Goal: Task Accomplishment & Management: Manage account settings

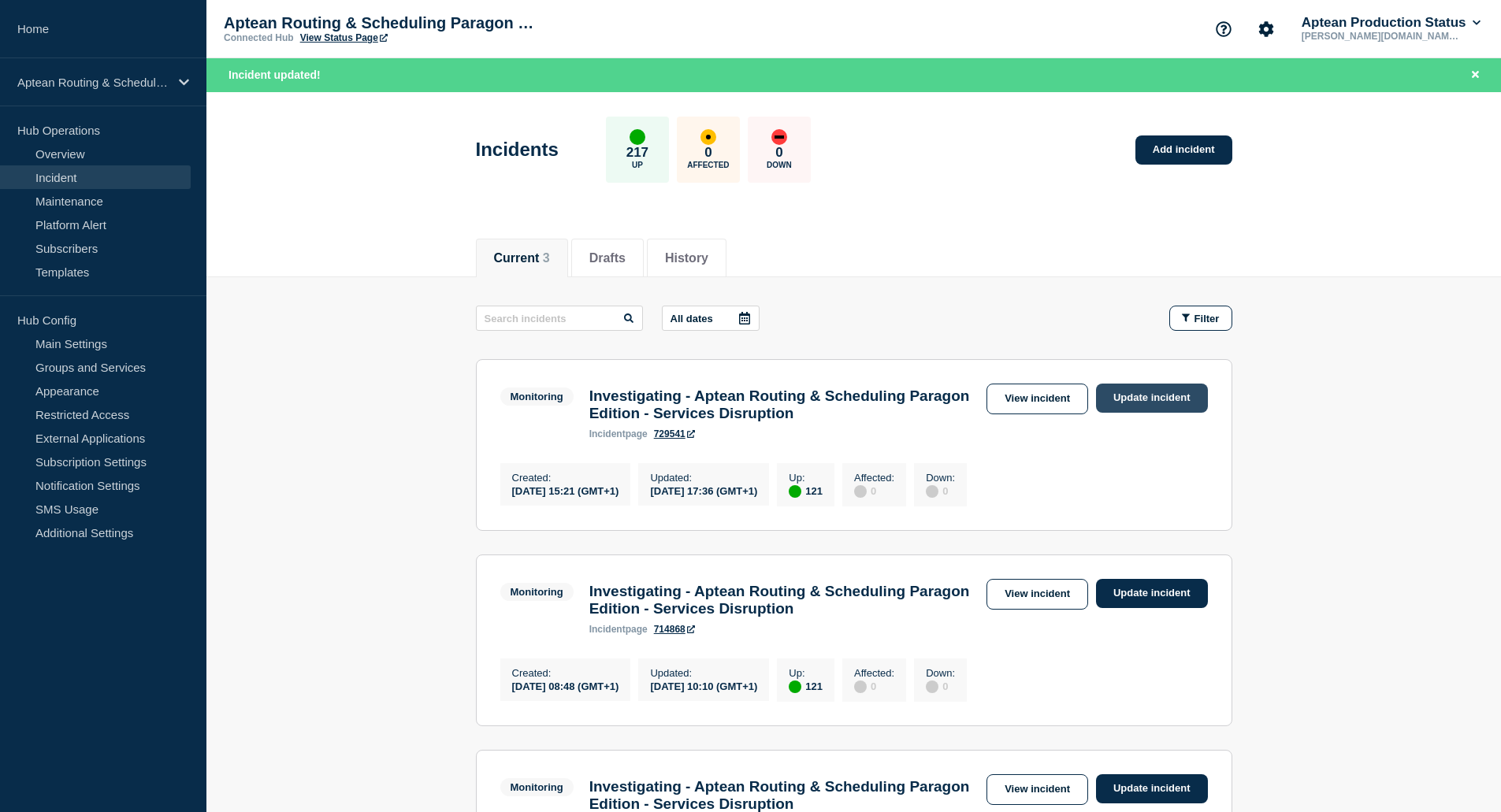
click at [1169, 404] on link "Update incident" at bounding box center [1152, 398] width 112 height 29
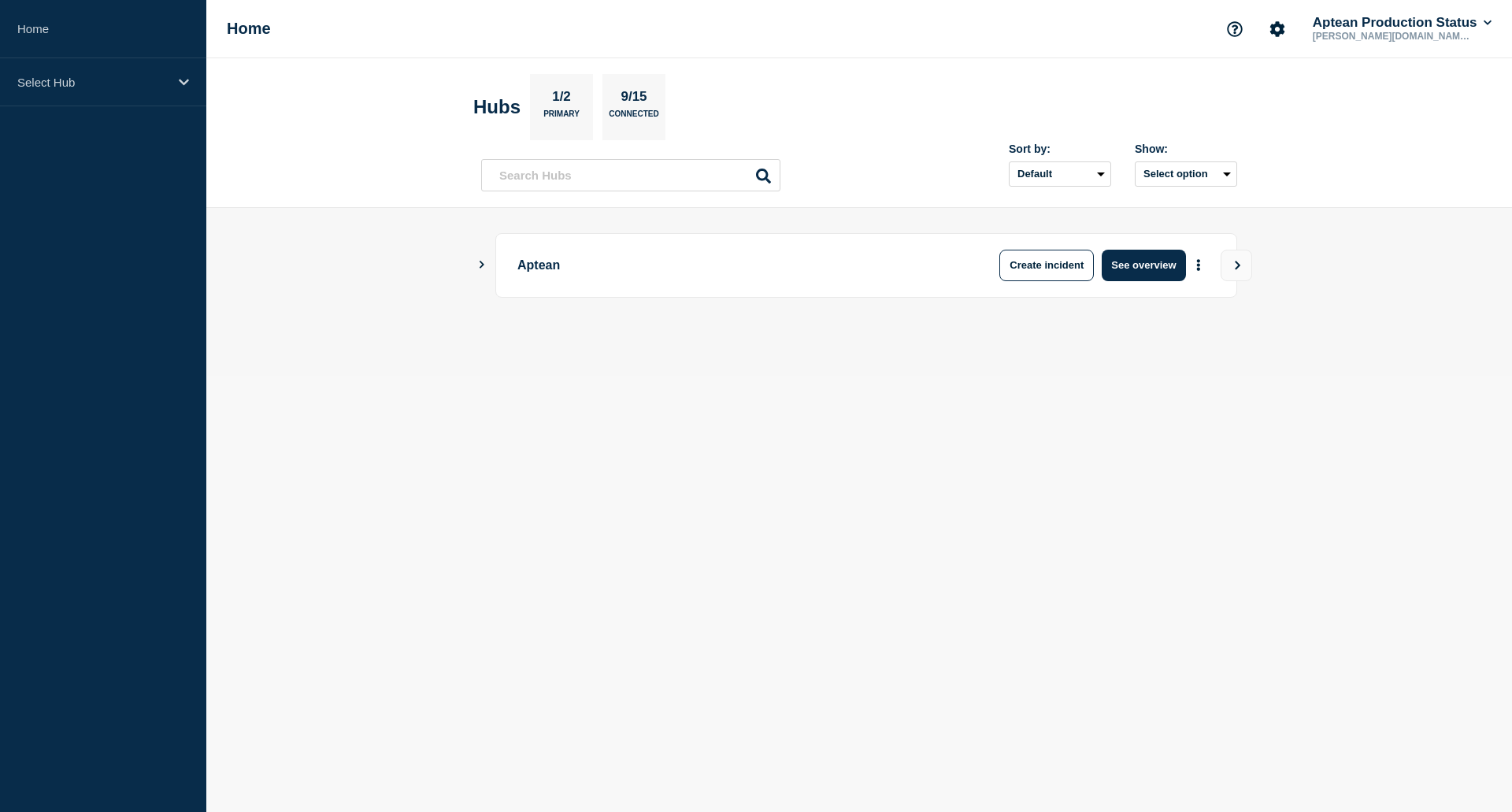
click at [475, 263] on main "Aptean Create incident See overview" at bounding box center [859, 292] width 1306 height 167
click at [484, 262] on icon "Show Connected Hubs" at bounding box center [481, 265] width 10 height 8
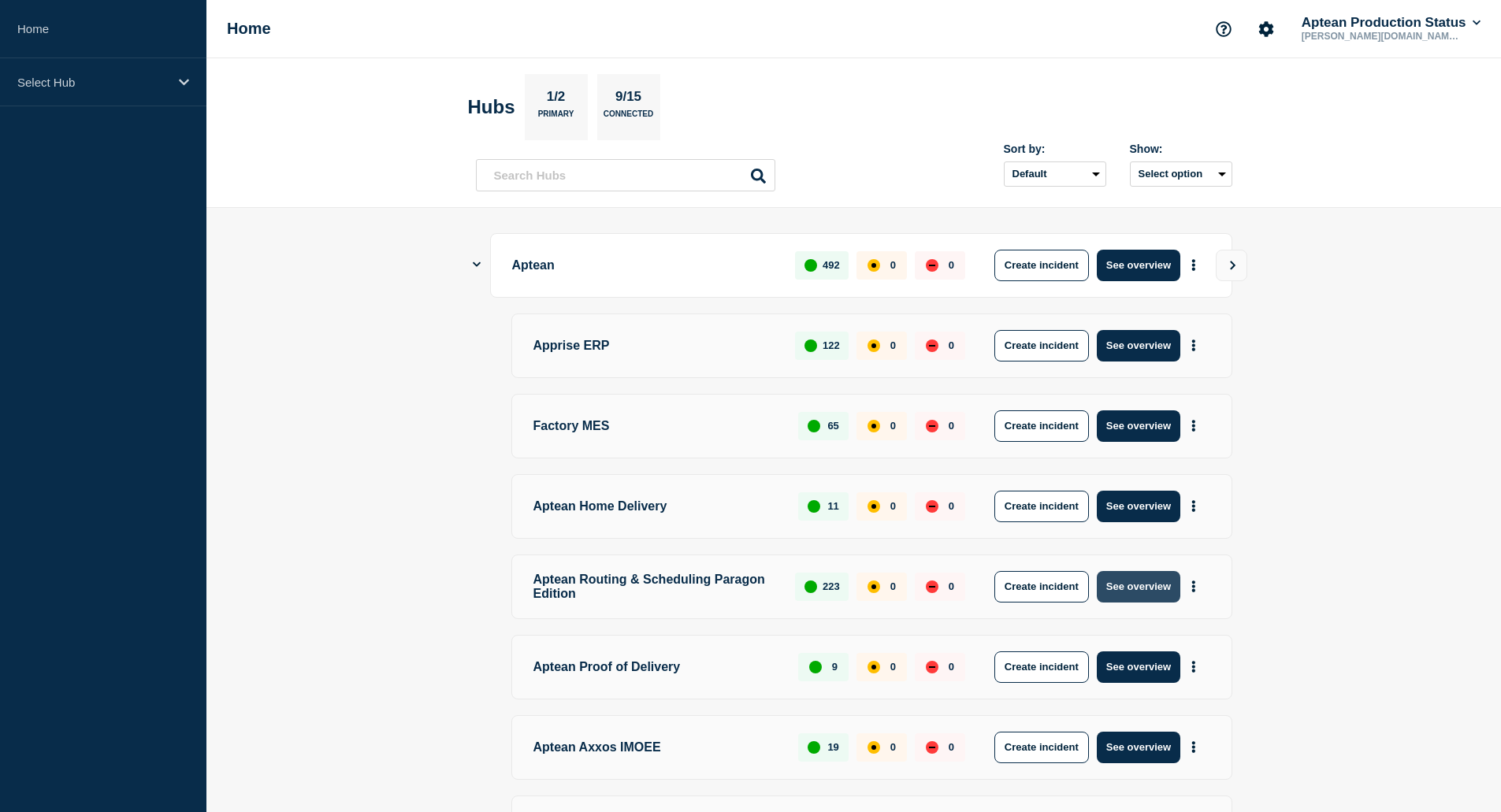
click at [1151, 589] on button "See overview" at bounding box center [1139, 587] width 84 height 32
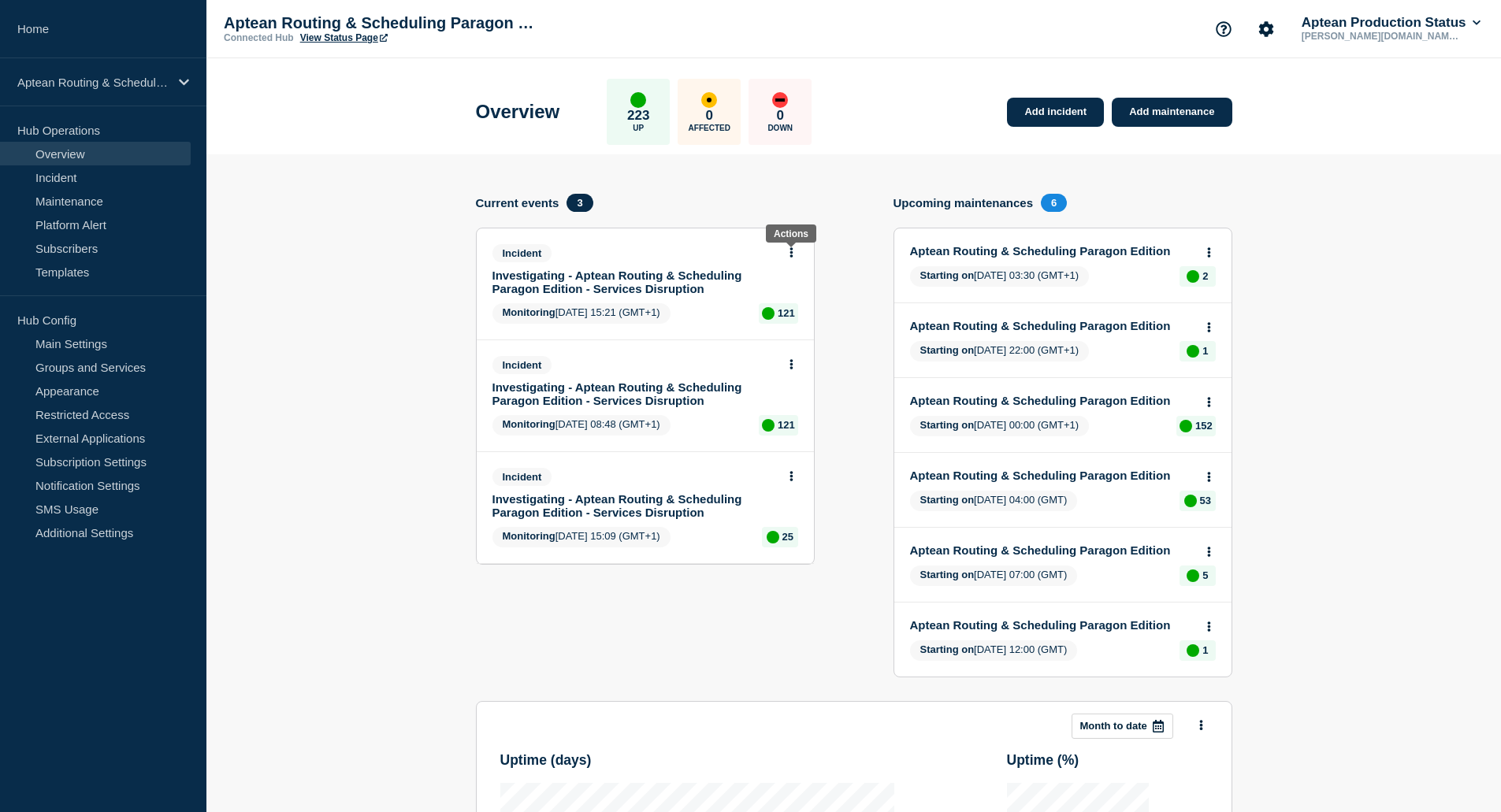
click at [792, 253] on icon at bounding box center [791, 252] width 4 height 10
click at [804, 310] on link "Update incident" at bounding box center [790, 311] width 77 height 13
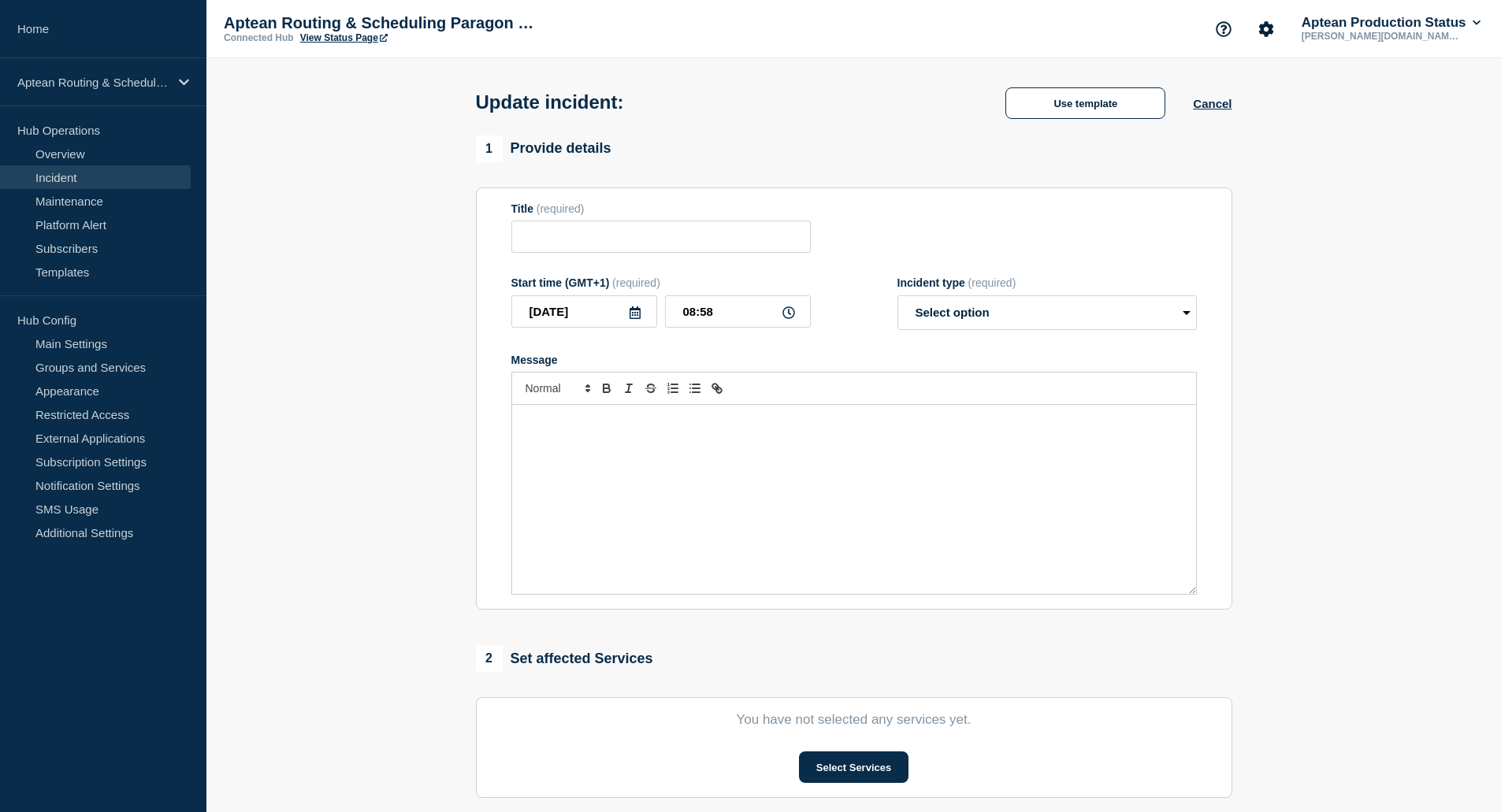
type input "Investigating - Aptean Routing & Scheduling Paragon Edition - Services Disrupti…"
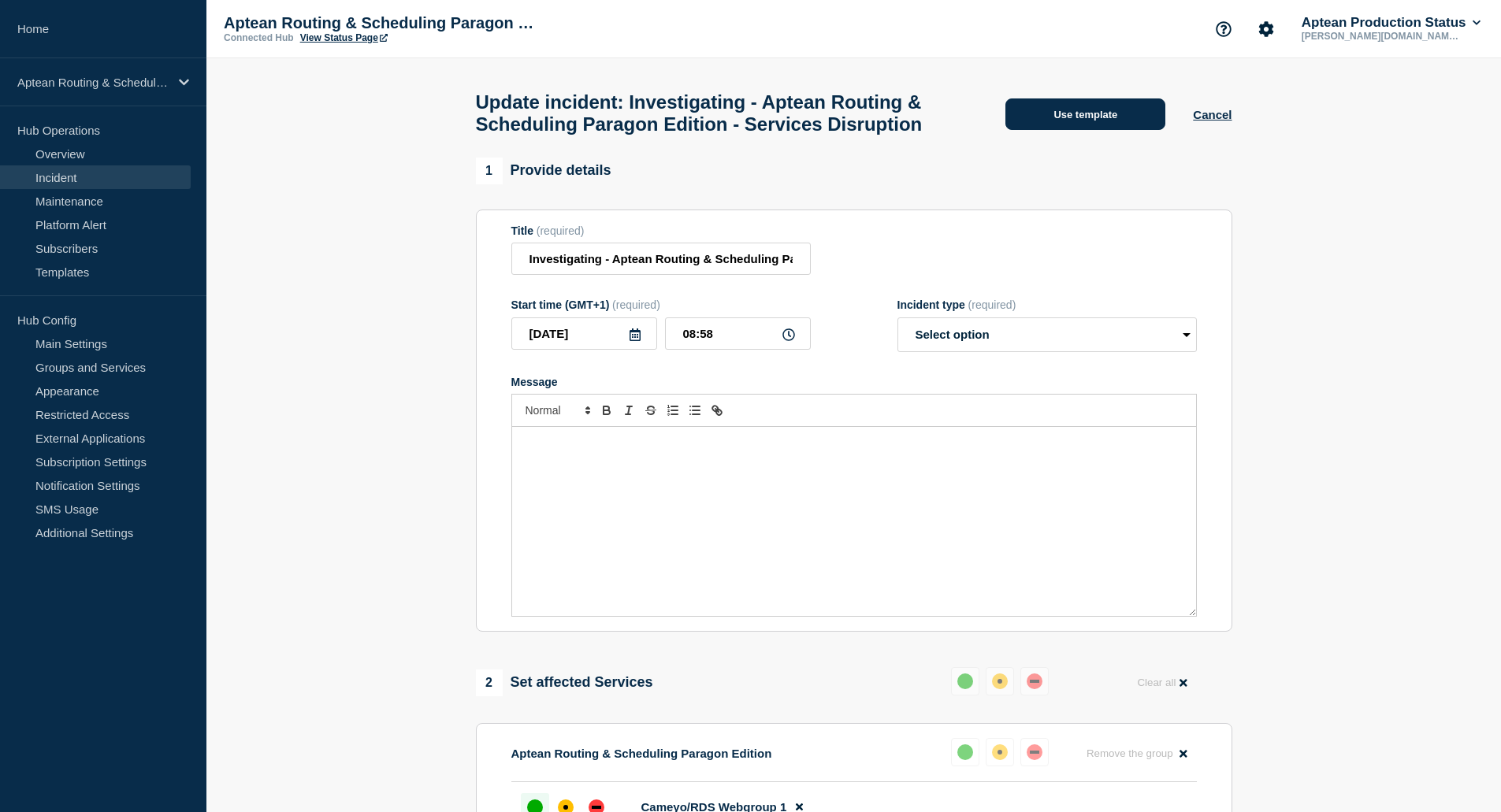
click at [1099, 130] on button "Use template" at bounding box center [1085, 115] width 160 height 32
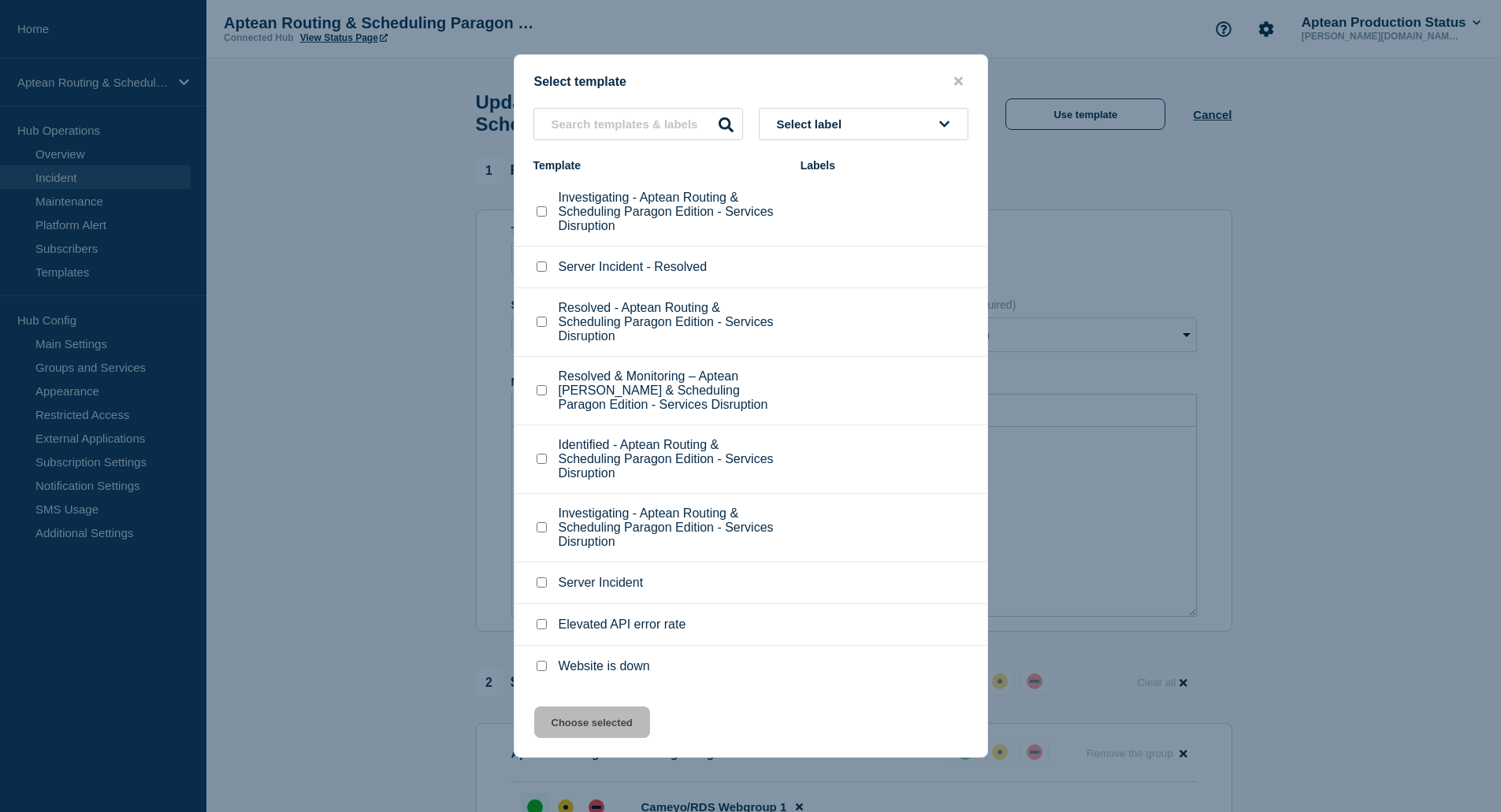
click at [529, 319] on li "Resolved - Aptean Routing & Scheduling Paragon Edition - Services Disruption" at bounding box center [750, 322] width 472 height 69
click at [537, 325] on input "Resolved - Aptean Routing & Scheduling Paragon Edition - Services Disruption ch…" at bounding box center [541, 322] width 10 height 10
checkbox input "true"
click at [597, 712] on button "Choose selected" at bounding box center [592, 722] width 116 height 32
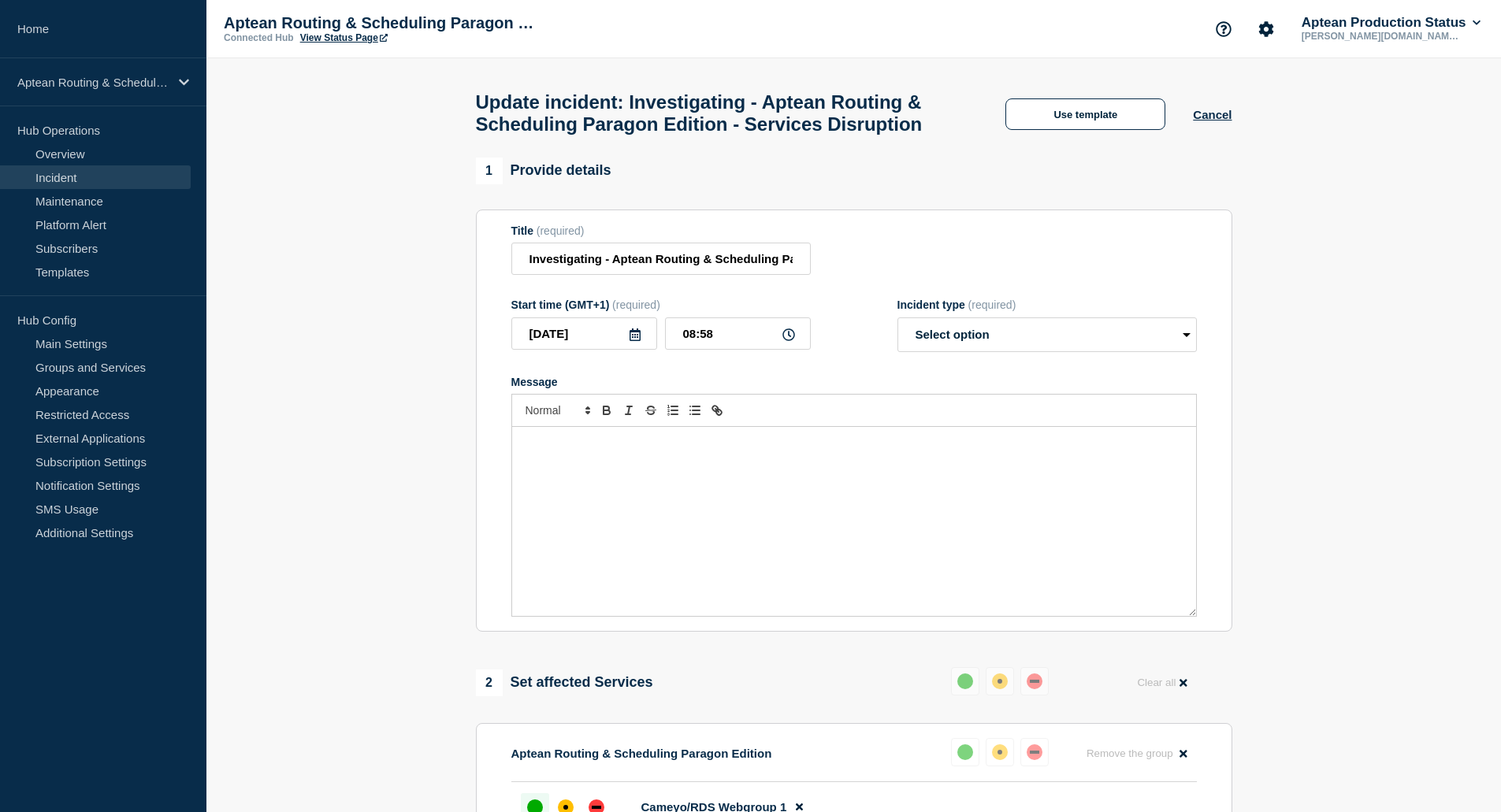
select select "resolved"
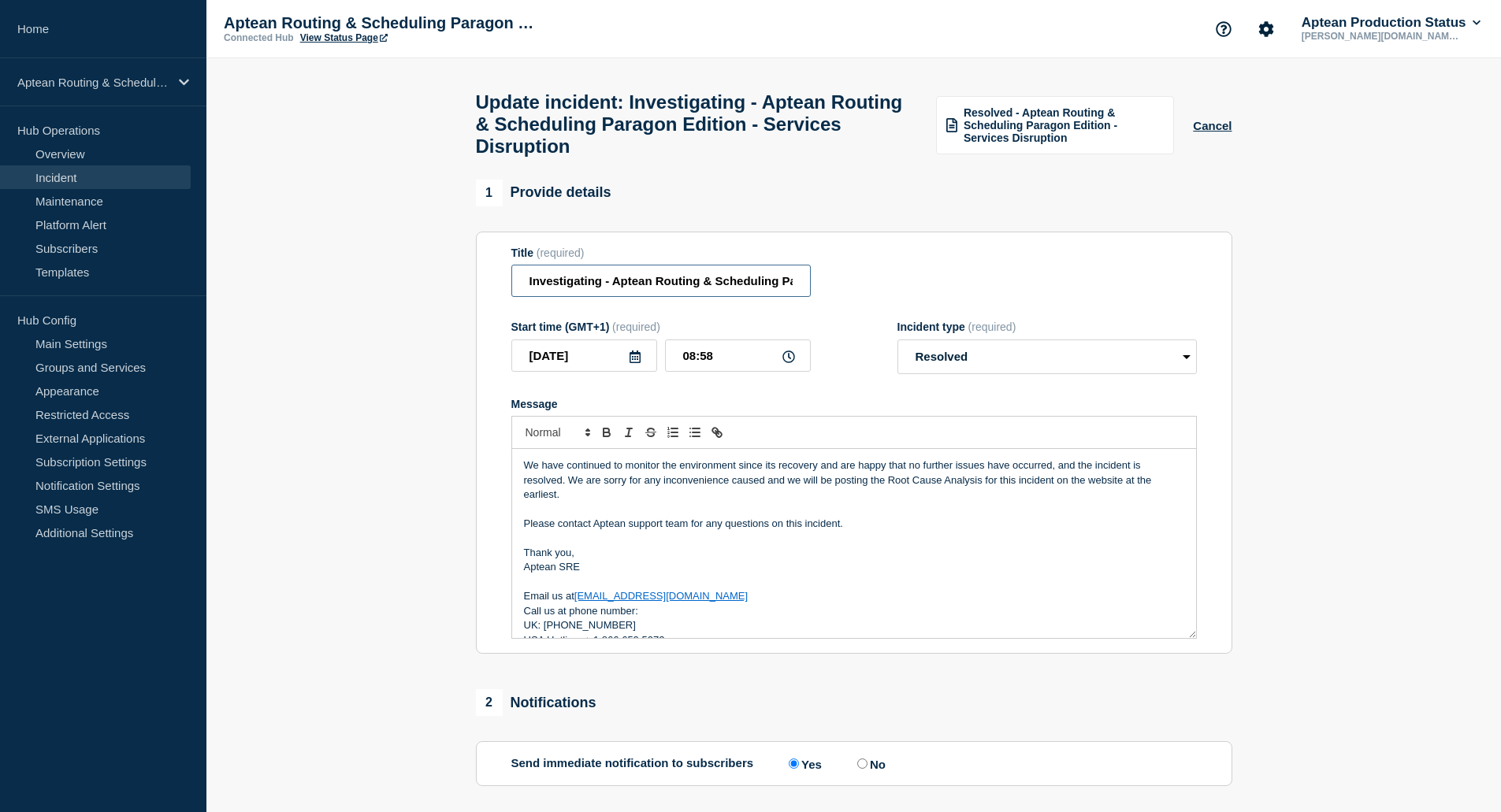
click at [606, 296] on input "Investigating - Aptean Routing & Scheduling Paragon Edition - Services Disrupti…" at bounding box center [661, 281] width 299 height 32
drag, startPoint x: 601, startPoint y: 295, endPoint x: 478, endPoint y: 277, distance: 124.3
click at [478, 277] on section "Title (required) Investigating - Aptean Routing & Scheduling Paragon Edition - …" at bounding box center [854, 442] width 756 height 423
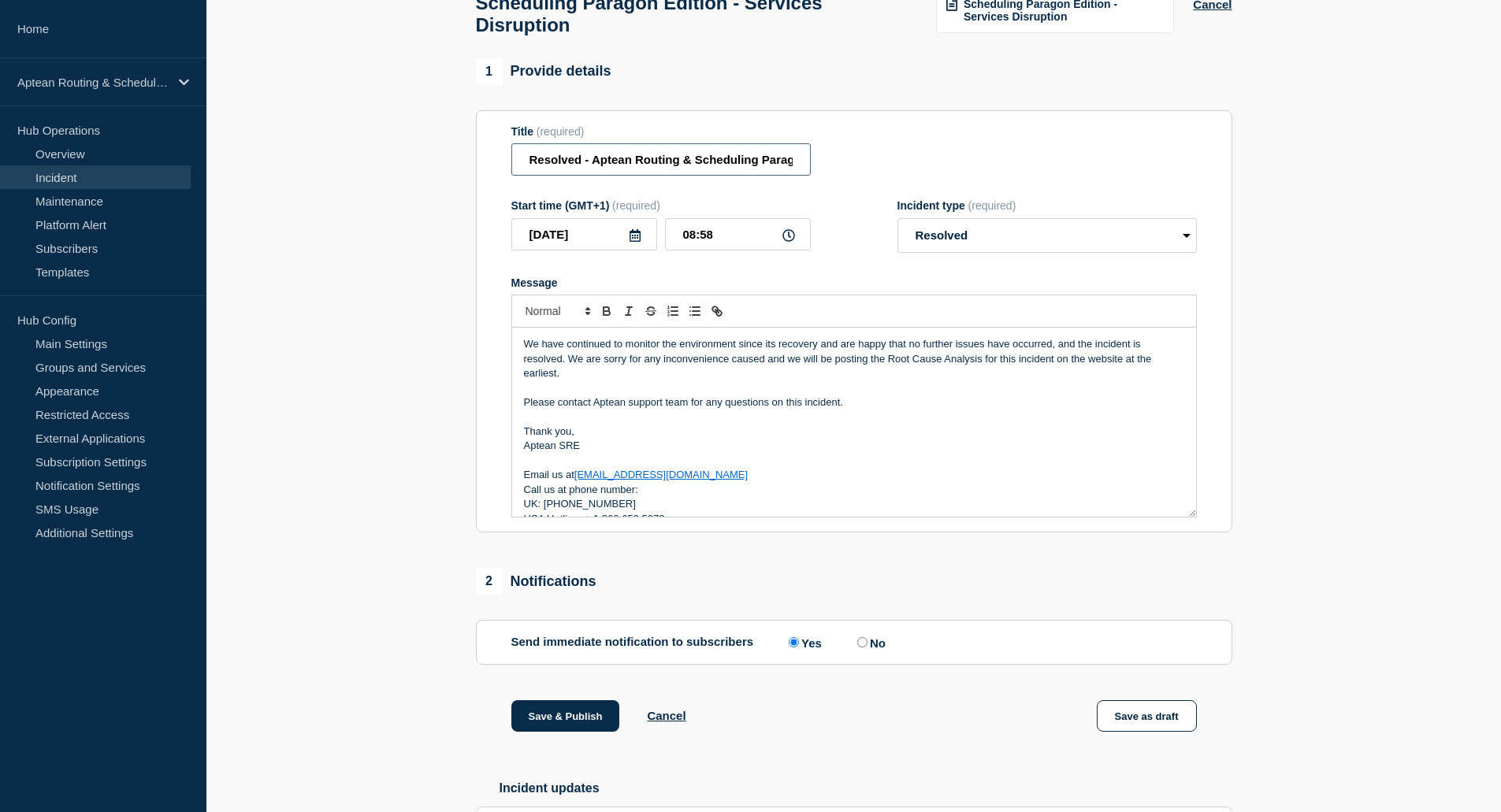
scroll to position [299, 0]
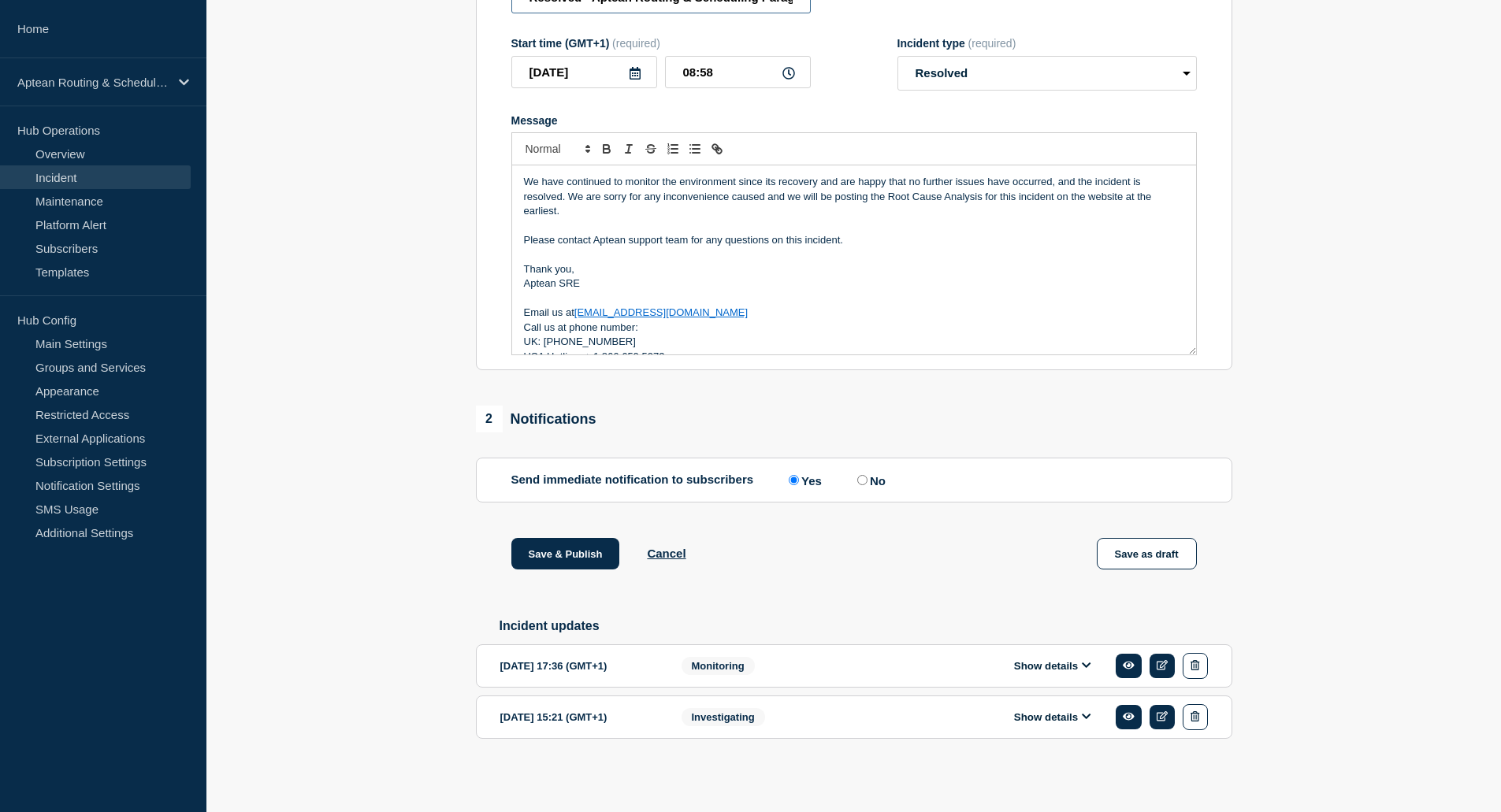
type input "Resolved - Aptean Routing & Scheduling Paragon Edition - Services Disruption"
click at [876, 474] on label "No" at bounding box center [869, 479] width 32 height 15
click at [868, 475] on input "No" at bounding box center [862, 480] width 10 height 10
radio input "true"
radio input "false"
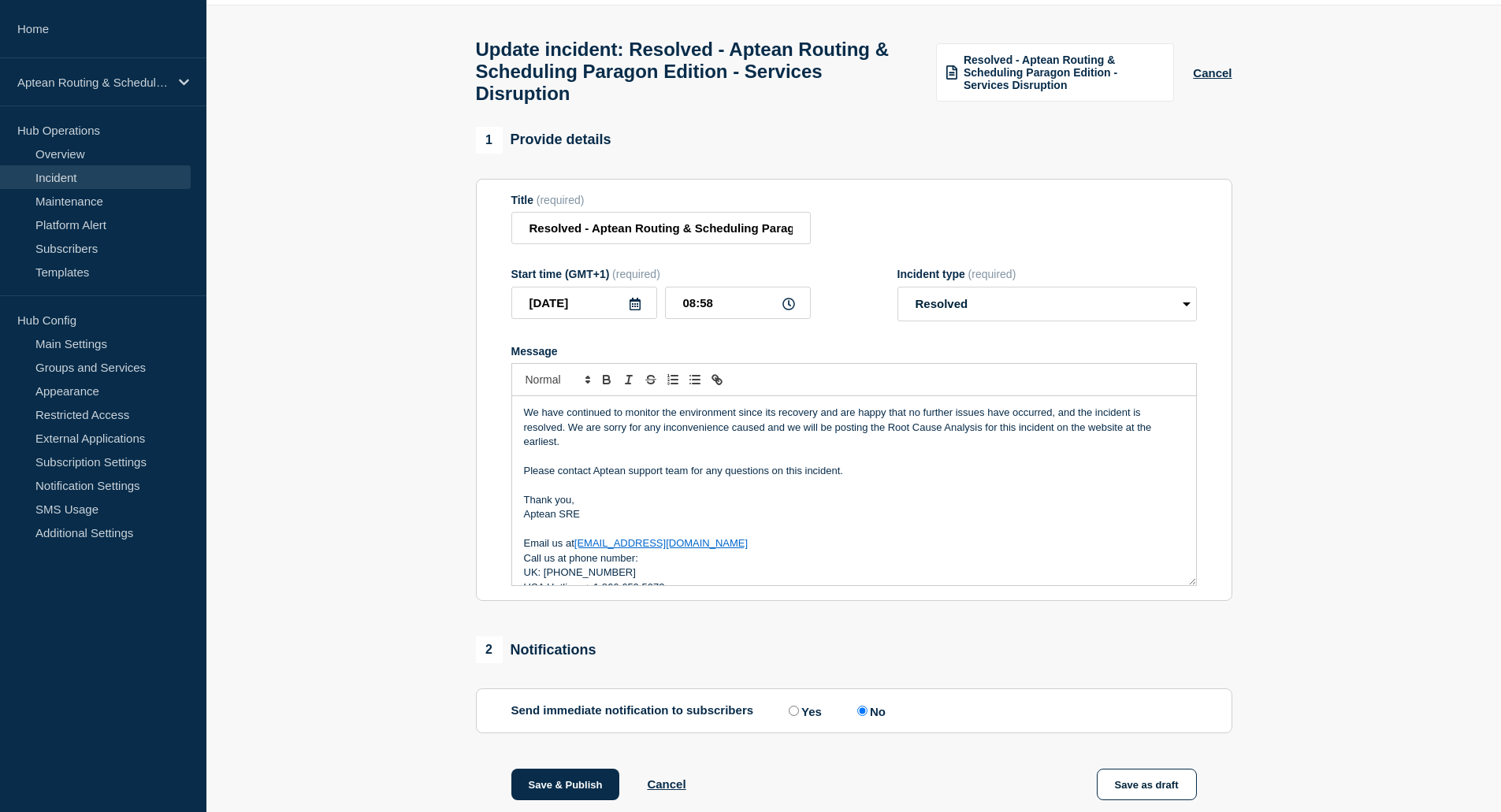
scroll to position [0, 0]
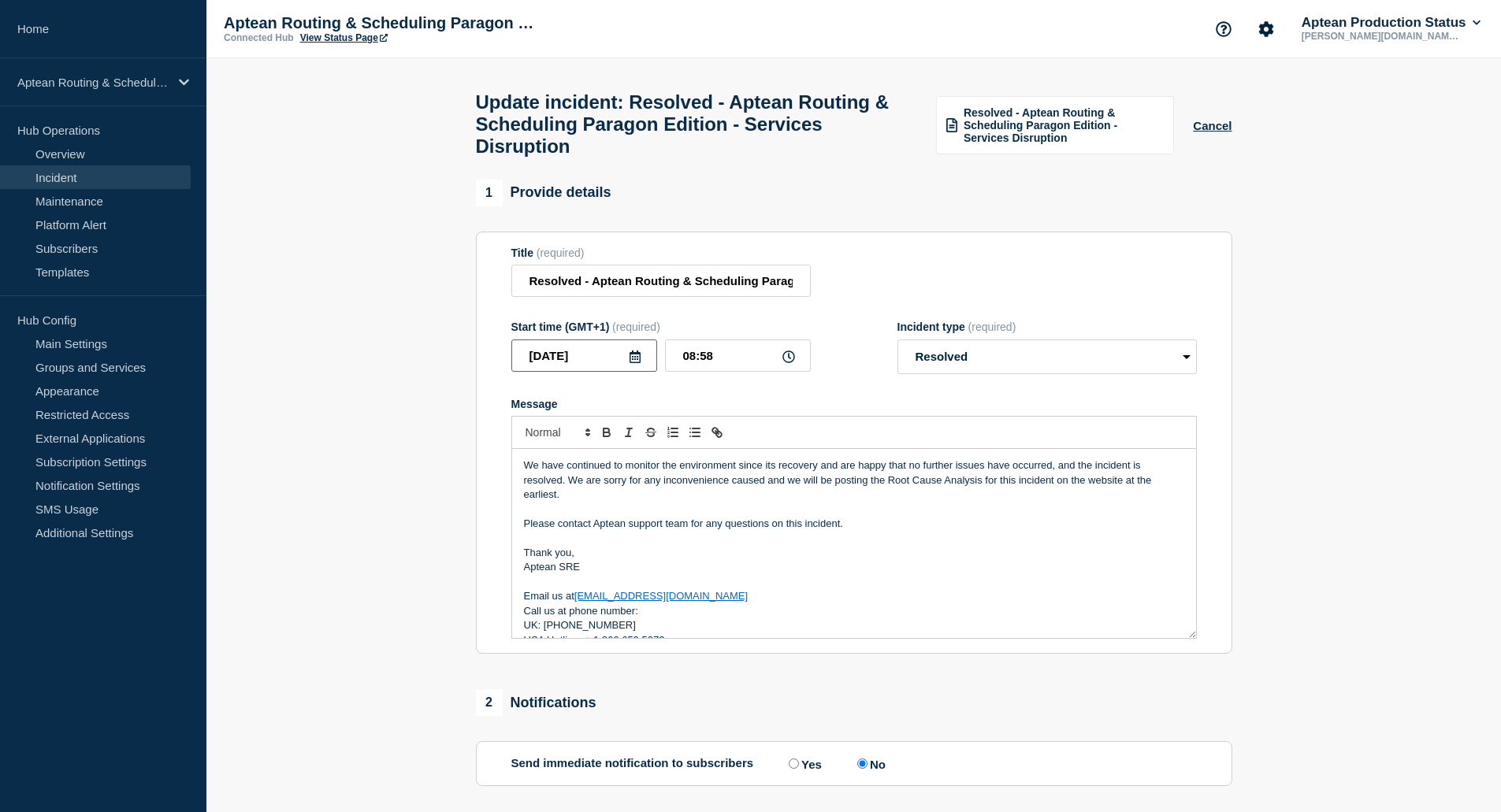
click at [567, 365] on input "[DATE]" at bounding box center [584, 356] width 146 height 32
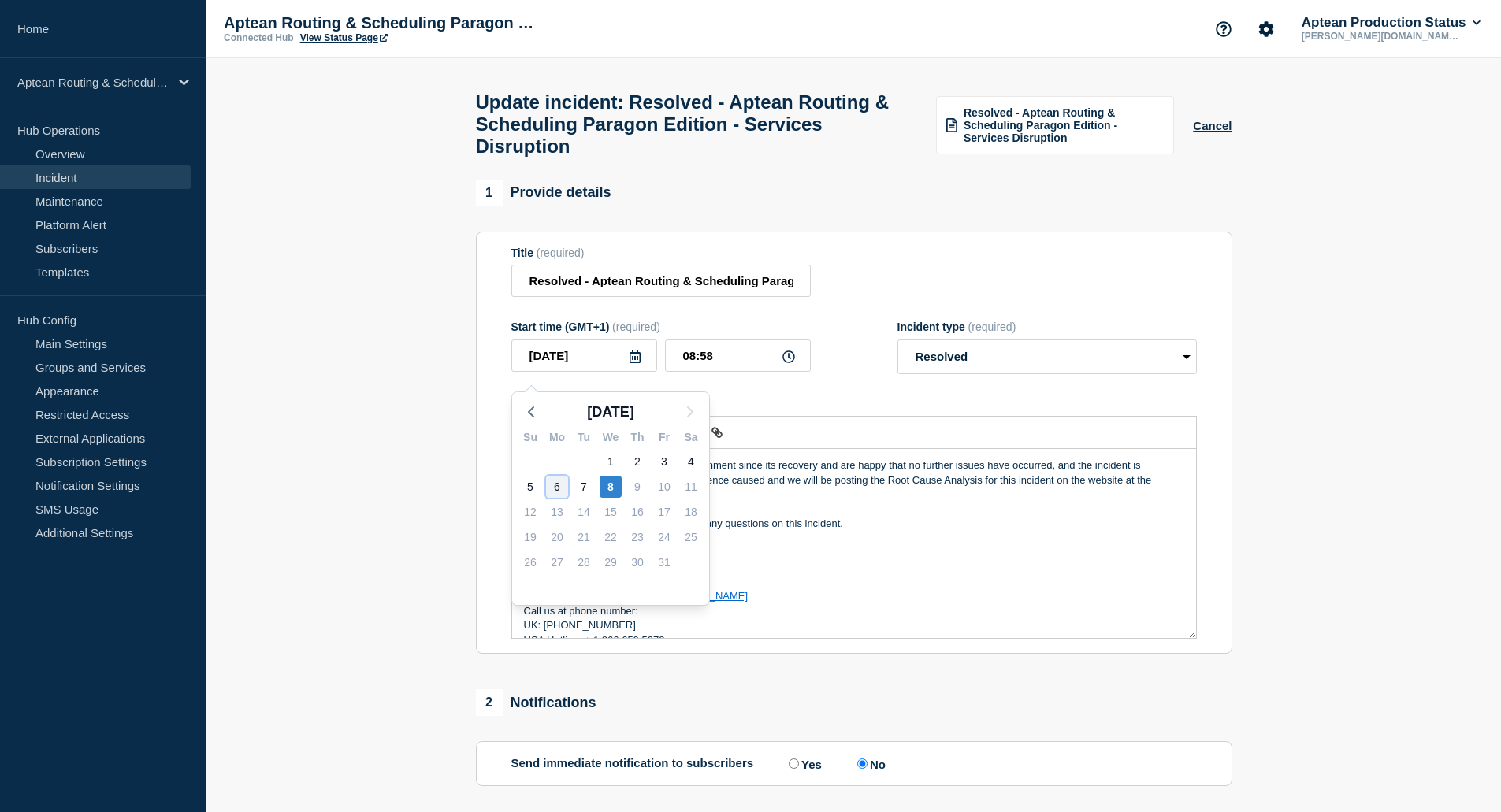
click at [566, 488] on div "6" at bounding box center [557, 487] width 22 height 22
type input "2025-10-06"
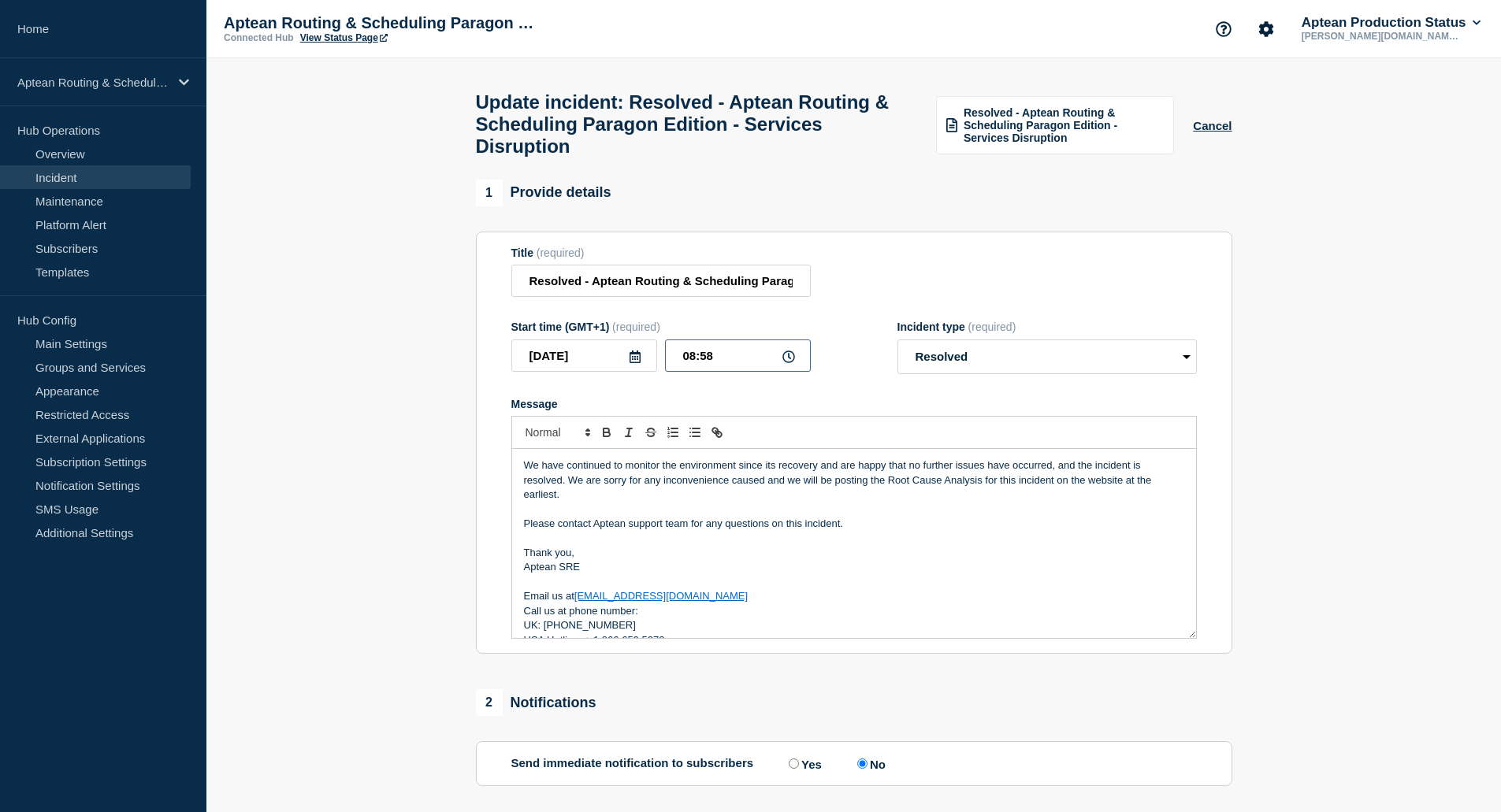
drag, startPoint x: 731, startPoint y: 365, endPoint x: 632, endPoint y: 357, distance: 99.3
click at [632, 357] on div "2025-10-06 08:58" at bounding box center [661, 356] width 299 height 32
drag, startPoint x: 1419, startPoint y: 294, endPoint x: 1378, endPoint y: 323, distance: 50.2
click at [1418, 294] on section "1 Provide details Title (required) Resolved - Aptean Routing & Scheduling Parag…" at bounding box center [853, 626] width 1295 height 893
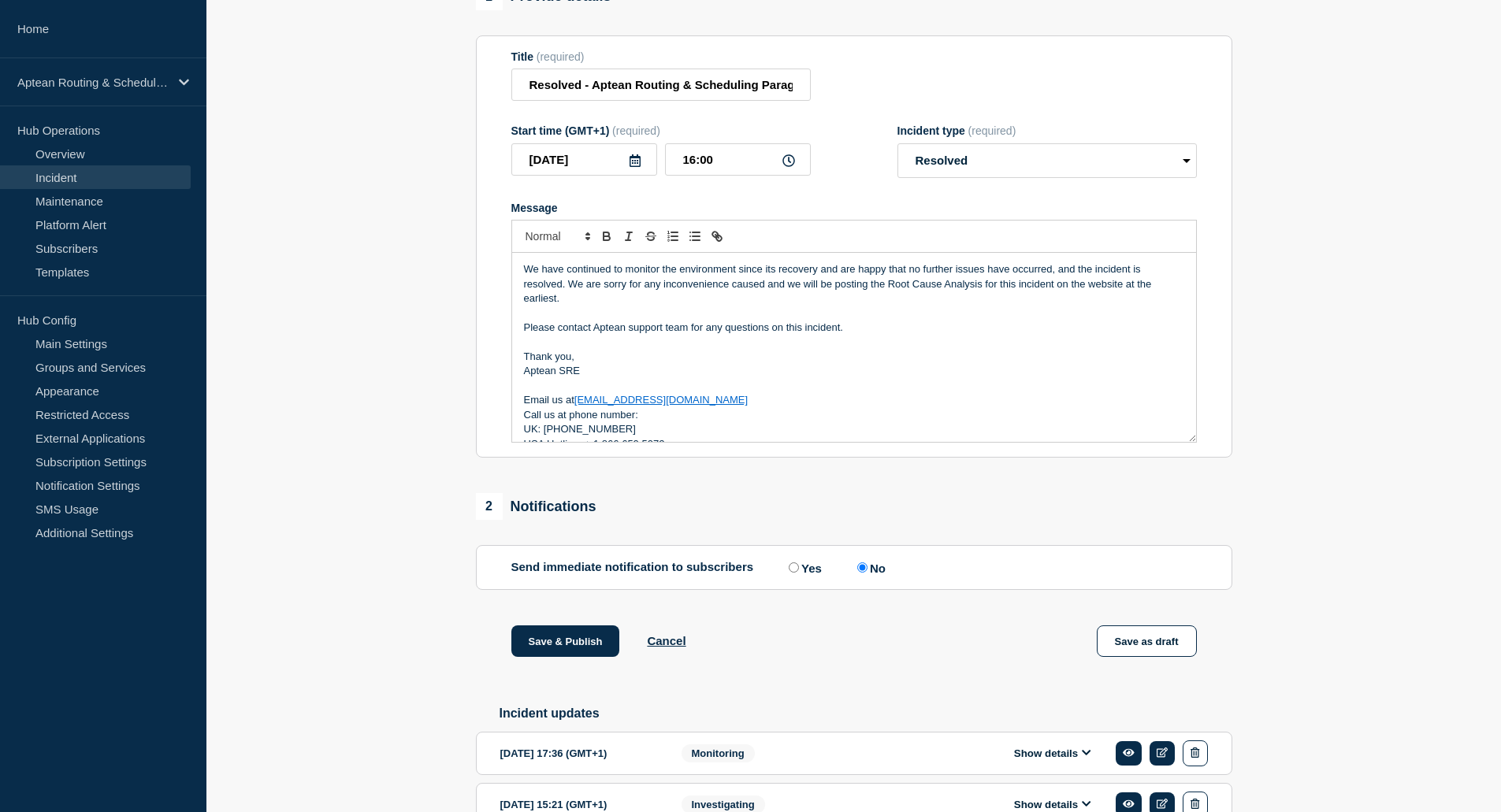
scroll to position [299, 0]
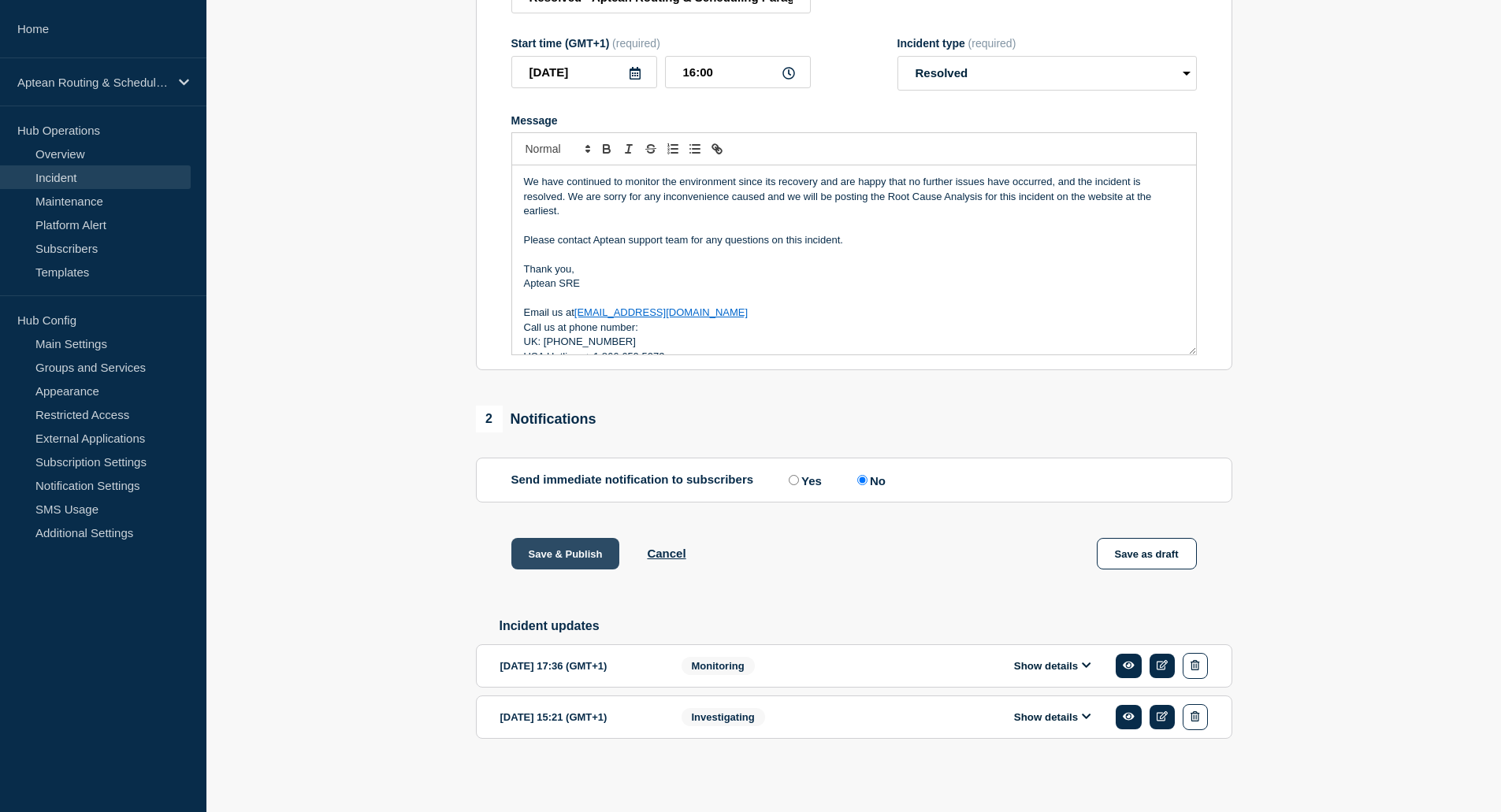
click at [589, 557] on button "Save & Publish" at bounding box center [565, 554] width 109 height 32
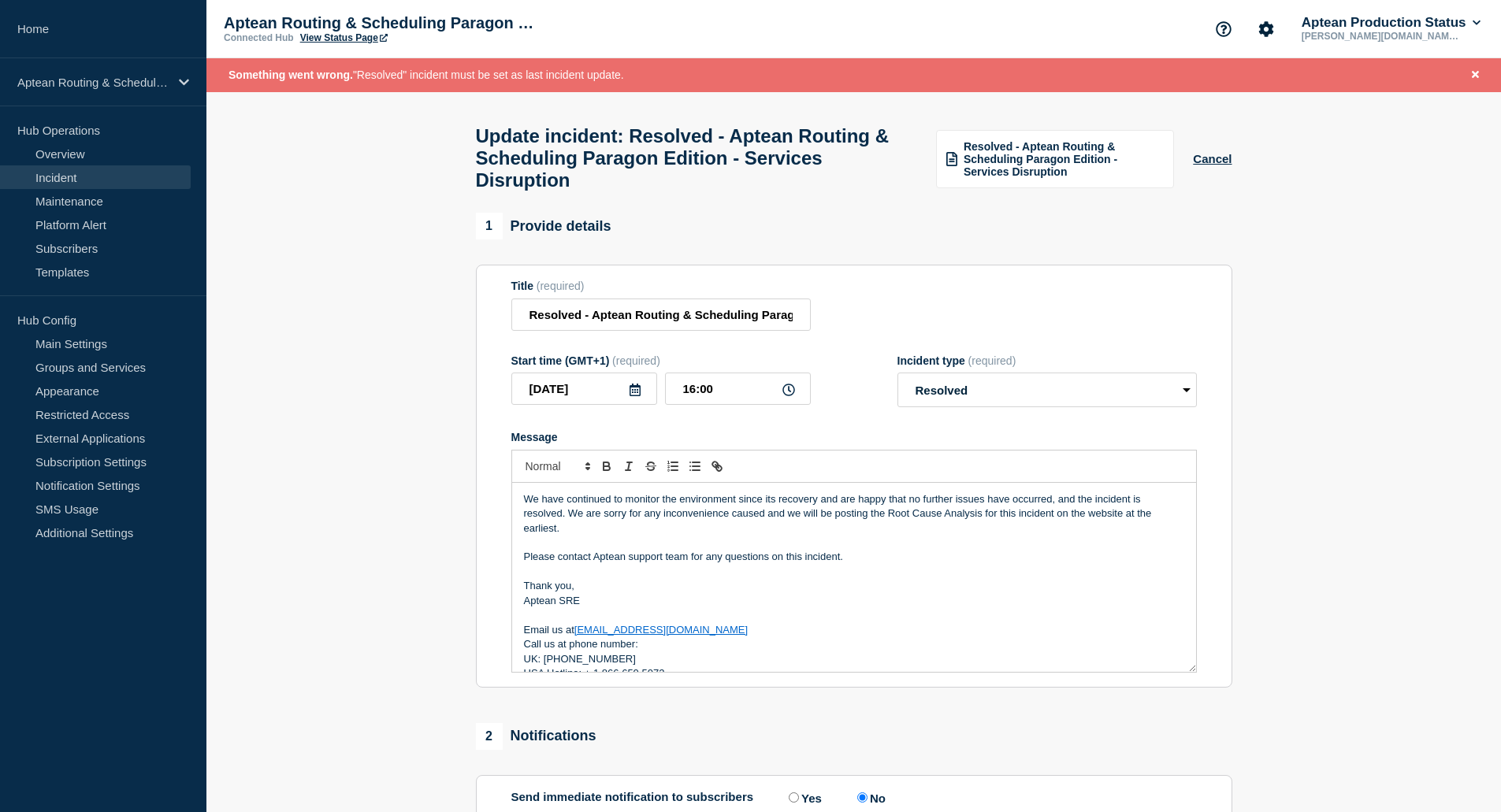
scroll to position [333, 0]
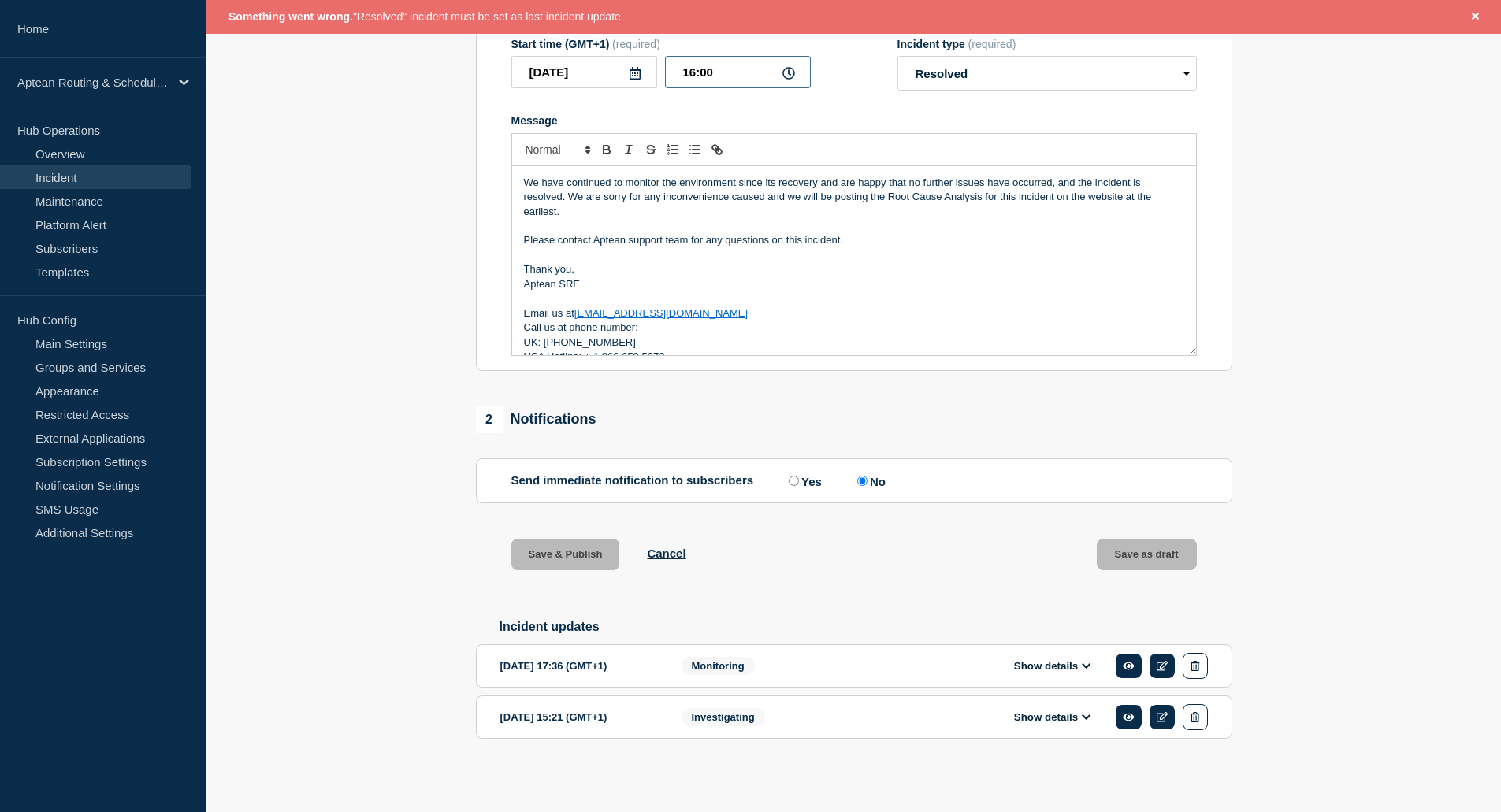
click at [692, 66] on input "16:00" at bounding box center [738, 72] width 146 height 32
click at [785, 417] on div "2 Notifications" at bounding box center [854, 419] width 756 height 27
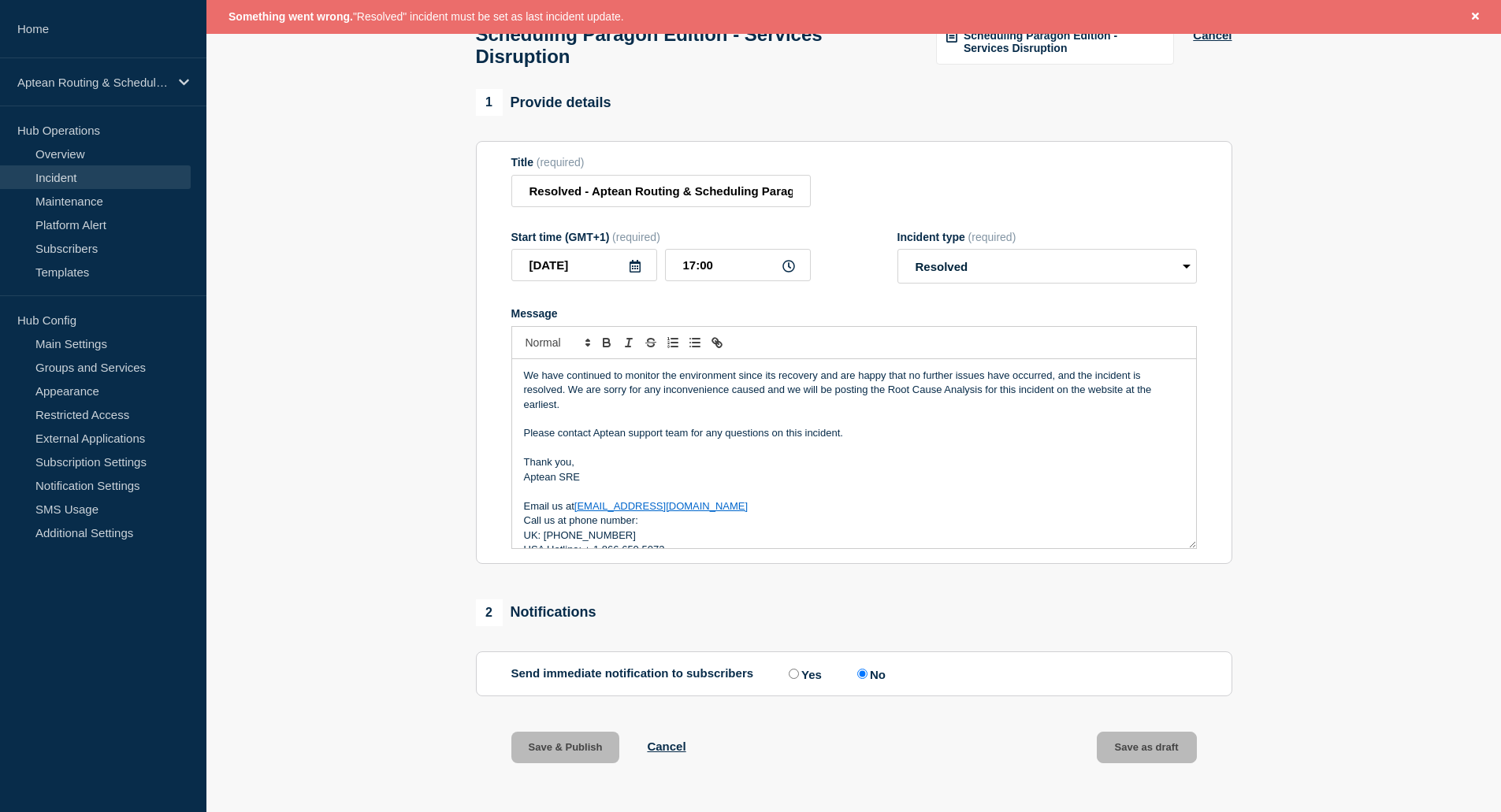
scroll to position [96, 0]
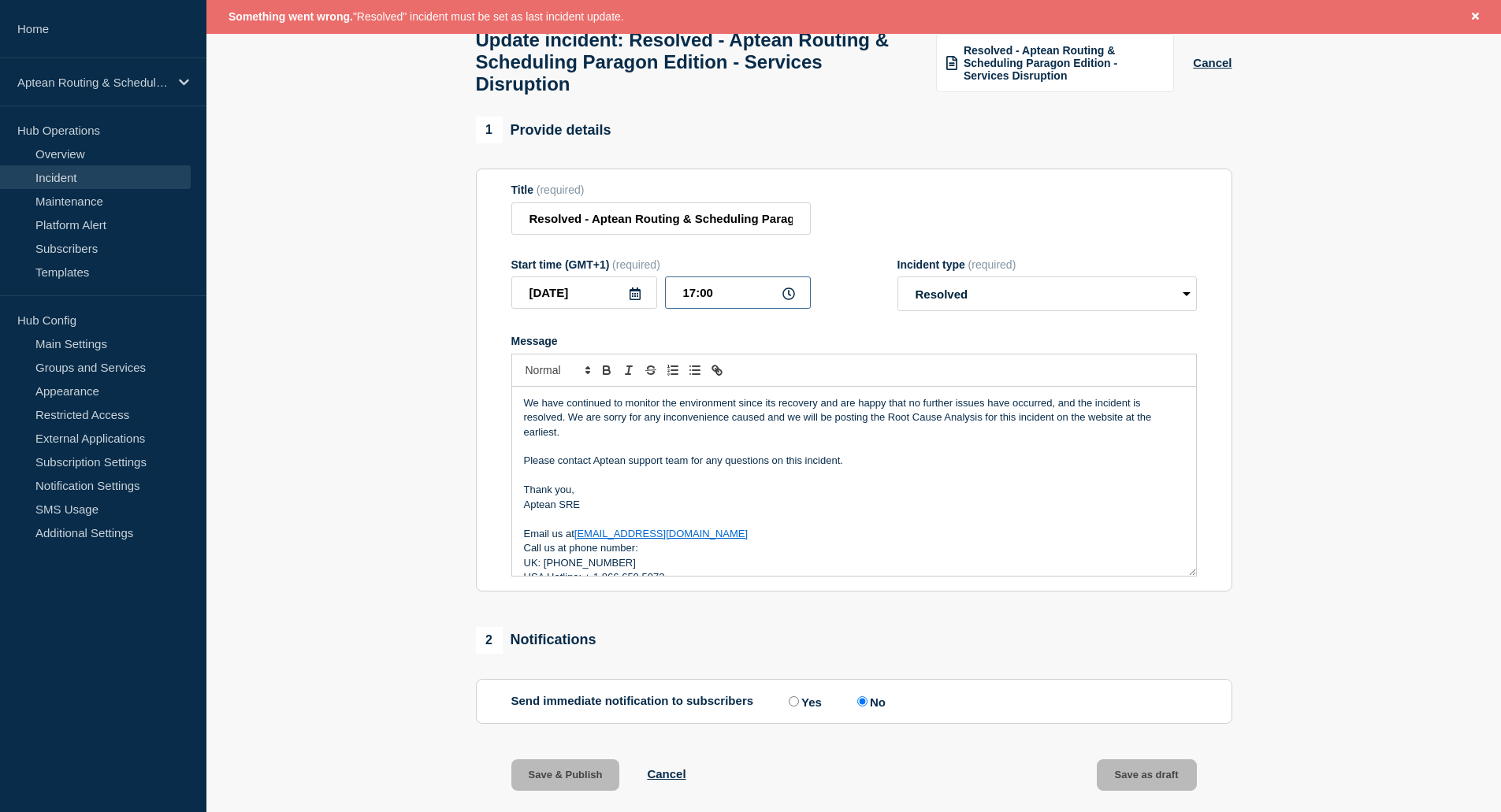
click at [780, 309] on input "17:00" at bounding box center [738, 293] width 146 height 32
click at [672, 468] on p "Please contact Aptean support team for any questions on this incident." at bounding box center [854, 460] width 661 height 14
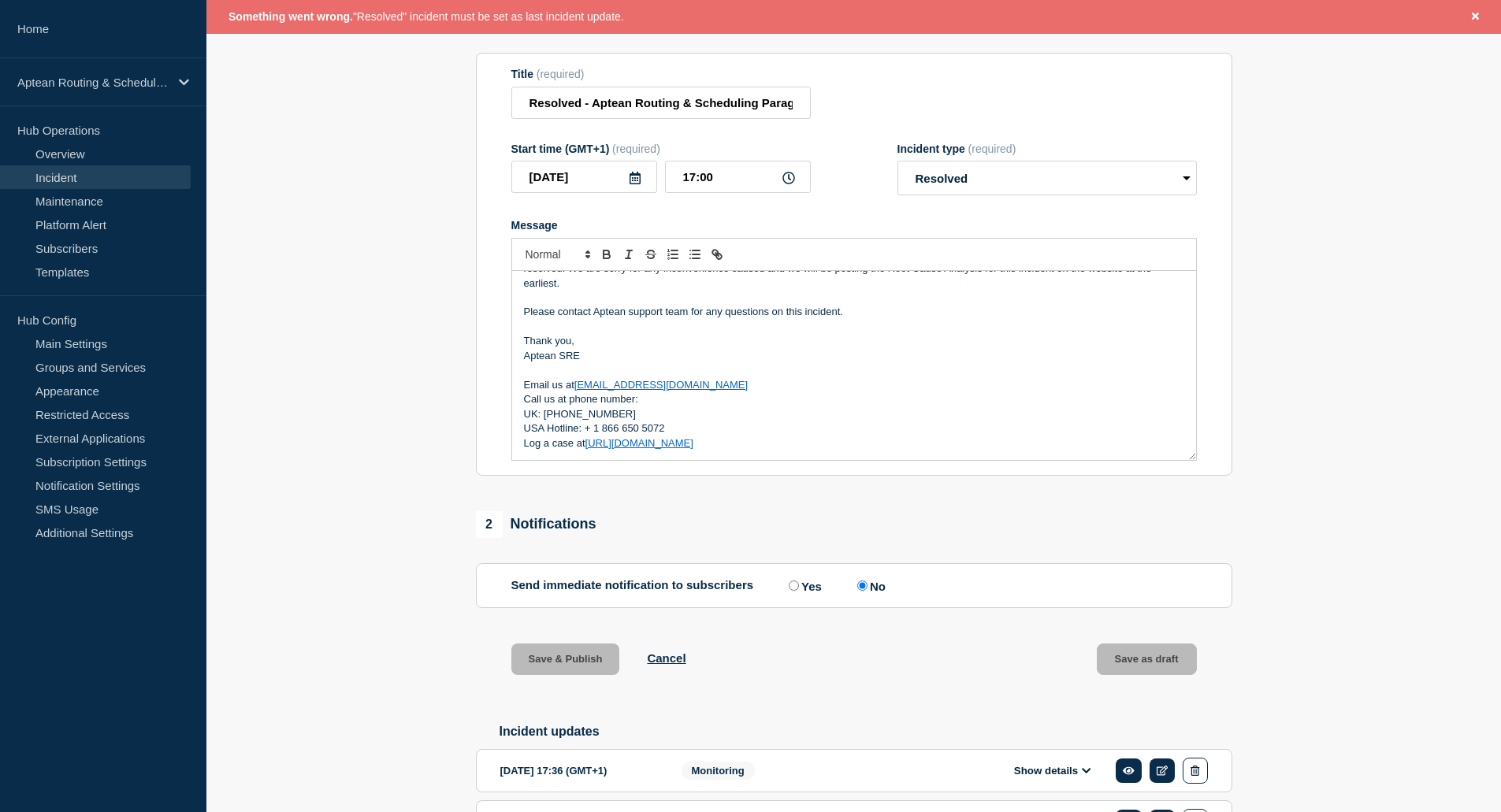
scroll to position [333, 0]
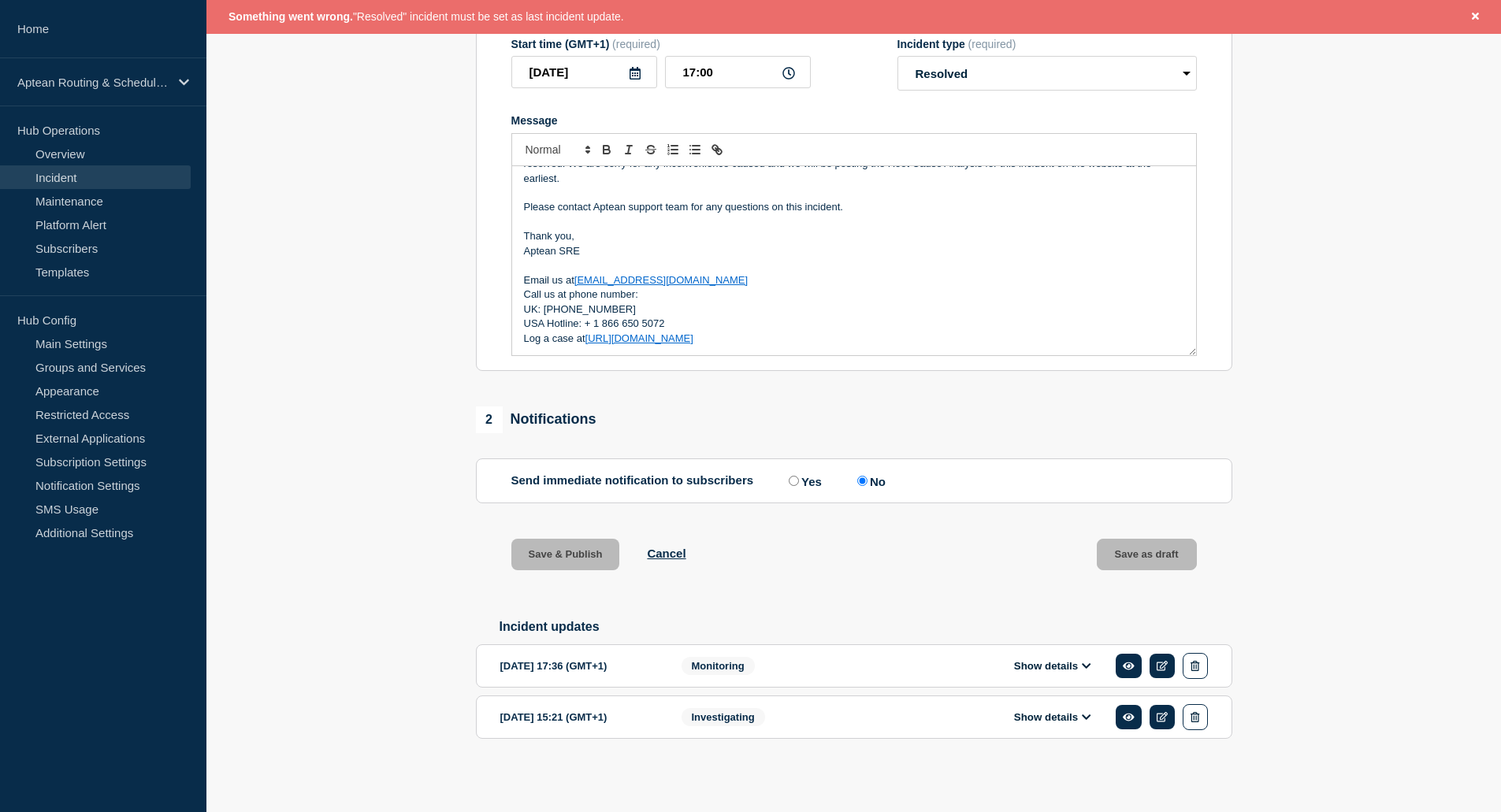
click at [942, 596] on div "Save & Publish Cancel Save as draft" at bounding box center [854, 574] width 756 height 71
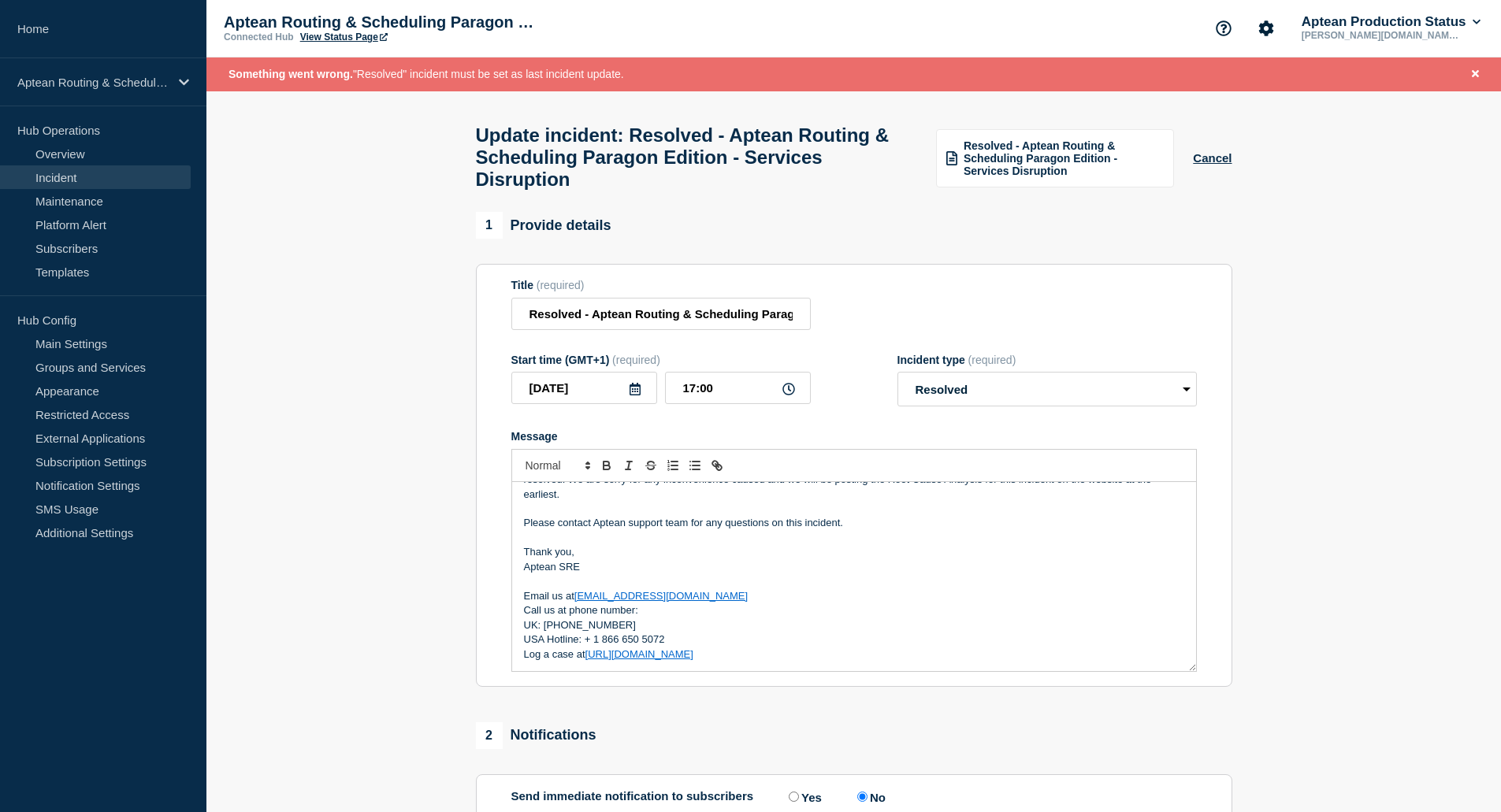
scroll to position [0, 0]
click at [824, 575] on p "Aptean SRE" at bounding box center [854, 568] width 661 height 14
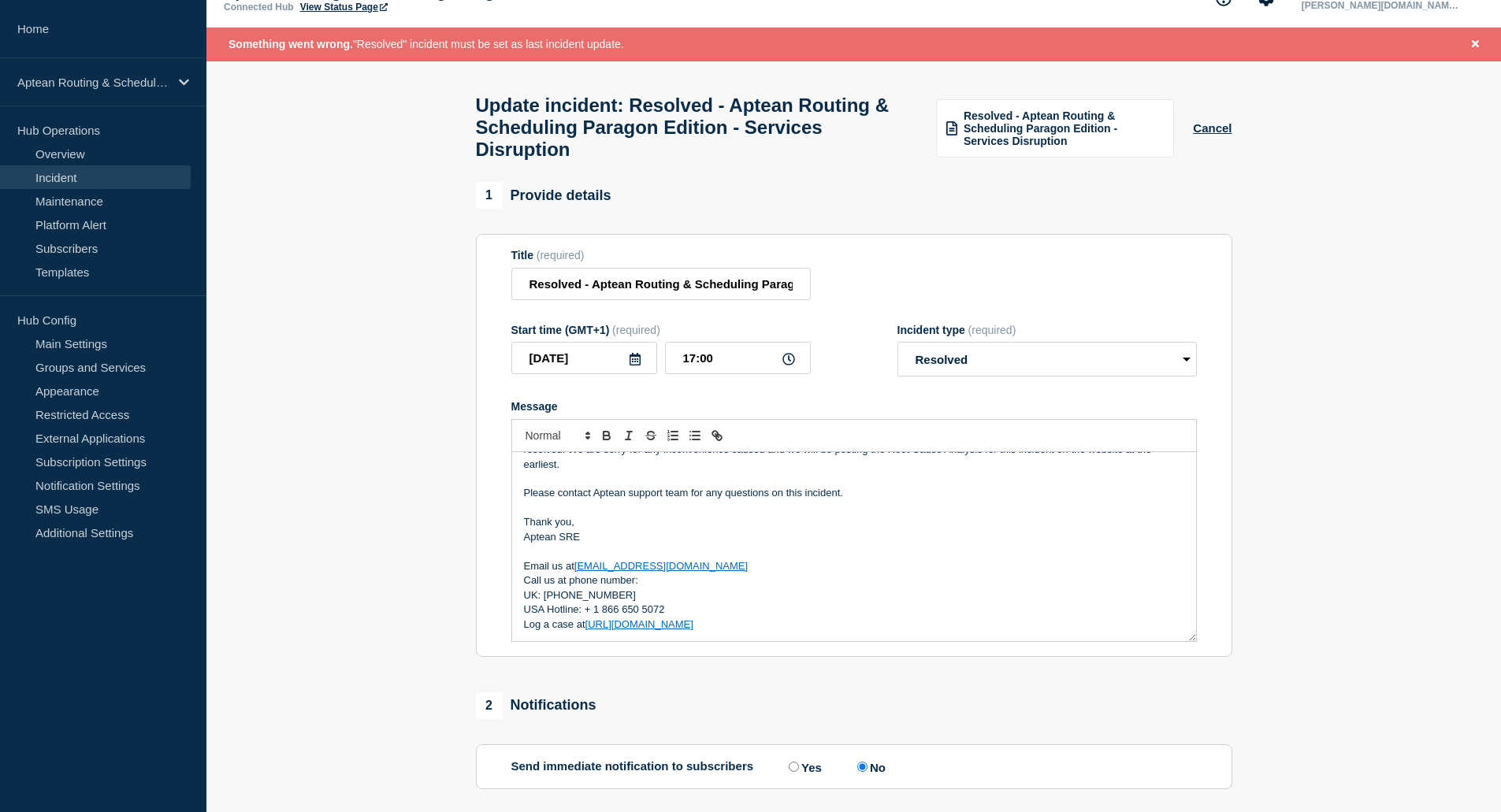
scroll to position [17, 0]
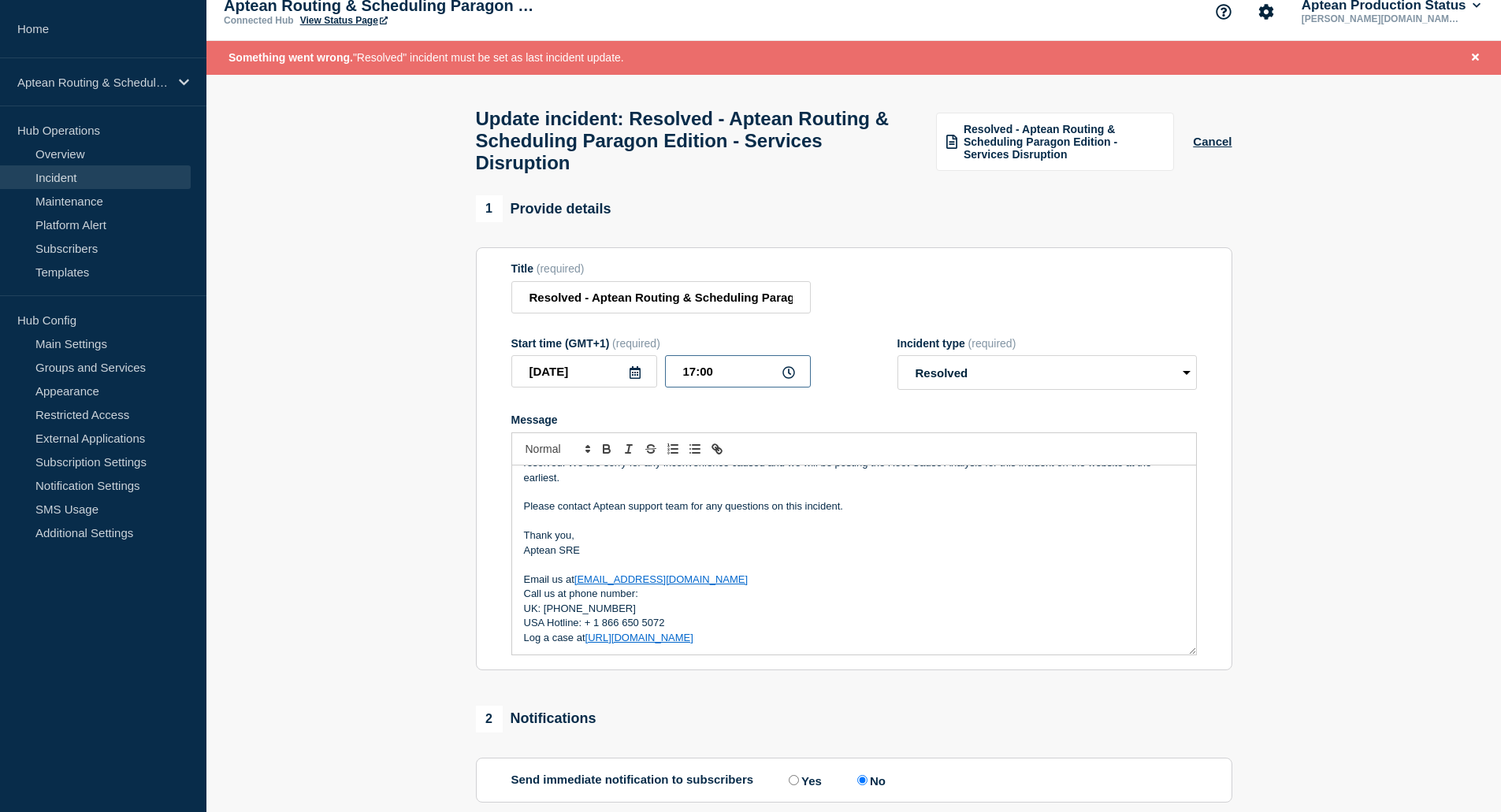
click at [740, 384] on input "17:00" at bounding box center [738, 372] width 146 height 32
type input "18:00"
click at [415, 443] on section "1 Provide details Title (required) Resolved - Aptean Routing & Scheduling Parag…" at bounding box center [853, 642] width 1295 height 893
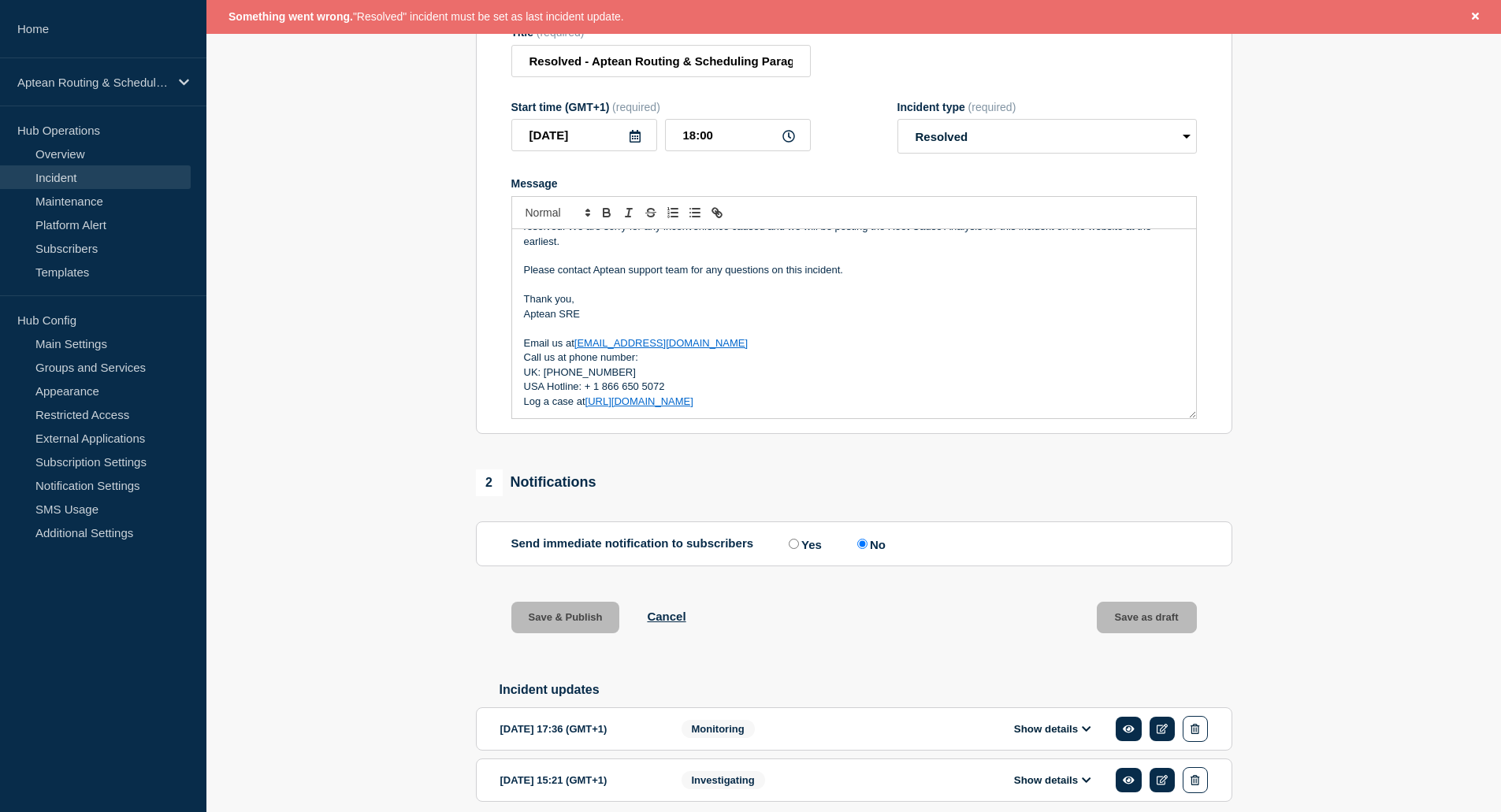
click at [819, 307] on p "Thank you," at bounding box center [854, 299] width 661 height 14
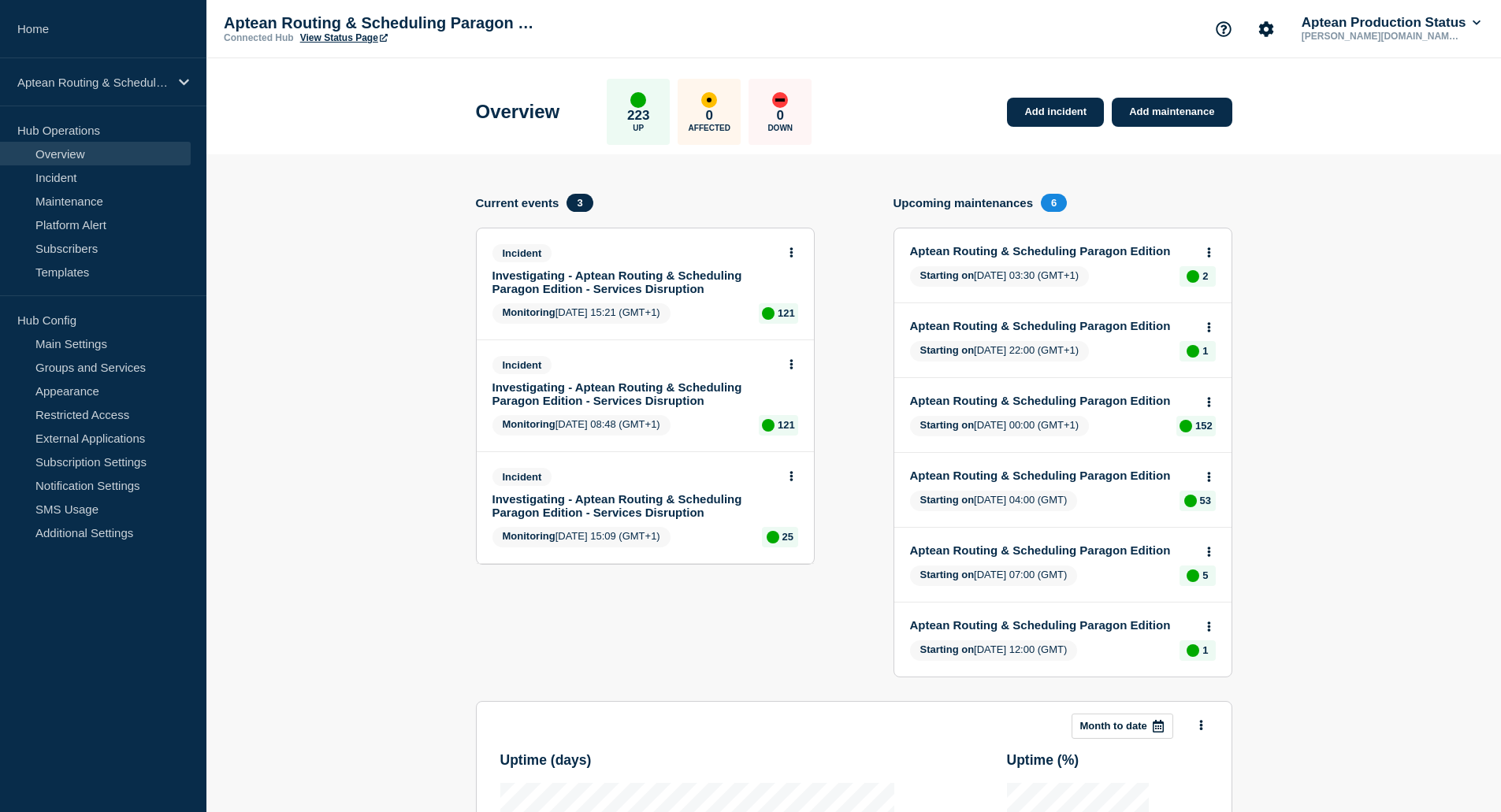
click at [785, 262] on div "Incident Investigating - Aptean Routing & Scheduling Paragon Edition - Services…" at bounding box center [645, 269] width 306 height 51
click at [787, 258] on button at bounding box center [791, 252] width 13 height 13
click at [786, 315] on link "Update incident" at bounding box center [790, 311] width 77 height 13
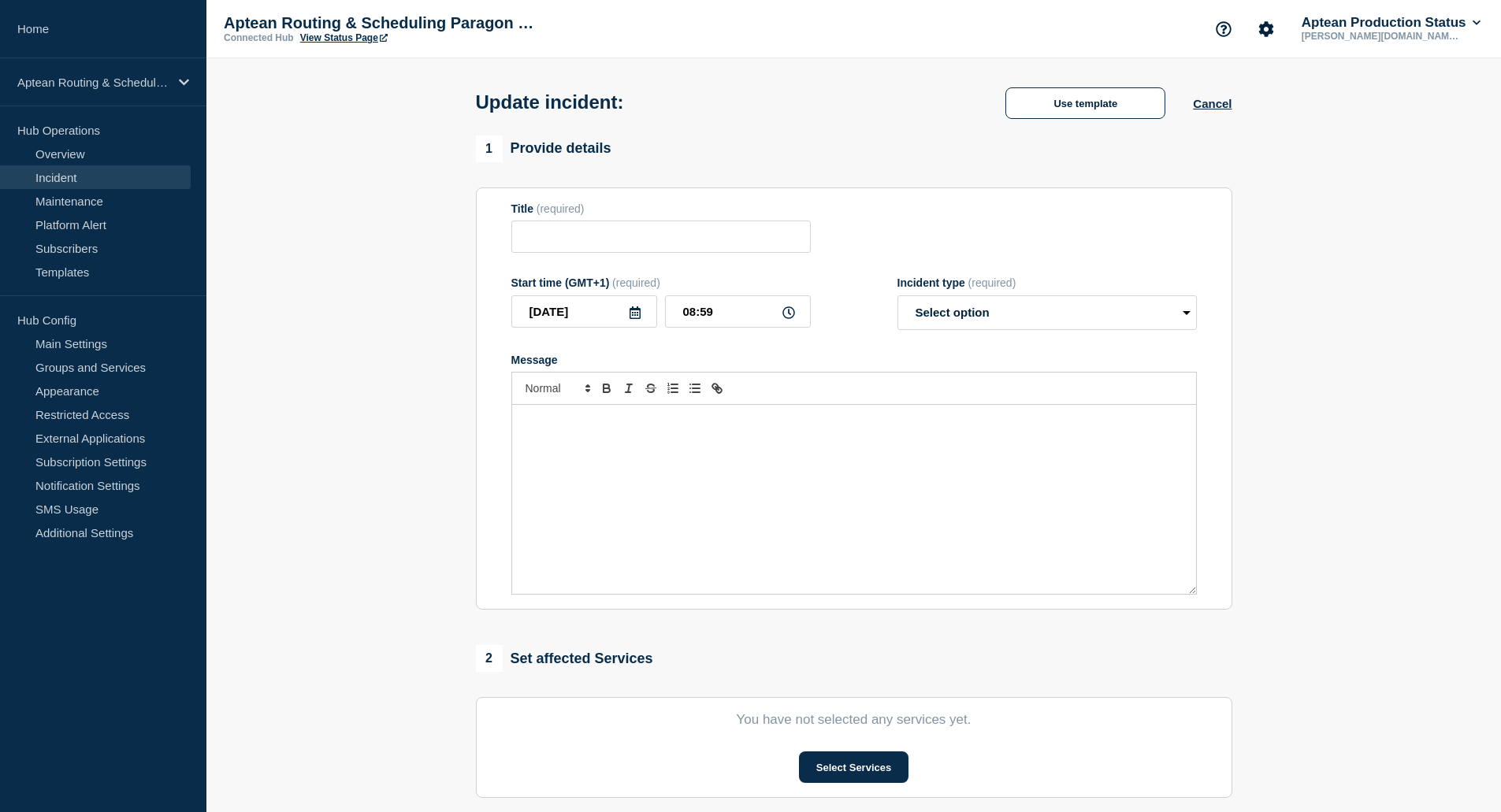
type input "Investigating - Aptean Routing & Scheduling Paragon Edition - Services Disrupti…"
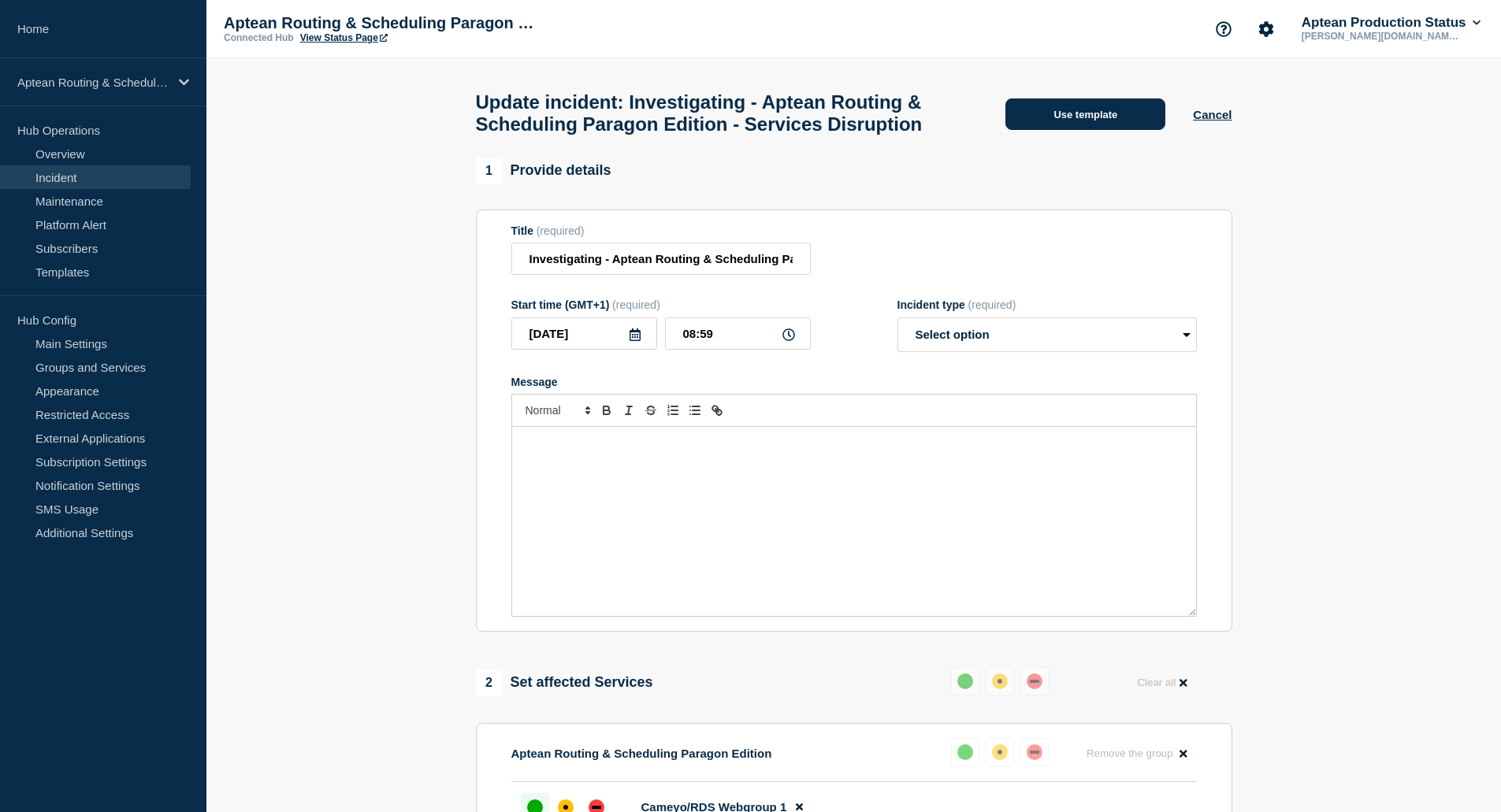
click at [1099, 130] on button "Use template" at bounding box center [1085, 115] width 160 height 32
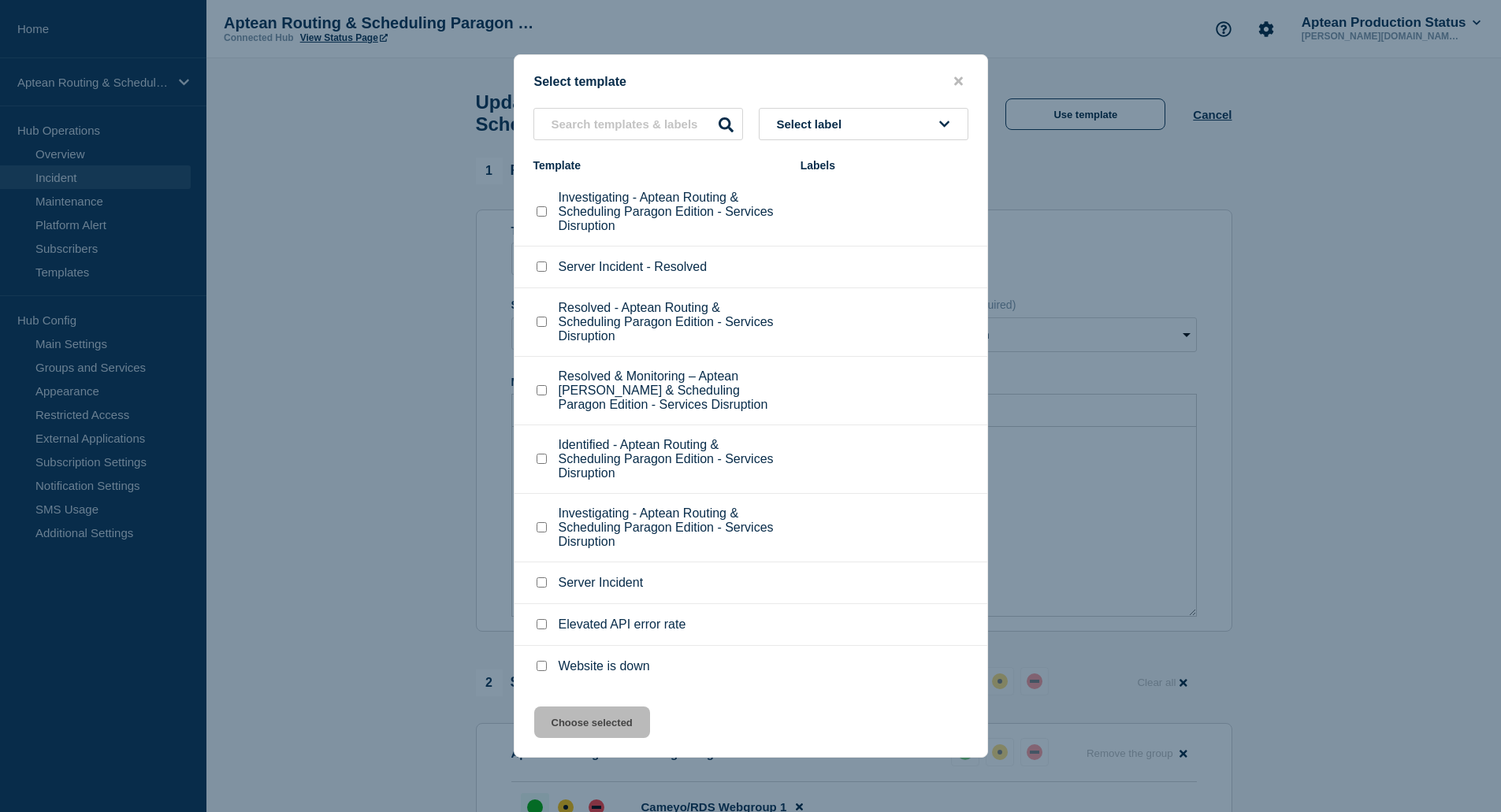
click at [615, 322] on p "Resolved - Aptean Routing & Scheduling Paragon Edition - Services Disruption" at bounding box center [672, 322] width 226 height 43
click at [552, 319] on div "Resolved - Aptean Routing & Scheduling Paragon Edition - Services Disruption" at bounding box center [659, 322] width 251 height 43
click at [548, 322] on div at bounding box center [541, 323] width 16 height 16
click at [545, 324] on input "Resolved - Aptean Routing & Scheduling Paragon Edition - Services Disruption ch…" at bounding box center [541, 322] width 10 height 10
checkbox input "true"
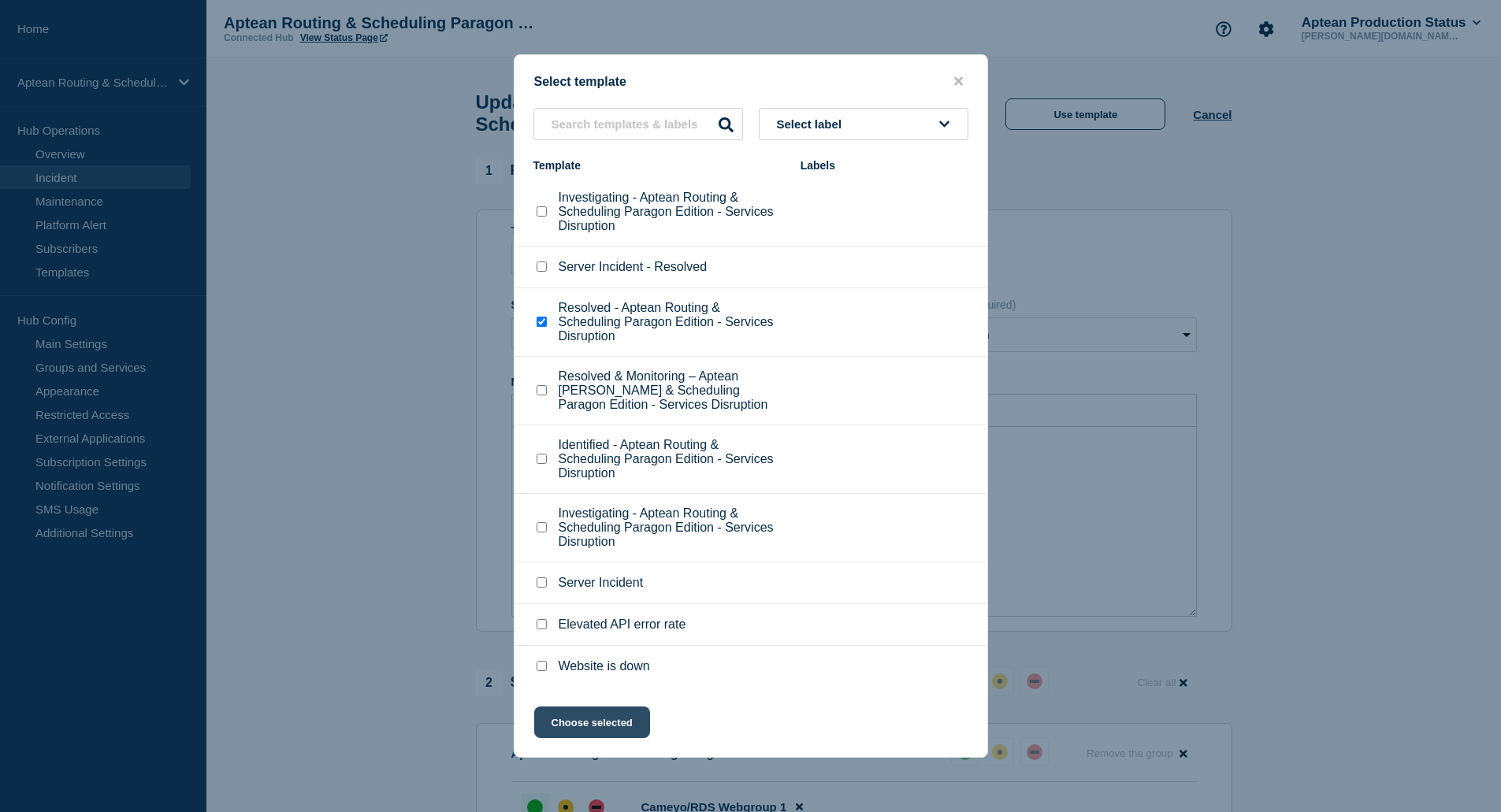
click at [603, 714] on button "Choose selected" at bounding box center [592, 722] width 116 height 32
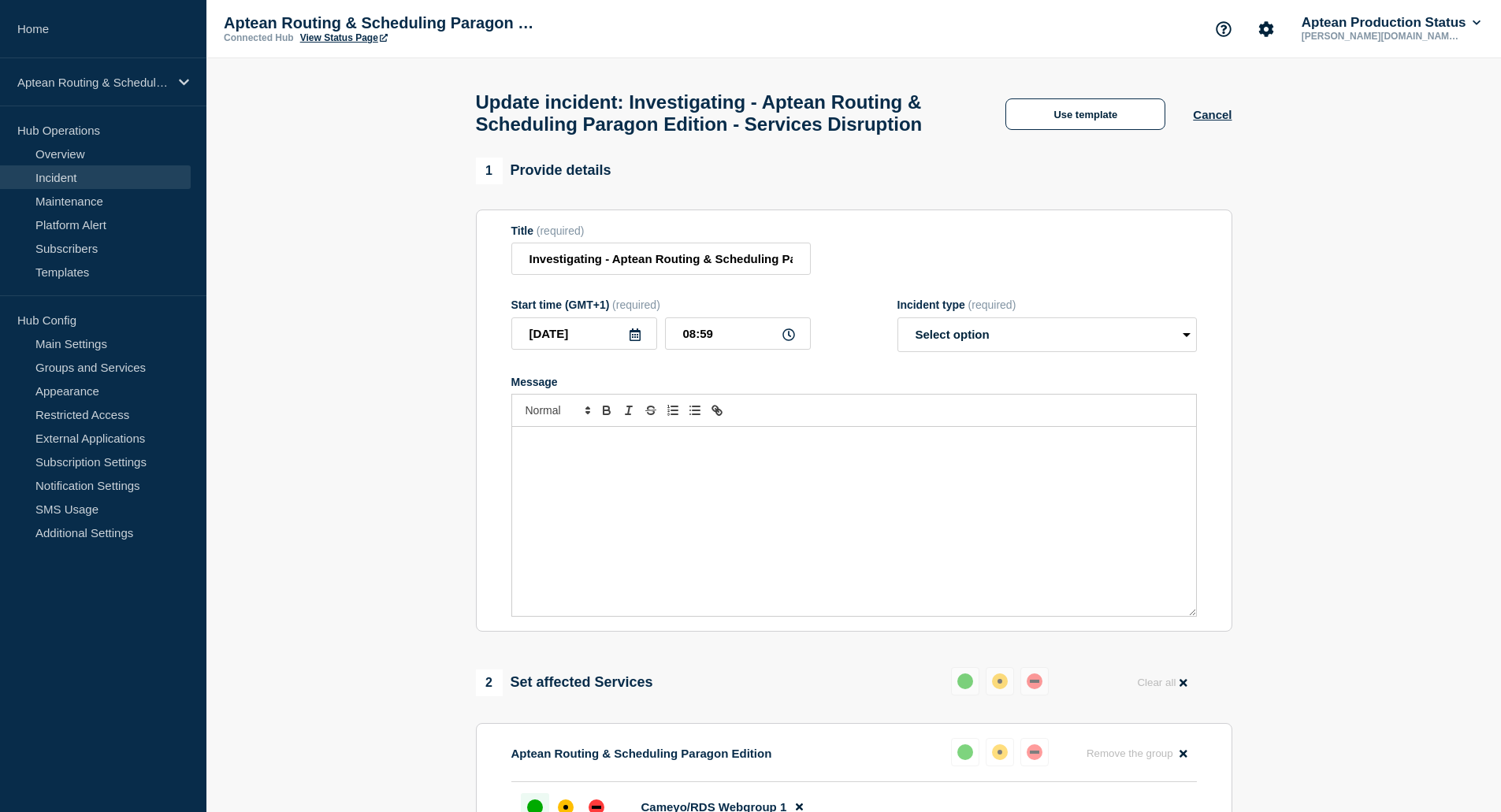
select select "resolved"
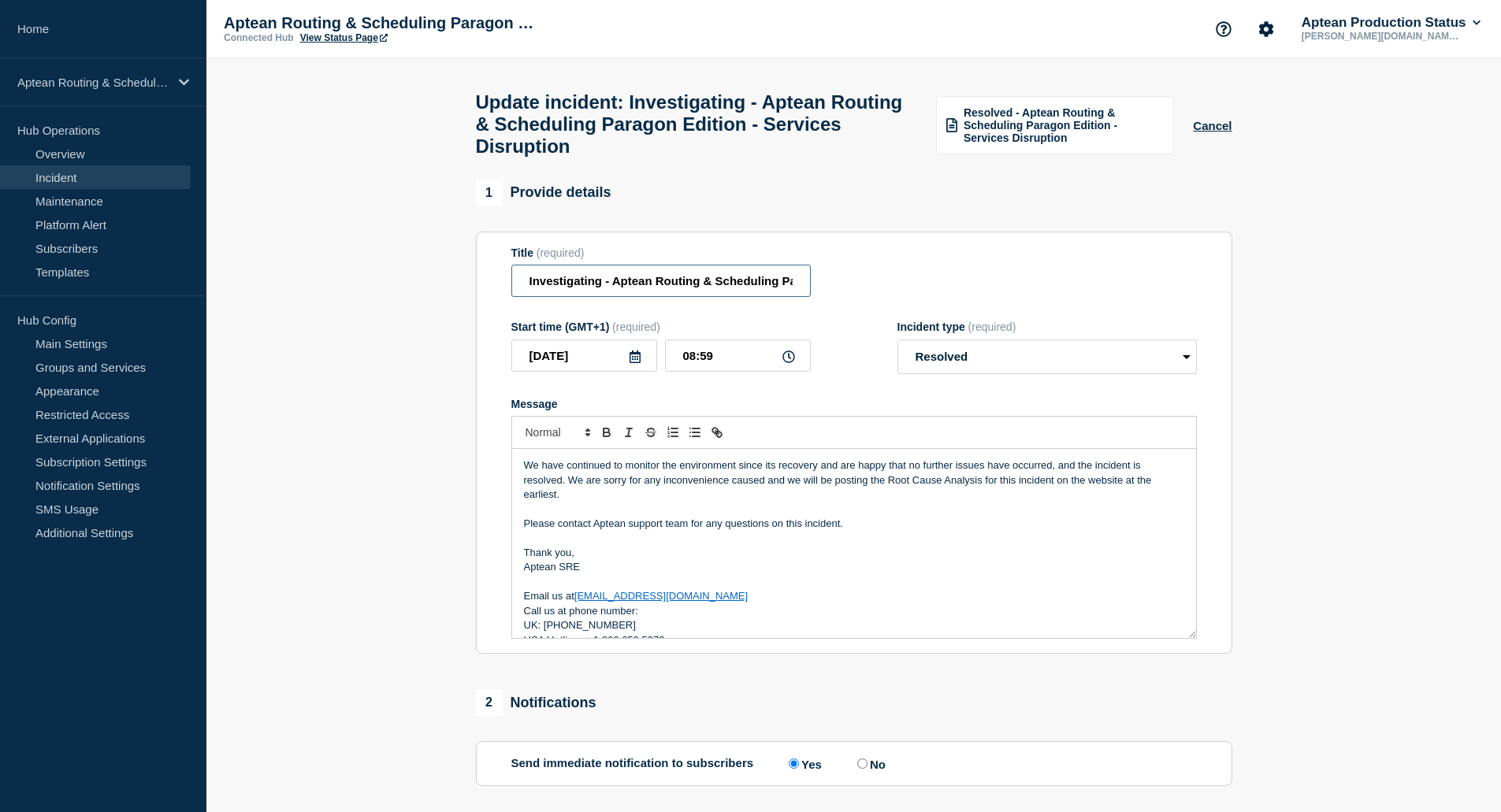
drag, startPoint x: 601, startPoint y: 290, endPoint x: 467, endPoint y: 288, distance: 134.0
click at [467, 288] on div "1 Provide details Title (required) Investigating - Aptean Routing & Scheduling …" at bounding box center [853, 626] width 774 height 893
type input "Resolved - Aptean Routing & Scheduling Paragon Edition - Services Disruption"
drag, startPoint x: 732, startPoint y: 377, endPoint x: 667, endPoint y: 375, distance: 65.0
click at [667, 372] on input "08:59" at bounding box center [738, 356] width 146 height 32
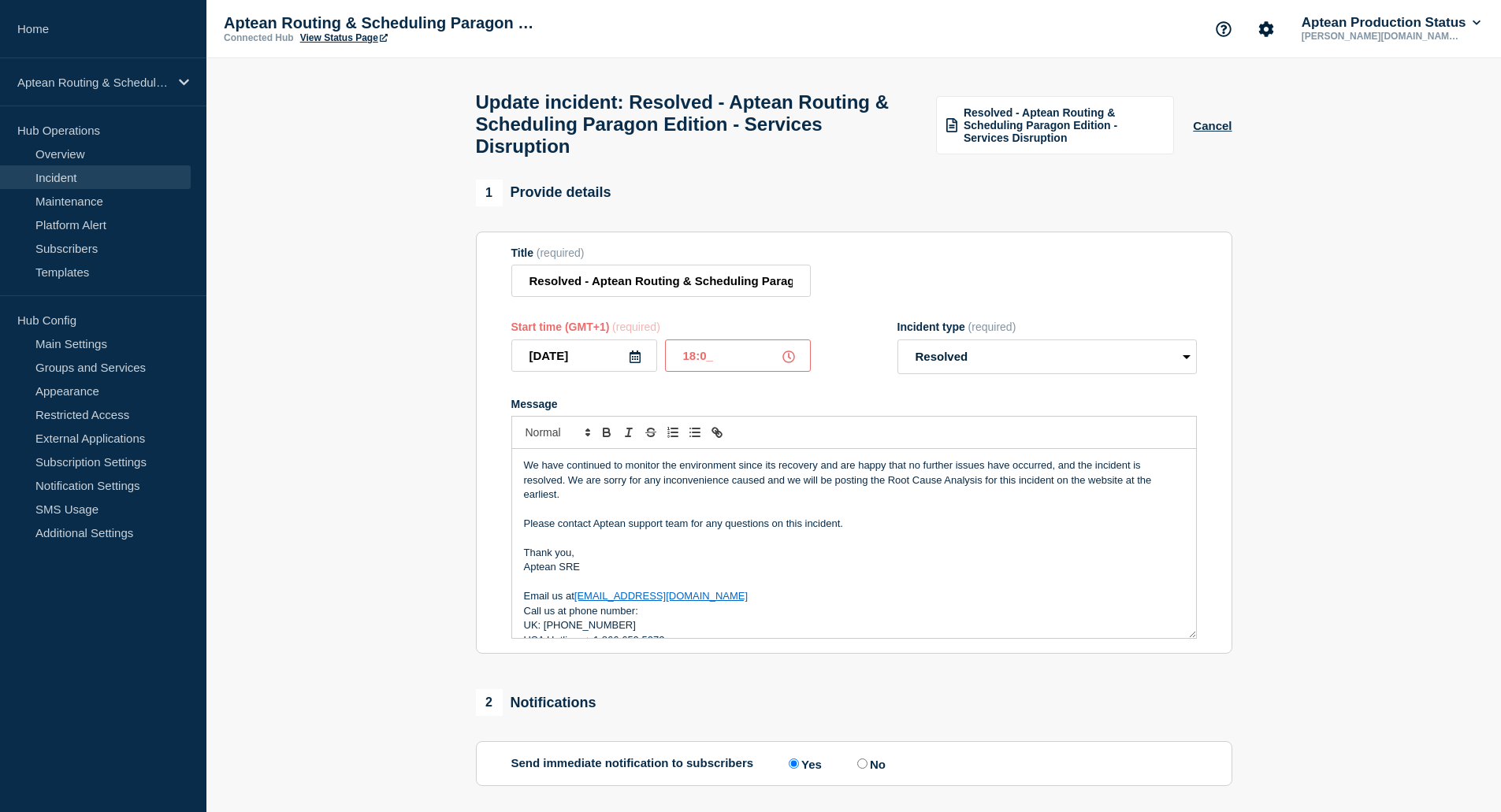
type input "18:00"
click at [606, 372] on input "[DATE]" at bounding box center [584, 356] width 146 height 32
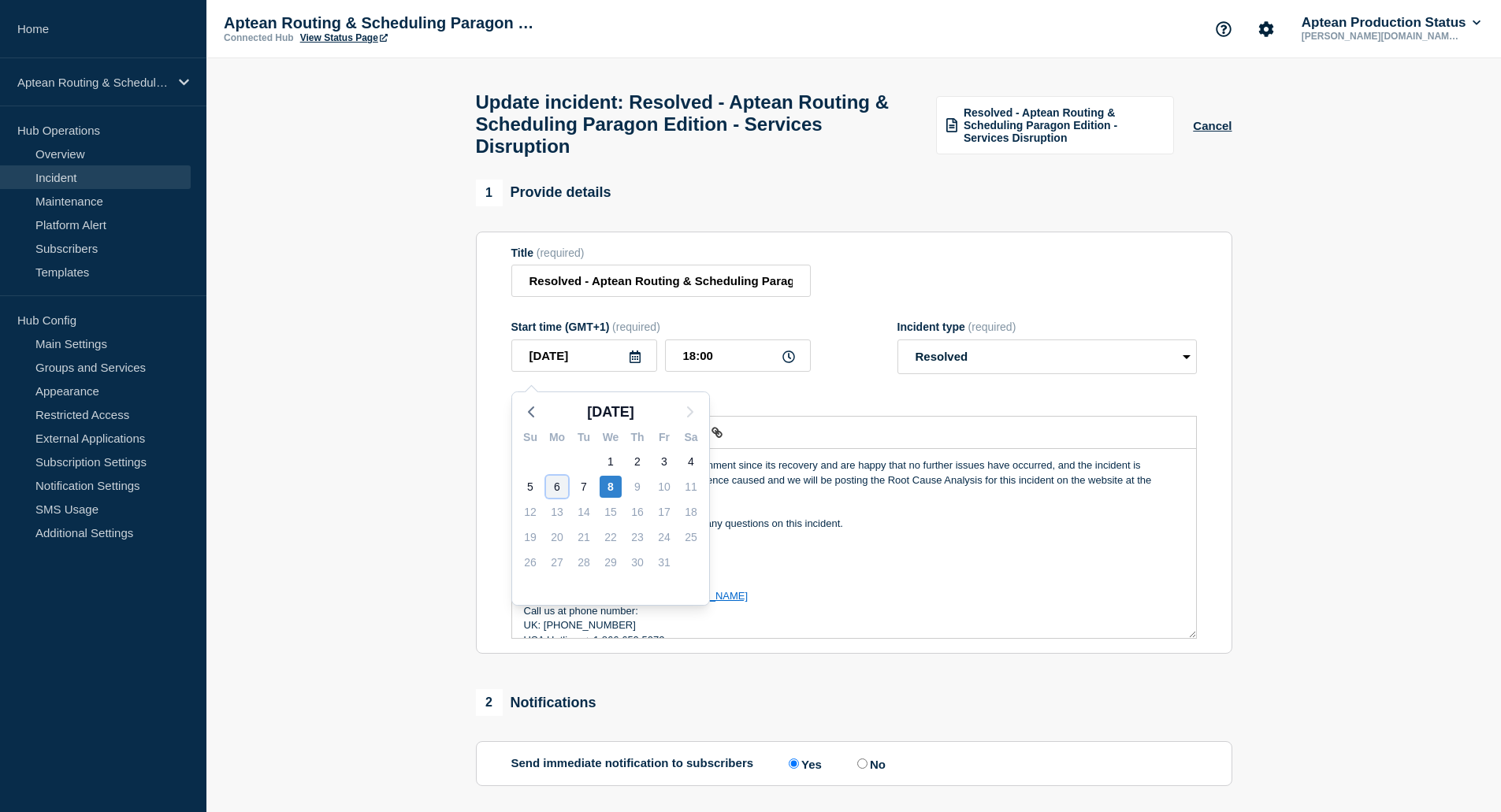
click at [556, 484] on div "6" at bounding box center [557, 487] width 22 height 22
type input "2025-10-06"
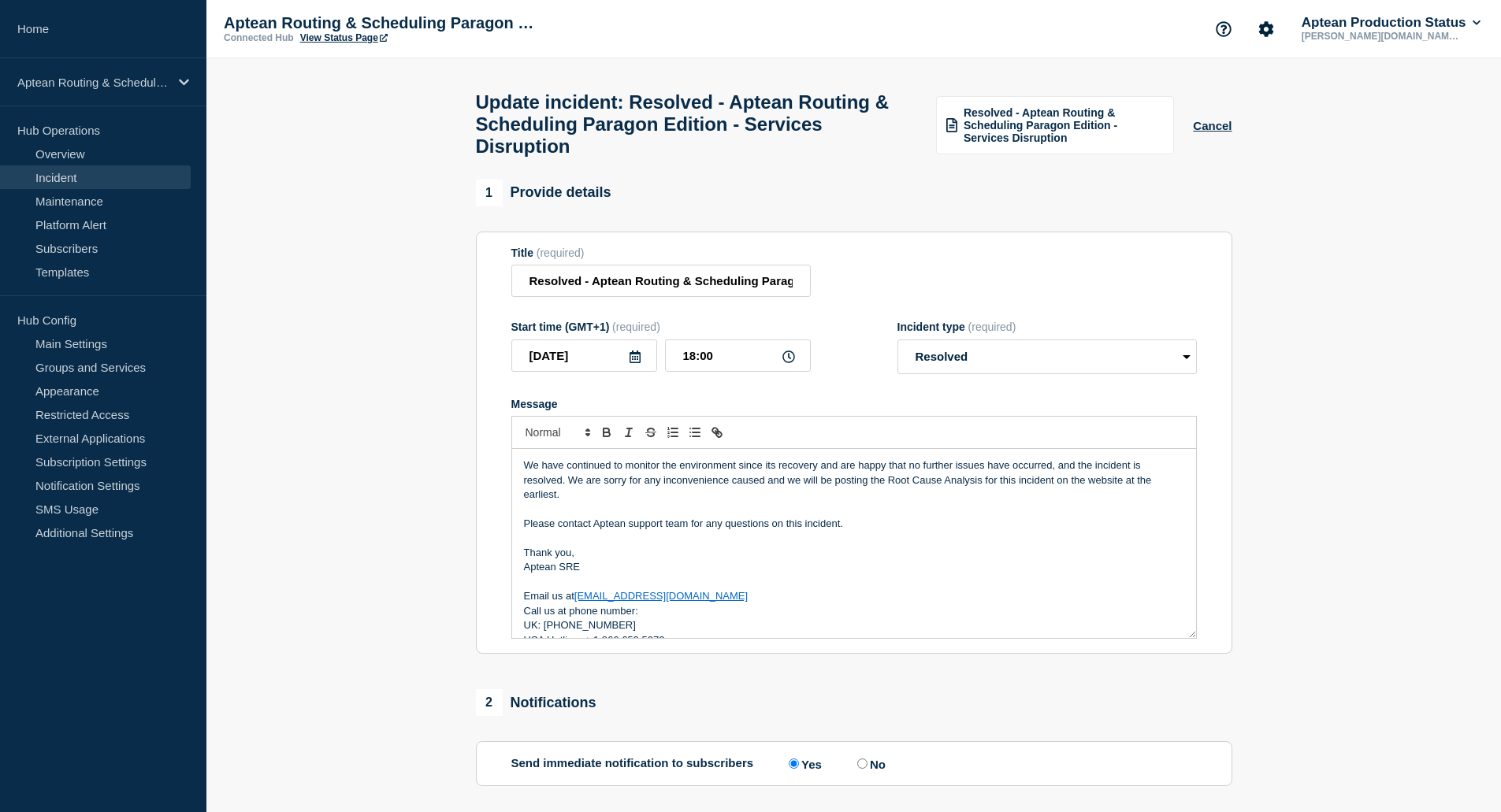
click at [437, 502] on section "1 Provide details Title (required) Resolved - Aptean Routing & Scheduling Parag…" at bounding box center [853, 626] width 1295 height 893
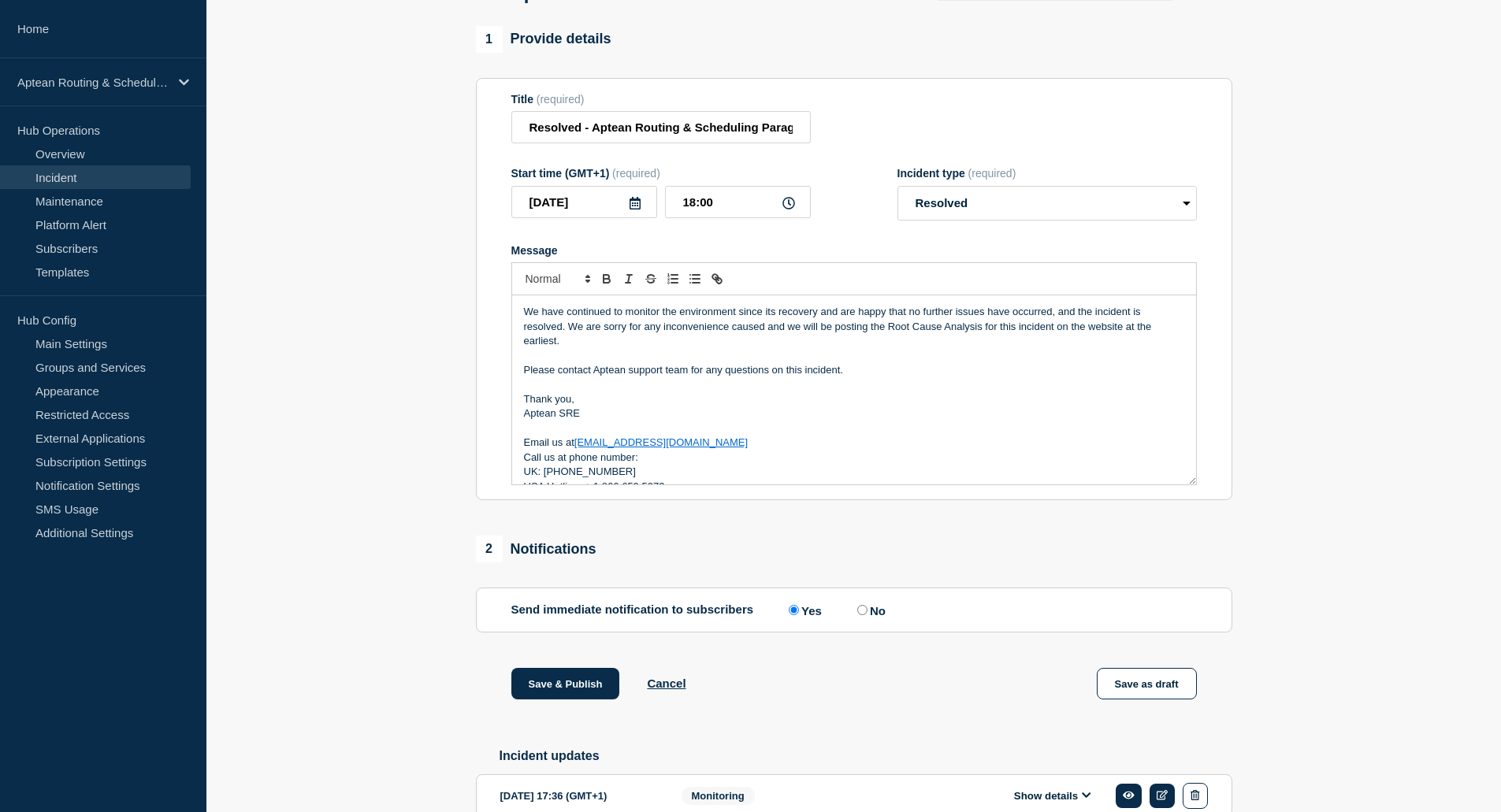
scroll to position [299, 0]
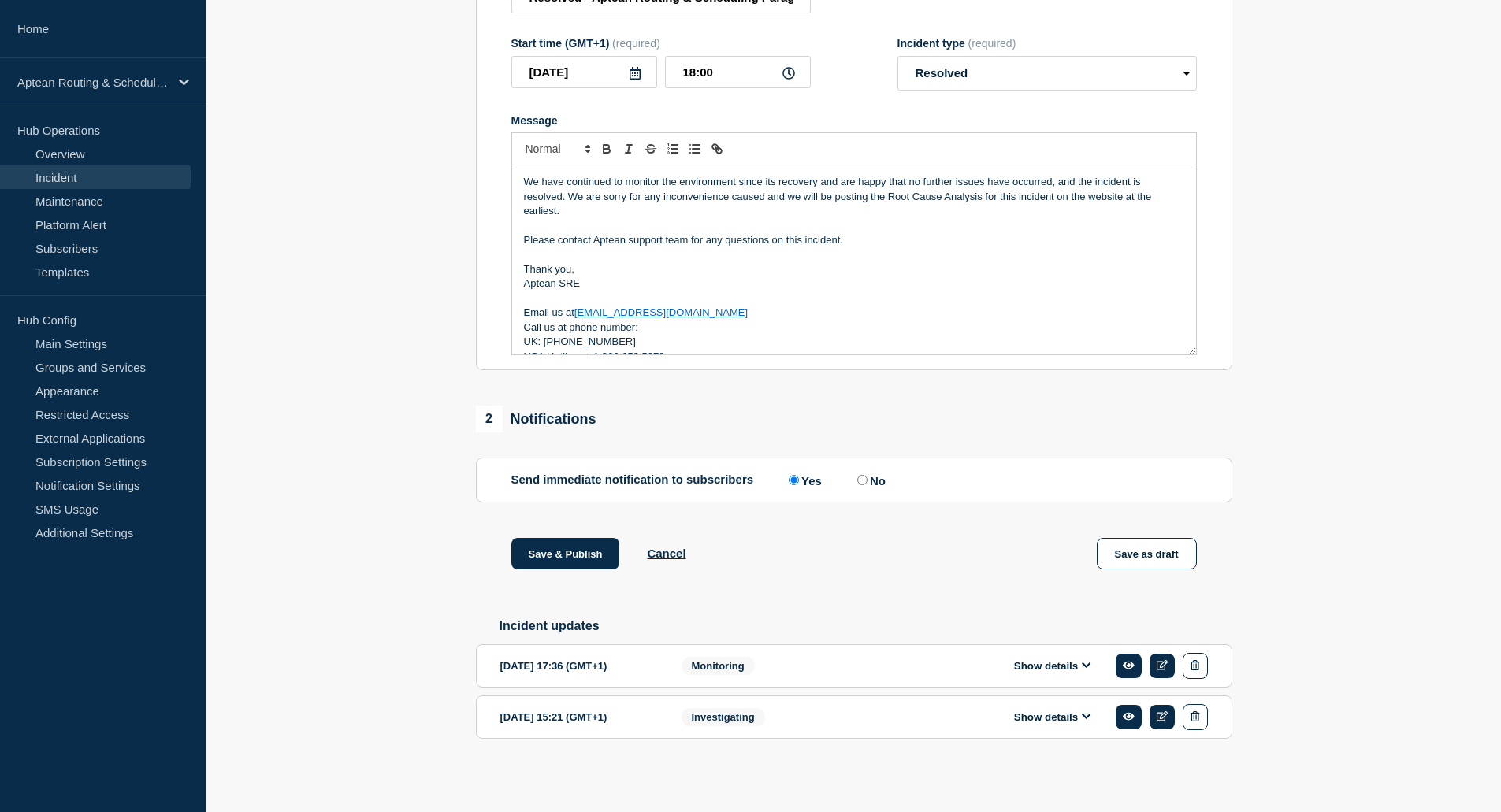
click at [879, 484] on label "No" at bounding box center [869, 479] width 32 height 15
click at [868, 484] on input "No" at bounding box center [862, 480] width 10 height 10
radio input "true"
radio input "false"
click at [567, 550] on button "Save & Publish" at bounding box center [565, 554] width 109 height 32
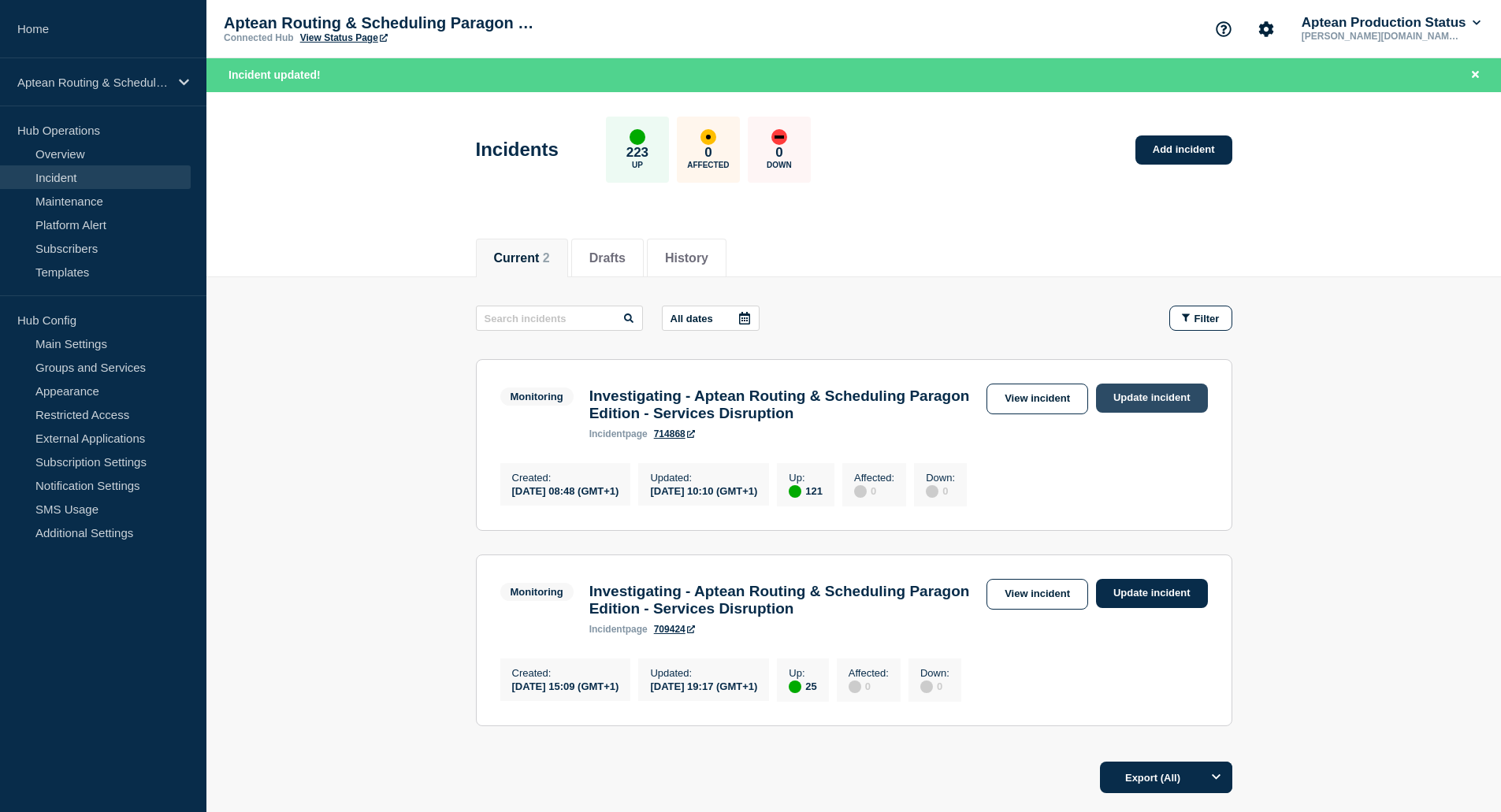
click at [1172, 405] on link "Update incident" at bounding box center [1152, 398] width 112 height 29
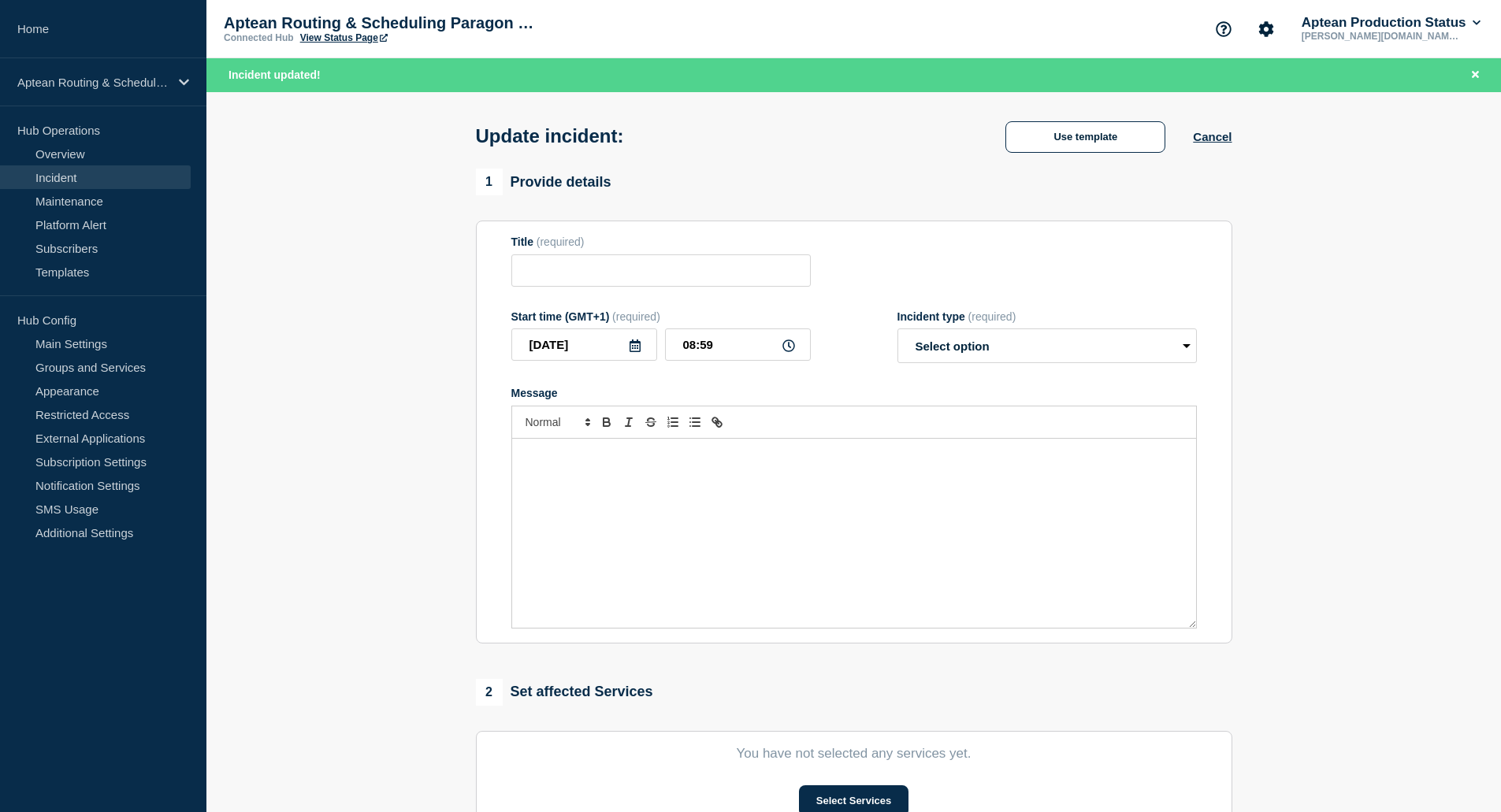
type input "Investigating - Aptean Routing & Scheduling Paragon Edition - Services Disrupti…"
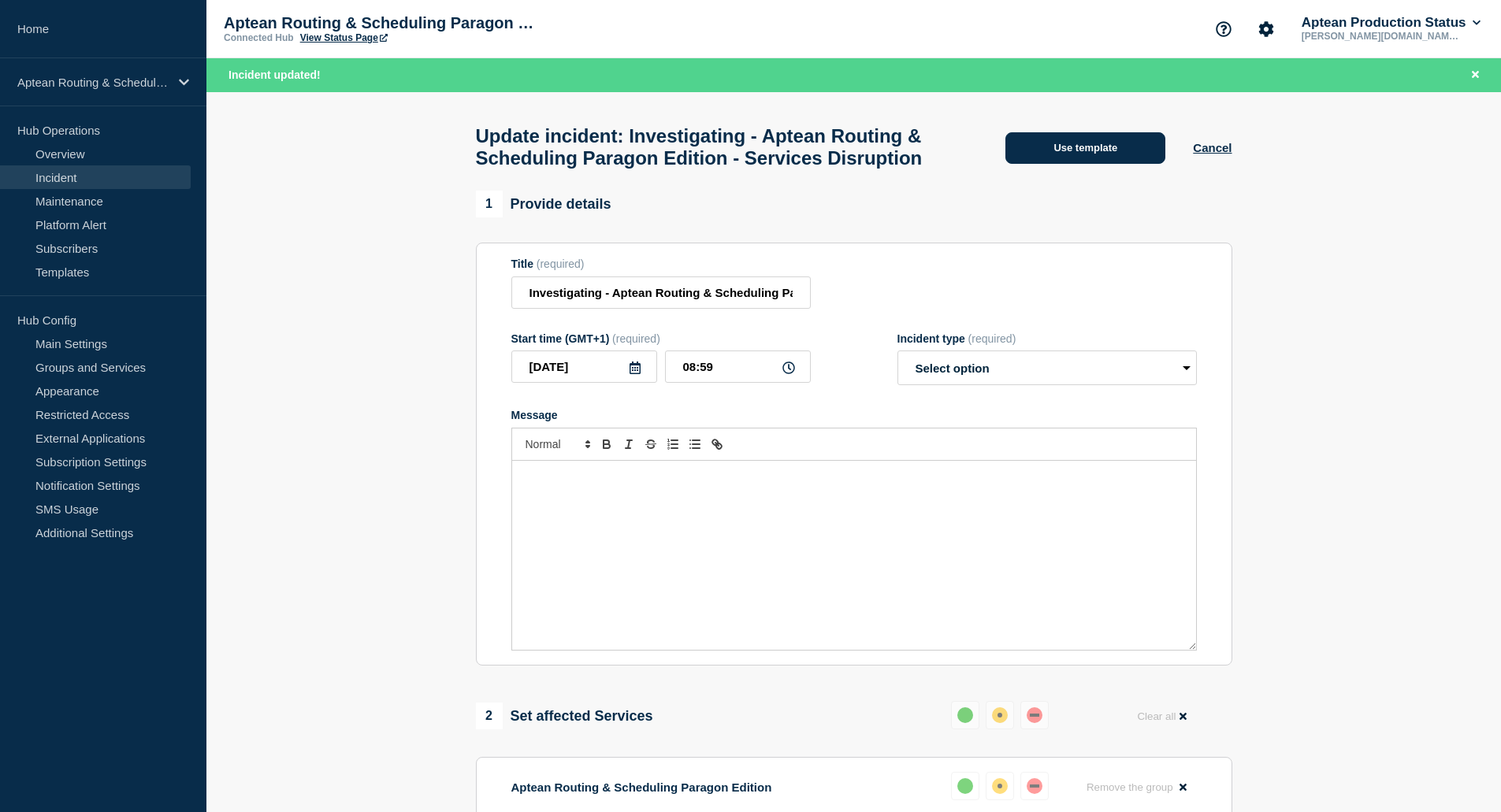
click at [1088, 163] on button "Use template" at bounding box center [1085, 148] width 160 height 32
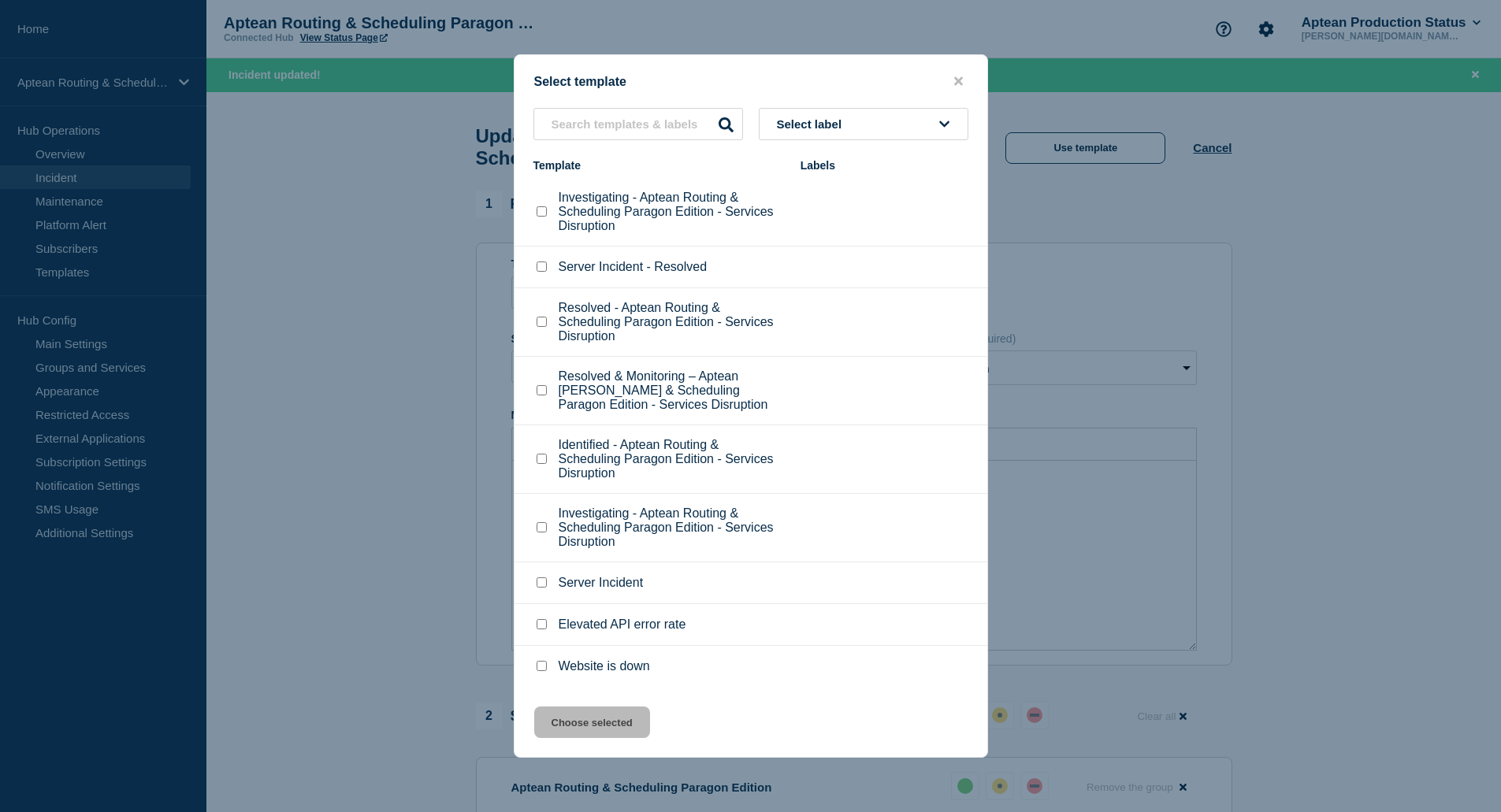
click at [542, 322] on input "Resolved - Aptean Routing & Scheduling Paragon Edition - Services Disruption ch…" at bounding box center [541, 322] width 10 height 10
checkbox input "true"
click at [622, 724] on button "Choose selected" at bounding box center [592, 722] width 116 height 32
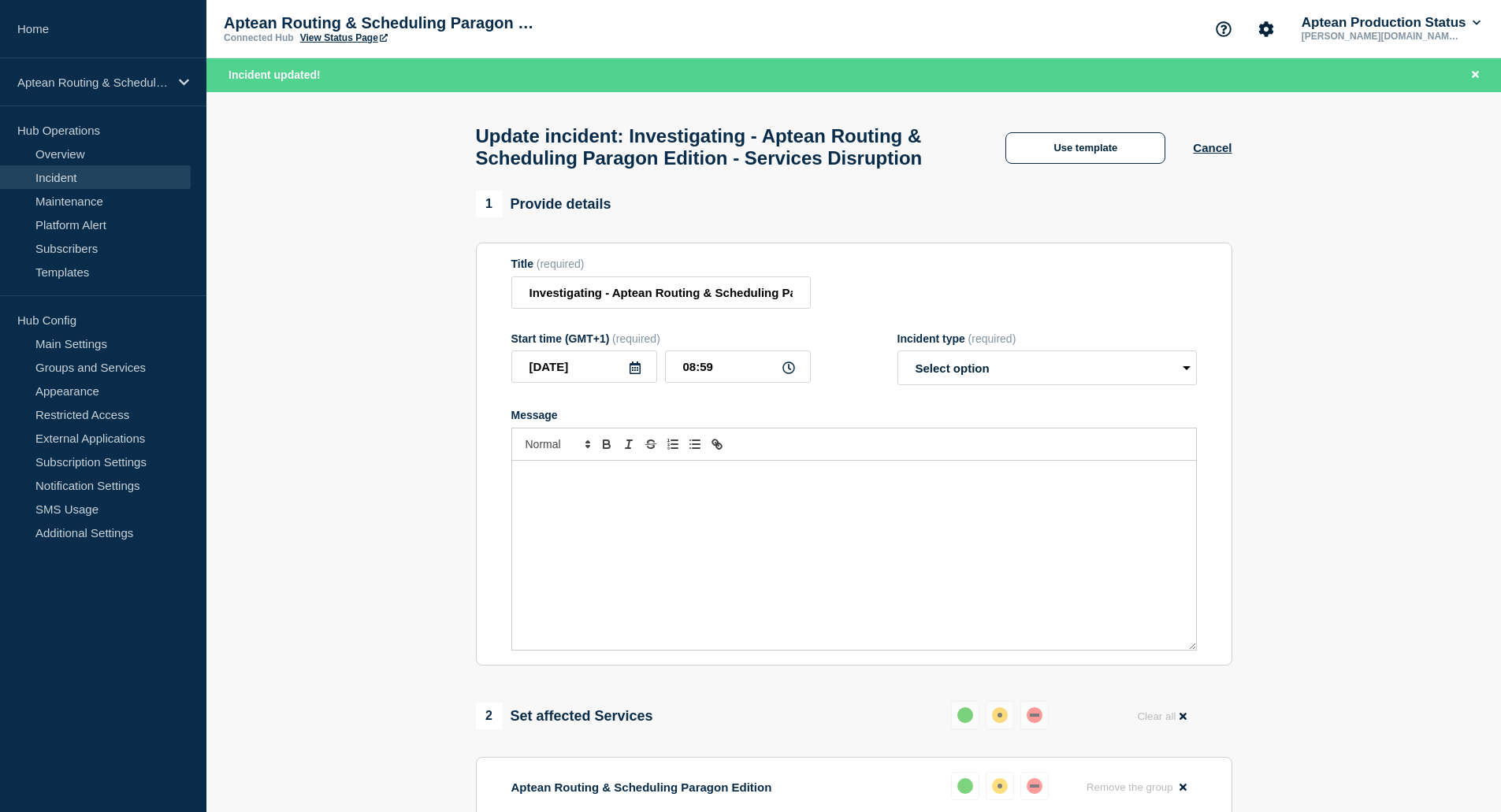
select select "resolved"
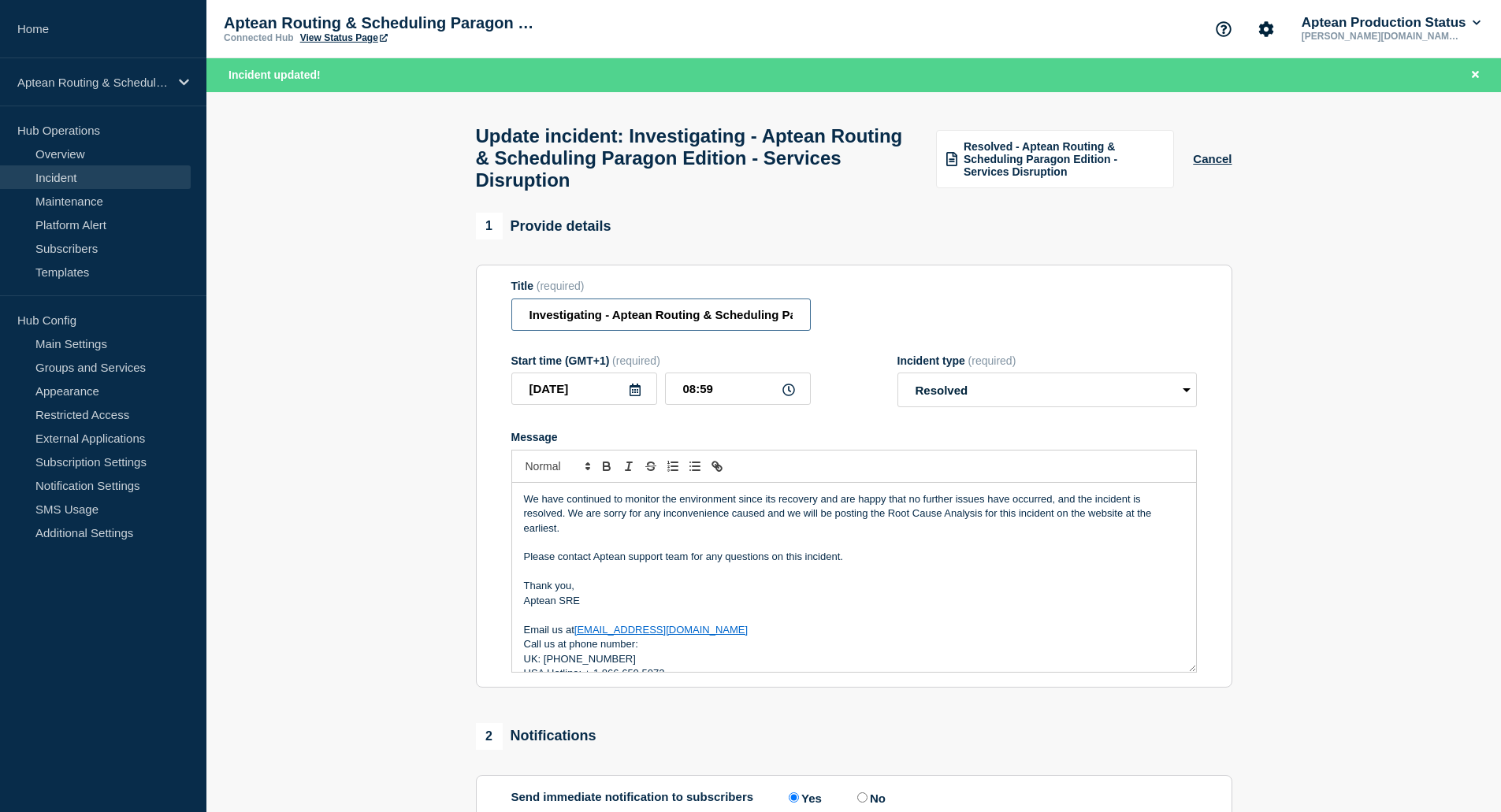
click at [597, 327] on input "Investigating - Aptean Routing & Scheduling Paragon Edition - Services Disrupti…" at bounding box center [661, 315] width 299 height 32
drag, startPoint x: 603, startPoint y: 327, endPoint x: 492, endPoint y: 320, distance: 111.2
click at [493, 321] on section "Title (required) Investigating - Aptean Routing & Scheduling Paragon Edition - …" at bounding box center [854, 476] width 756 height 423
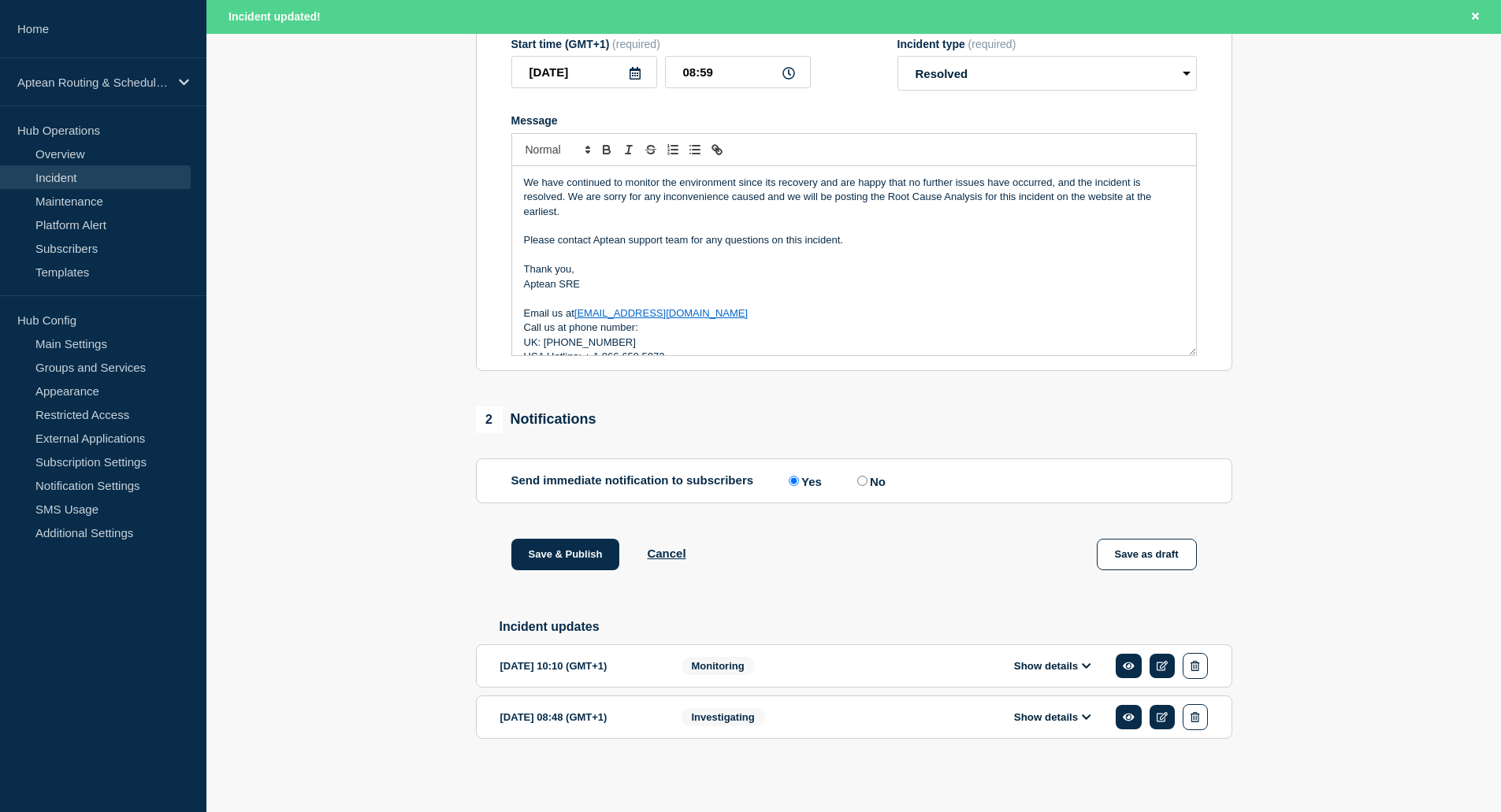
scroll to position [333, 0]
type input "Resolved - Aptean Routing & Scheduling Paragon Edition - Services Disruption"
click at [608, 74] on input "[DATE]" at bounding box center [584, 72] width 146 height 32
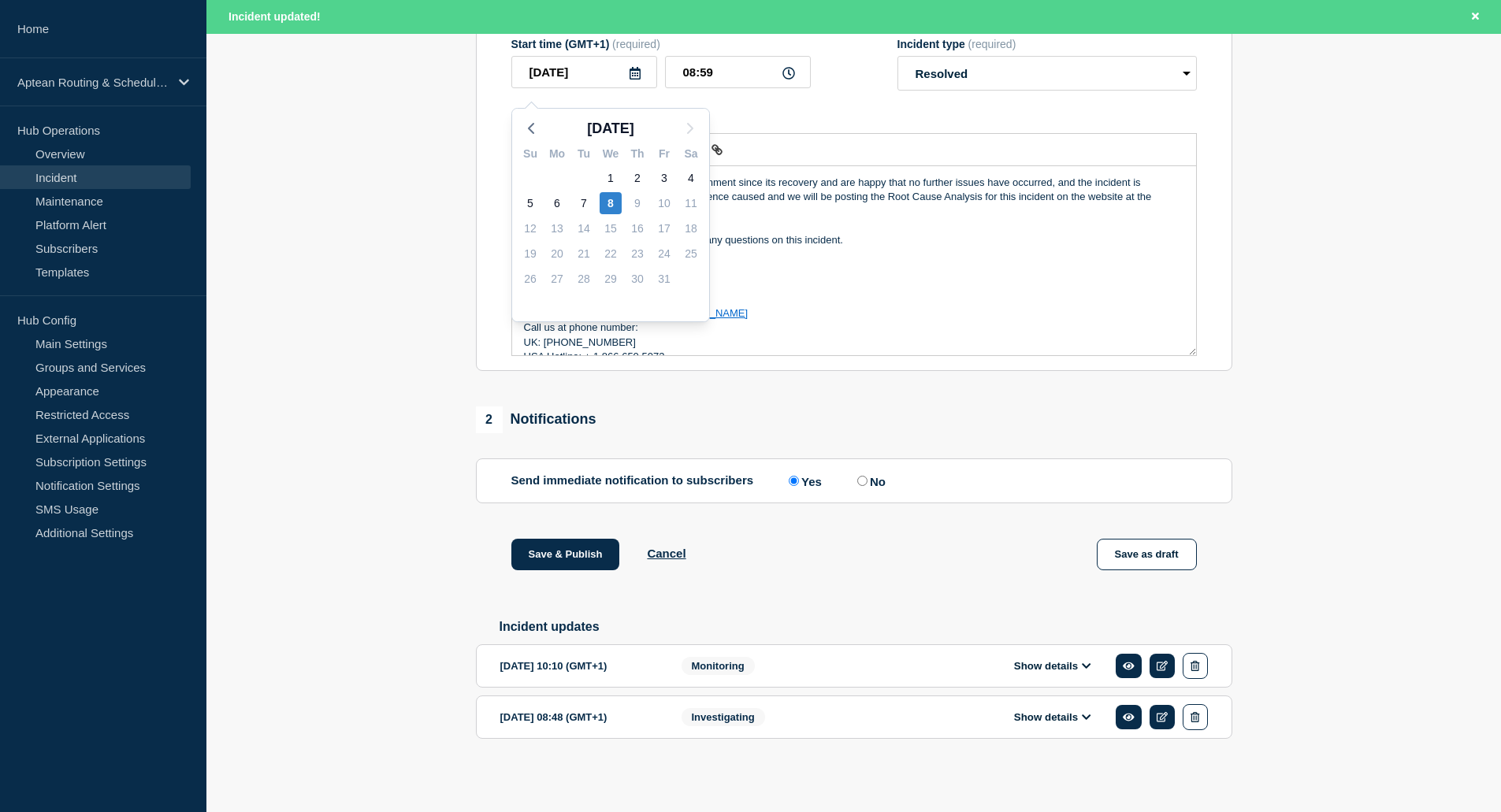
click at [631, 69] on icon at bounding box center [635, 73] width 11 height 13
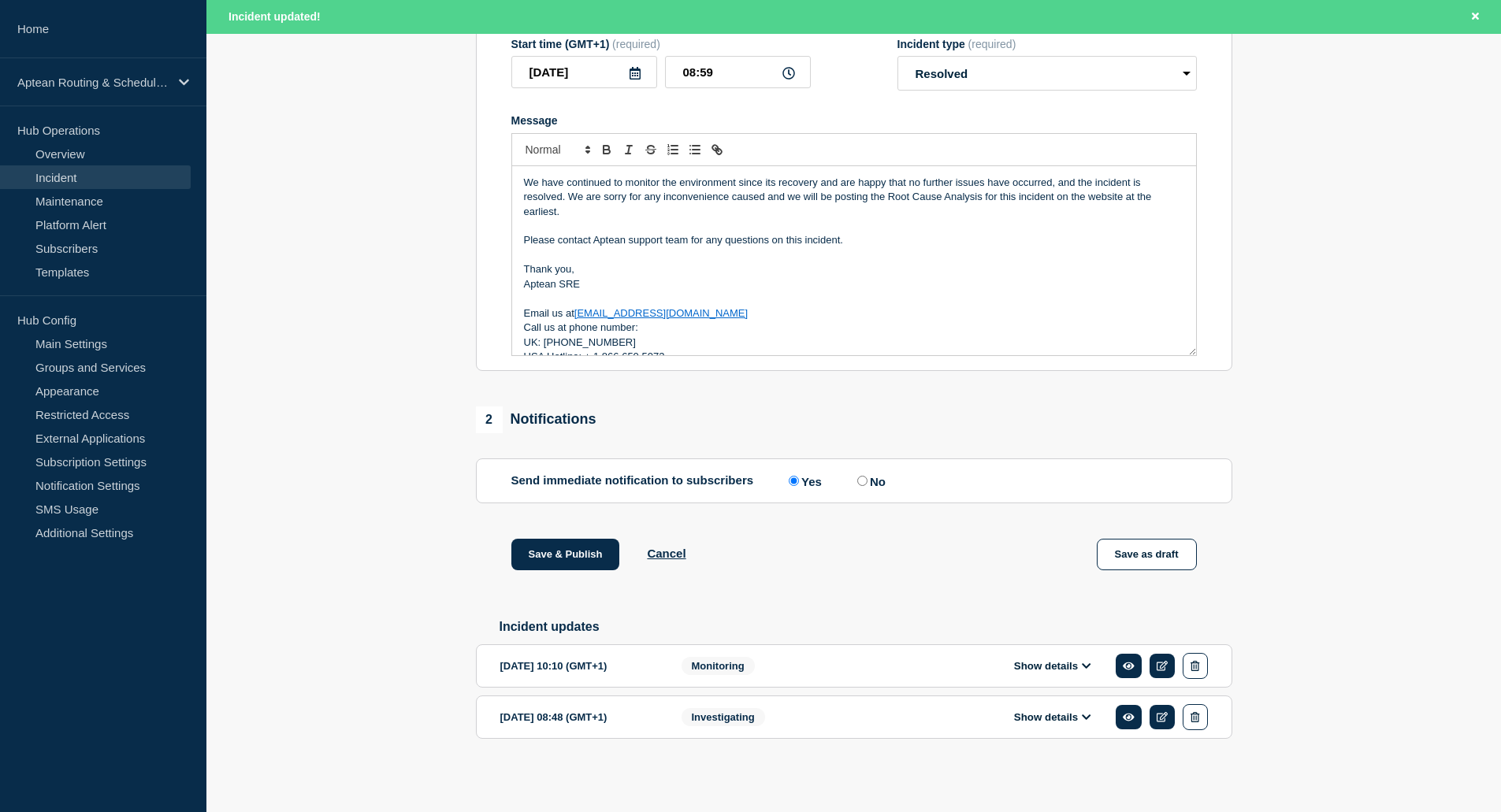
click at [634, 69] on icon at bounding box center [635, 73] width 13 height 13
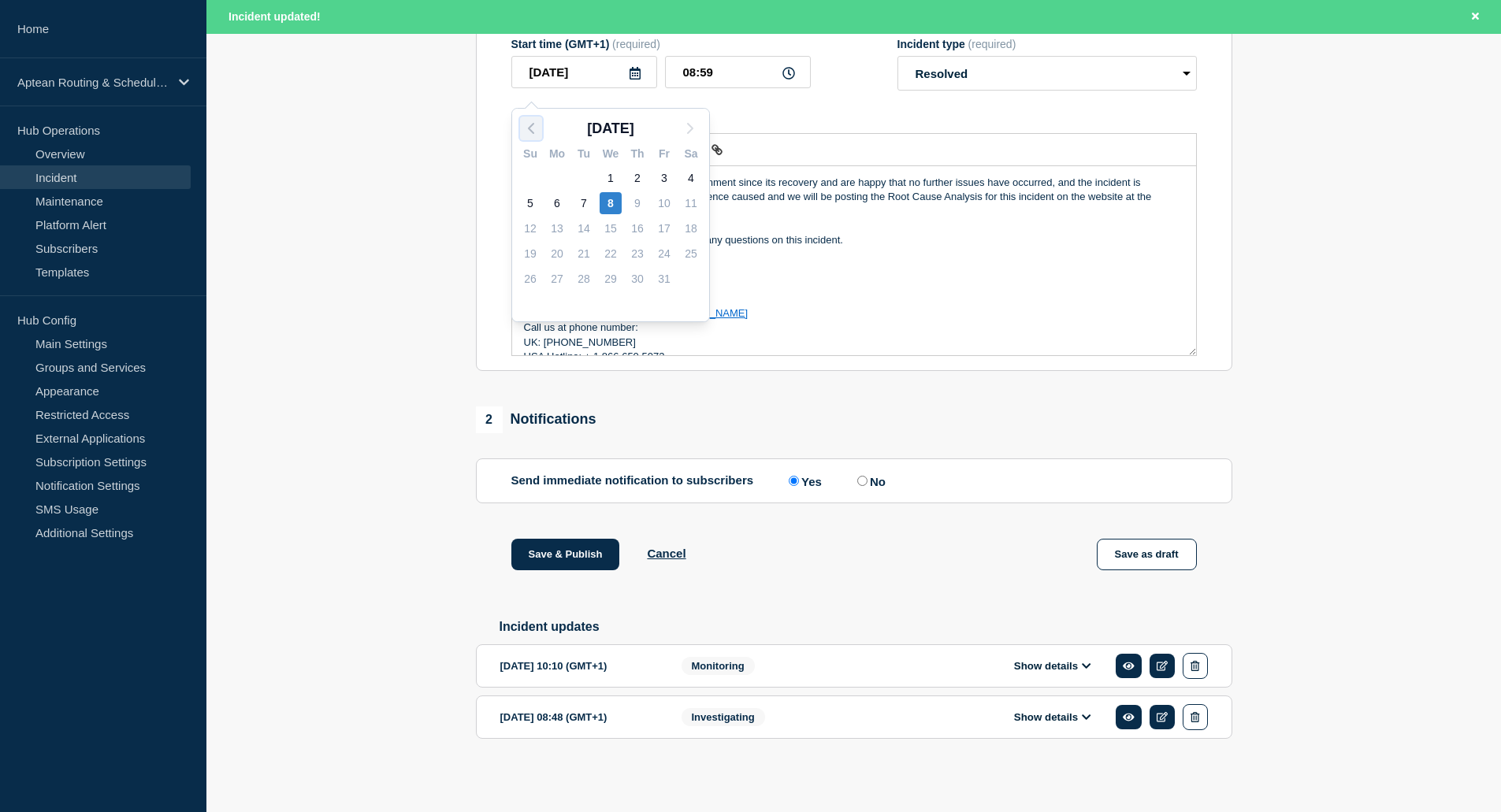
click at [529, 119] on icon "button" at bounding box center [530, 128] width 19 height 19
click at [699, 192] on div "13" at bounding box center [691, 203] width 22 height 22
type input "2025-09-13"
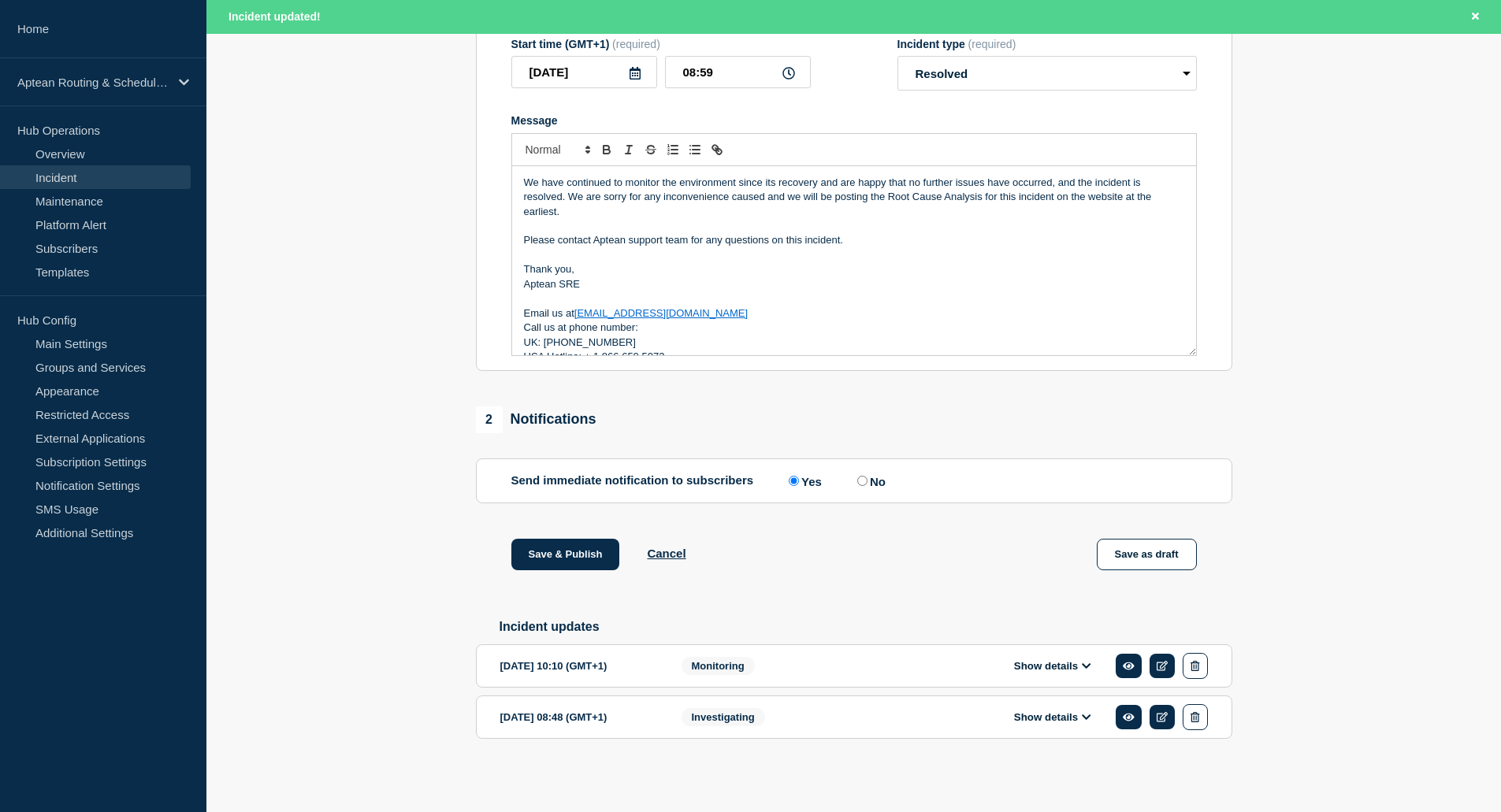
scroll to position [254, 0]
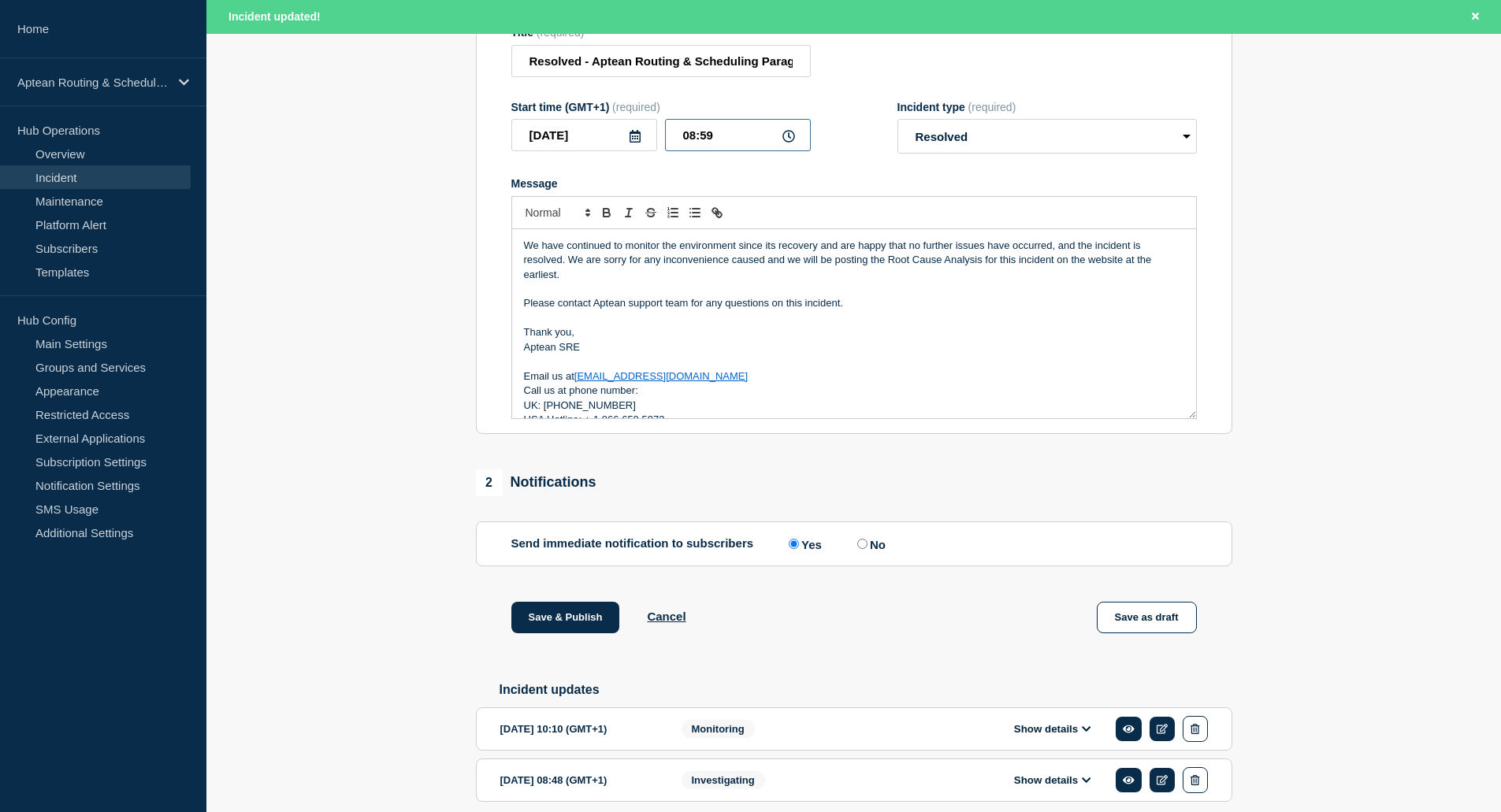
drag, startPoint x: 738, startPoint y: 151, endPoint x: 654, endPoint y: 142, distance: 84.5
click at [654, 142] on div "2025-09-13 08:59" at bounding box center [661, 135] width 299 height 32
type input "11:00"
click at [876, 563] on section "Send immediate notification to subscribers Send immediate notification to subsc…" at bounding box center [854, 543] width 756 height 45
click at [865, 549] on input "No" at bounding box center [862, 544] width 10 height 10
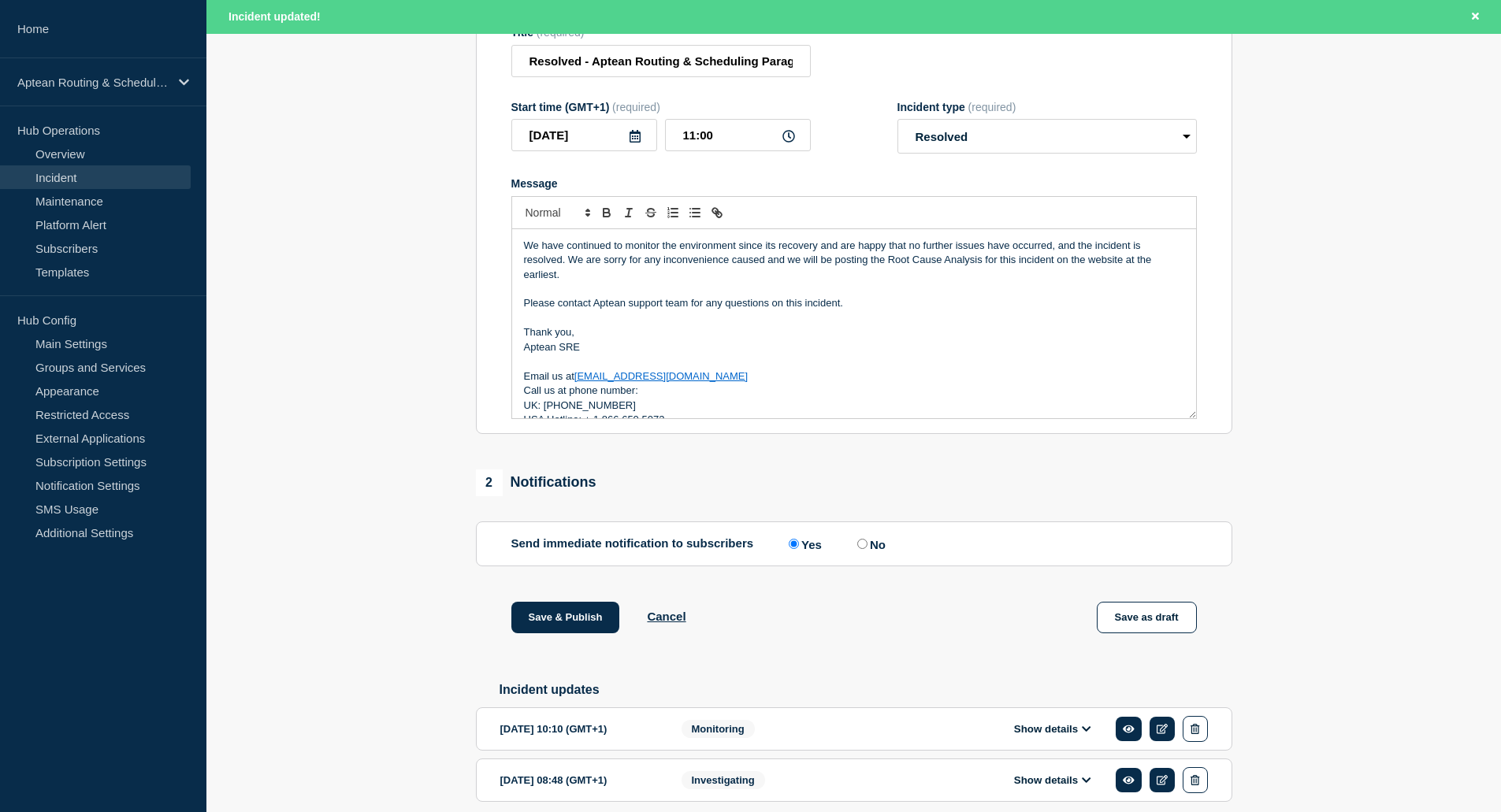
radio input "true"
radio input "false"
click at [535, 626] on button "Save & Publish" at bounding box center [565, 618] width 109 height 32
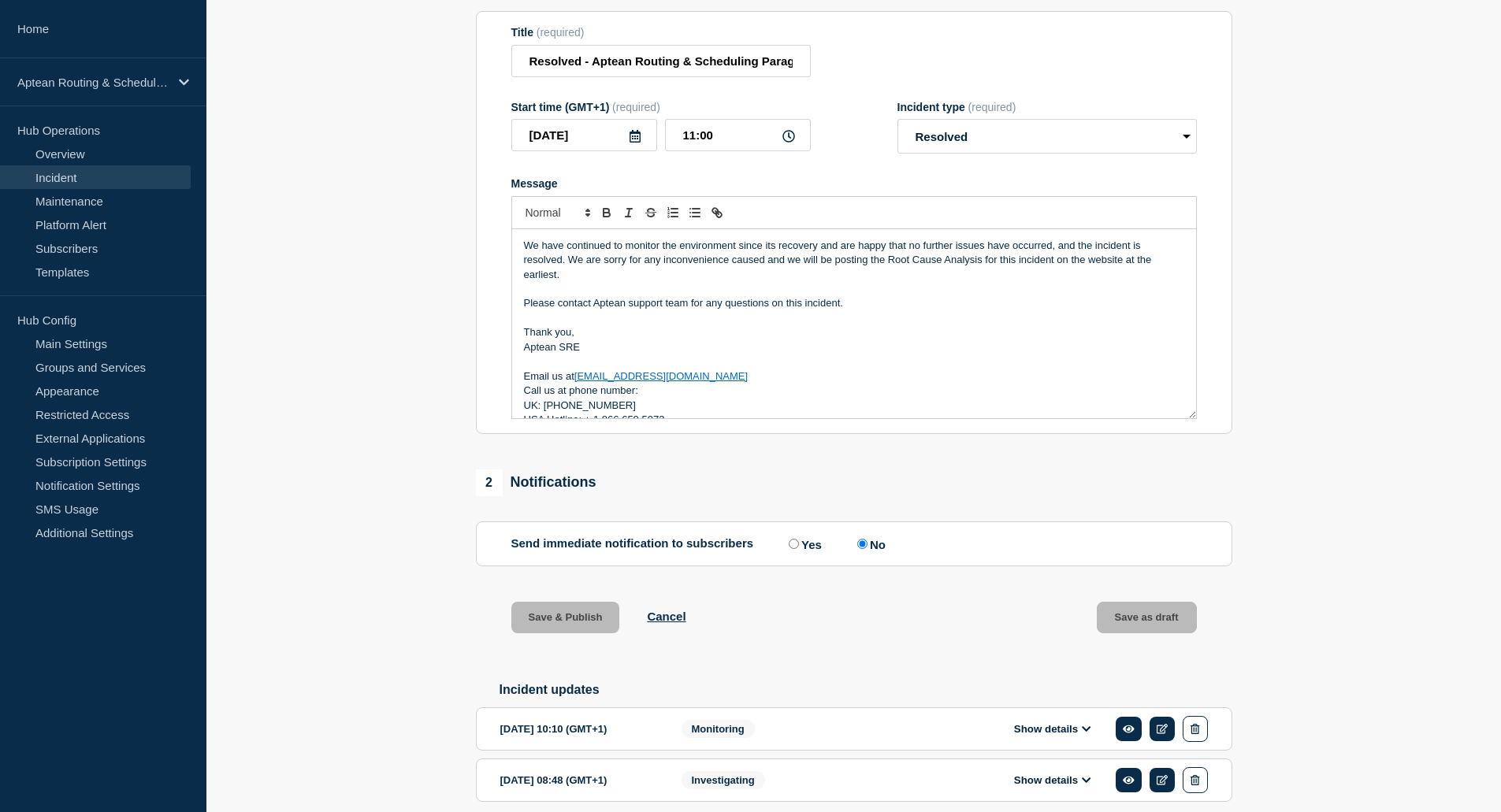
scroll to position [220, 0]
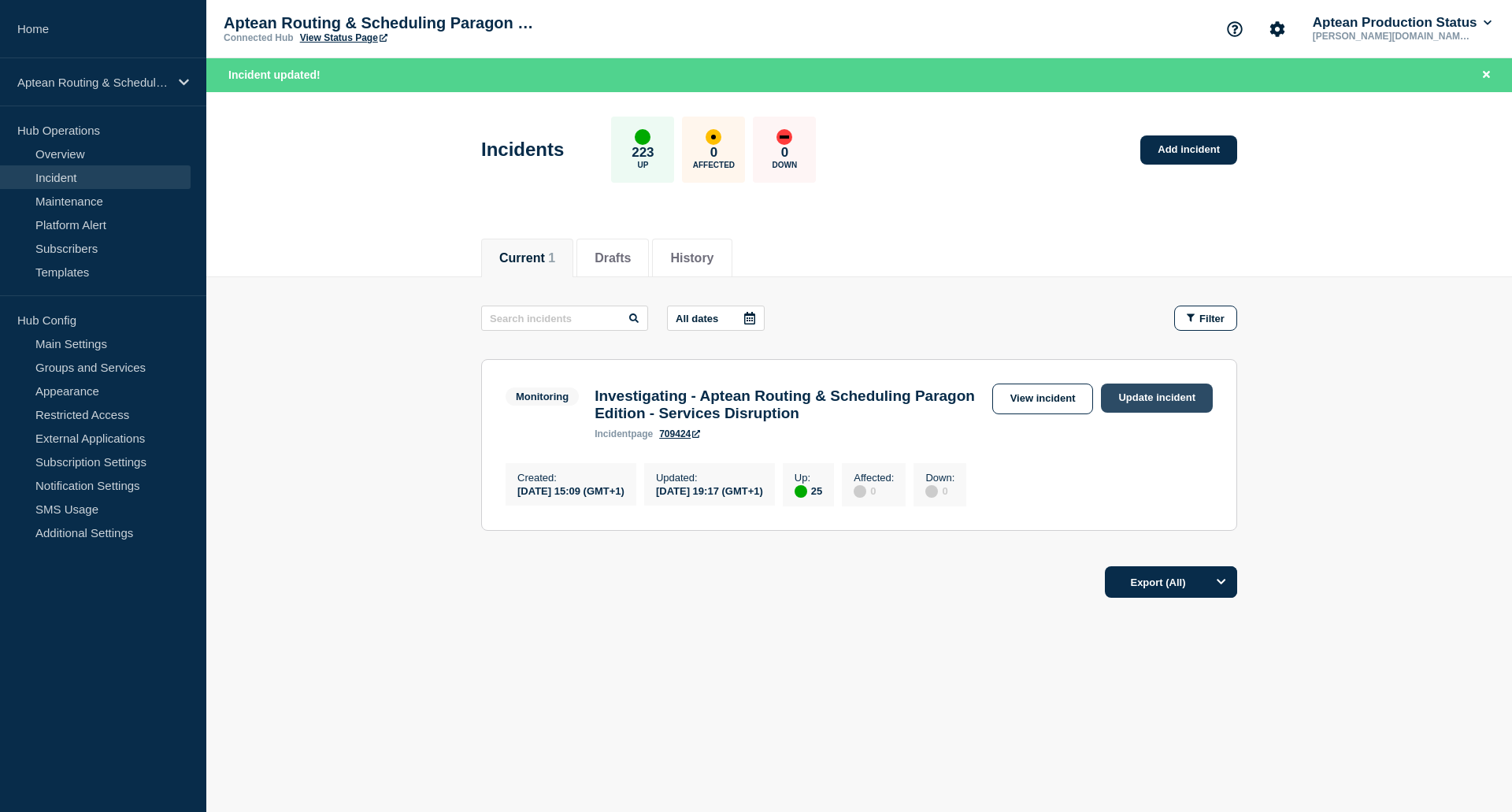
click at [1180, 397] on link "Update incident" at bounding box center [1156, 398] width 112 height 29
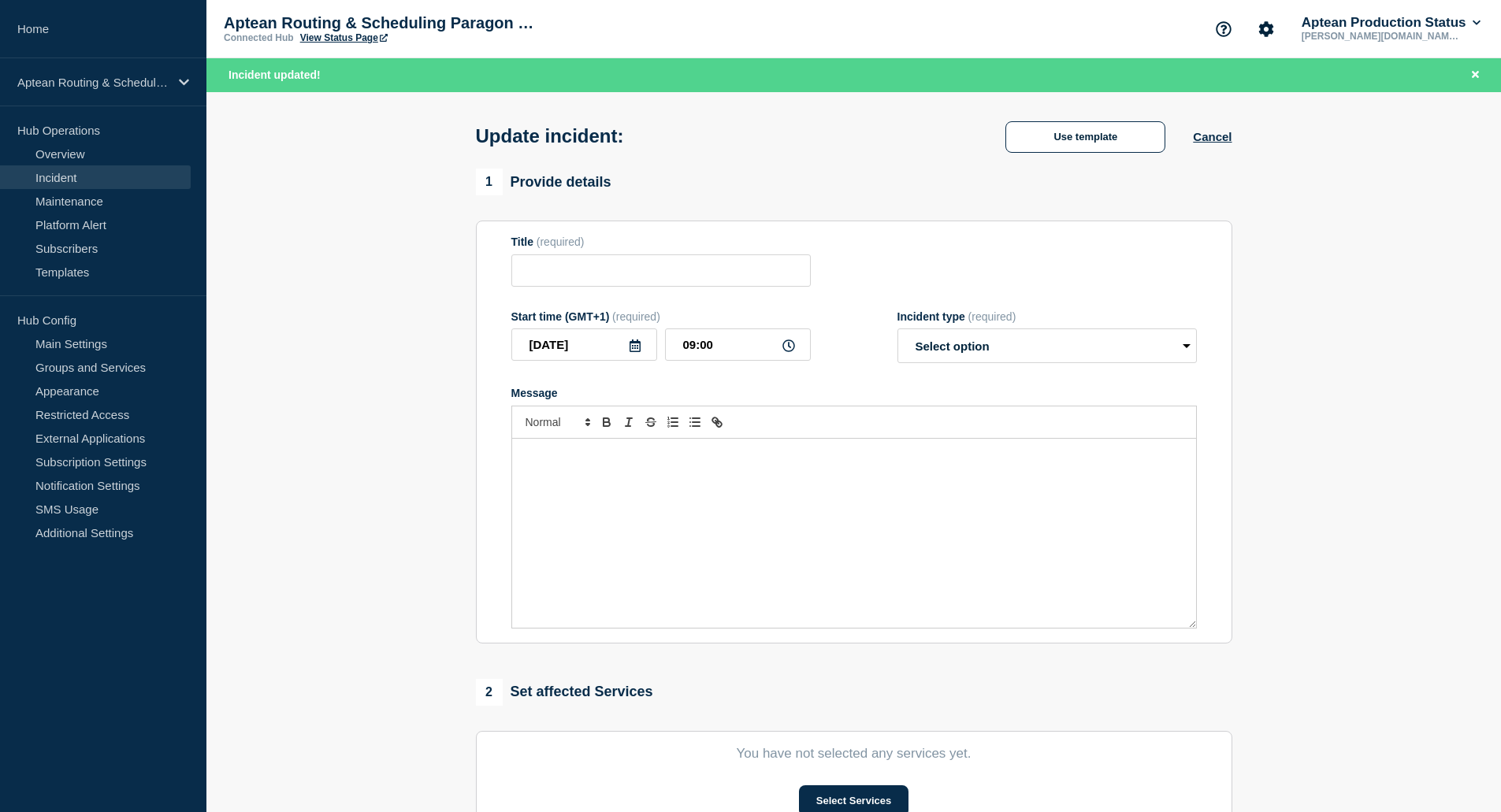
type input "Investigating - Aptean Routing & Scheduling Paragon Edition - Services Disrupti…"
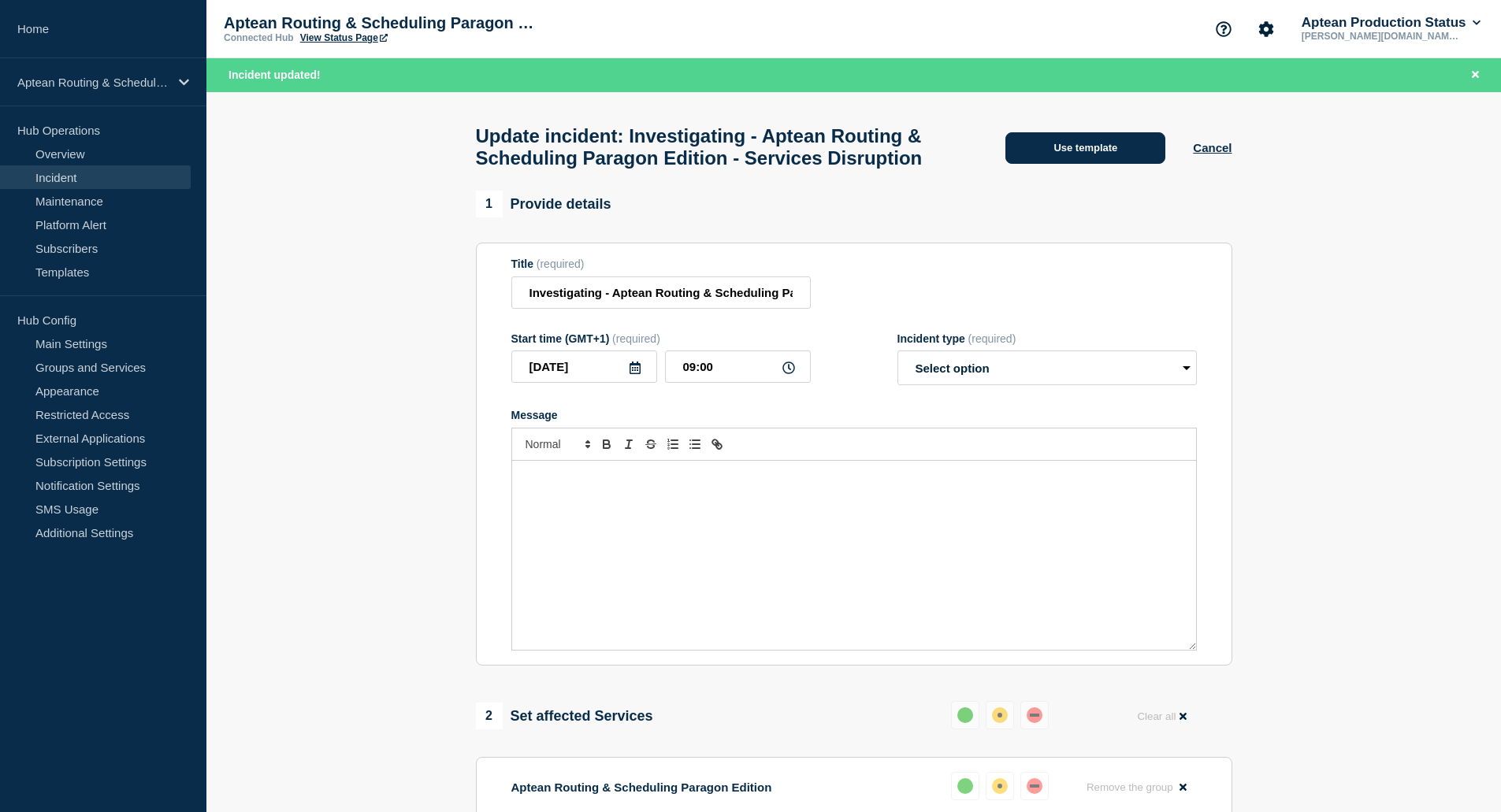
click at [1117, 163] on button "Use template" at bounding box center [1085, 148] width 160 height 32
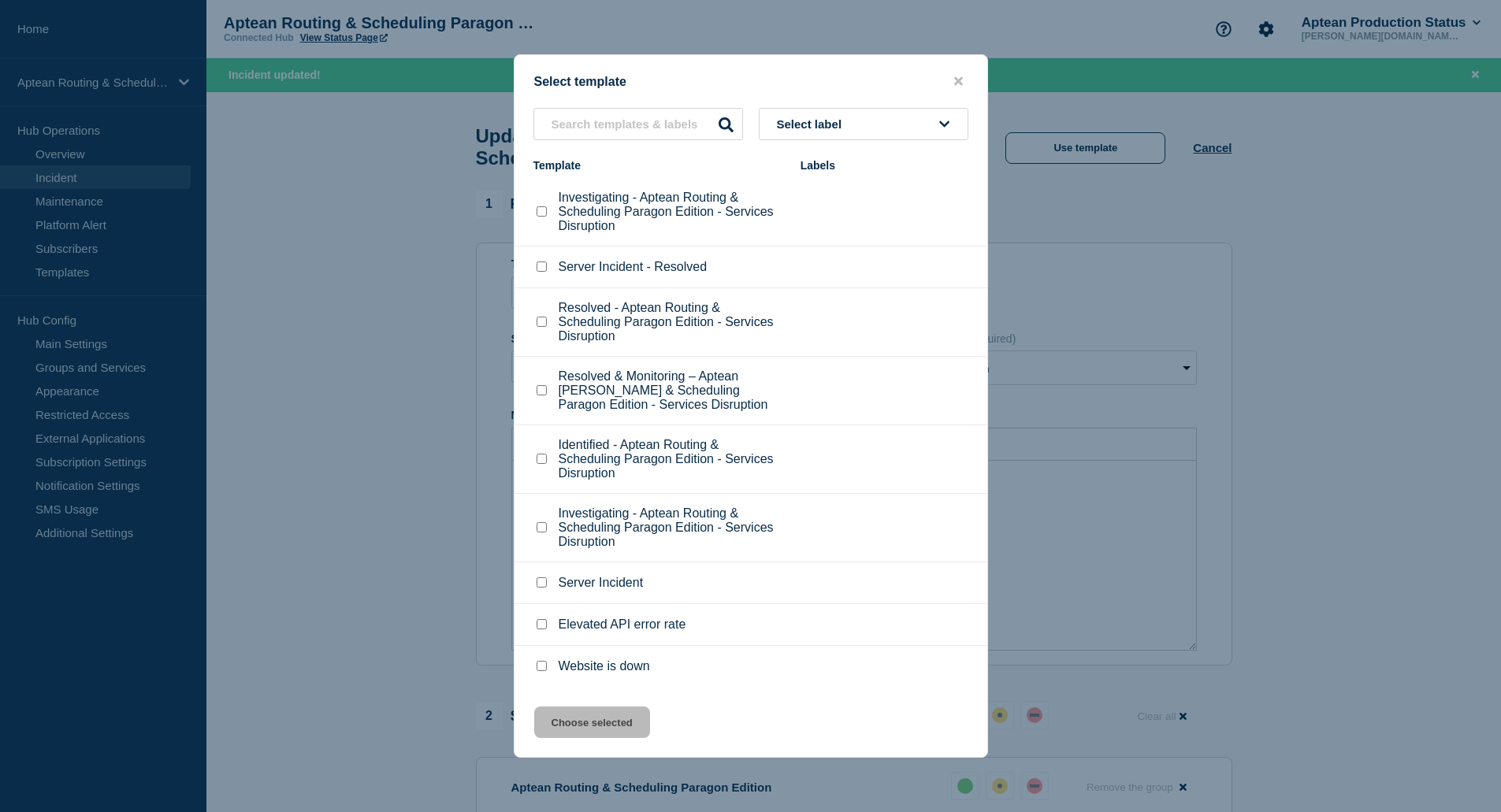
click at [546, 323] on input "Resolved - Aptean Routing & Scheduling Paragon Edition - Services Disruption ch…" at bounding box center [541, 322] width 10 height 10
checkbox input "true"
click at [610, 732] on button "Choose selected" at bounding box center [592, 722] width 116 height 32
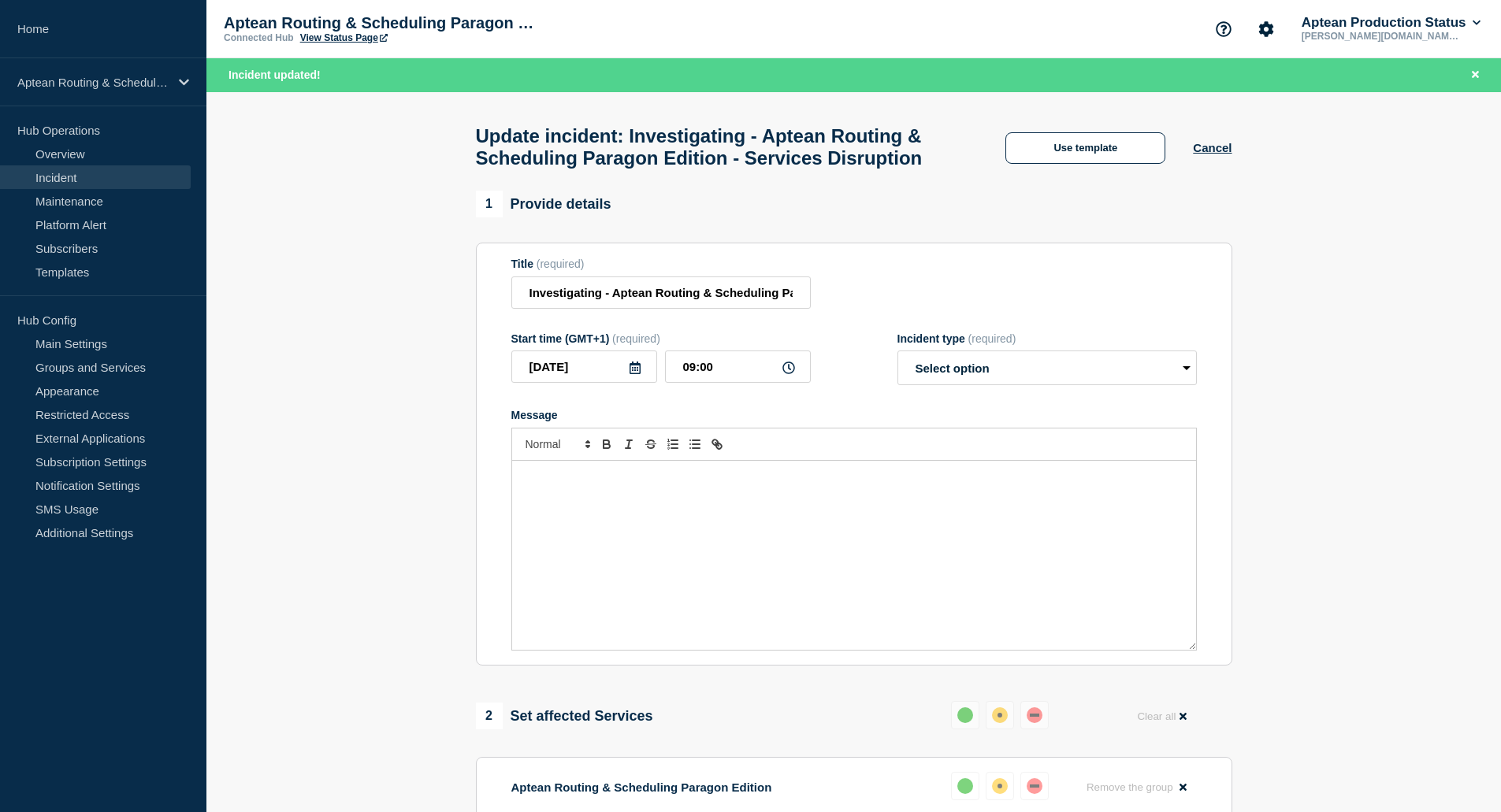
select select "resolved"
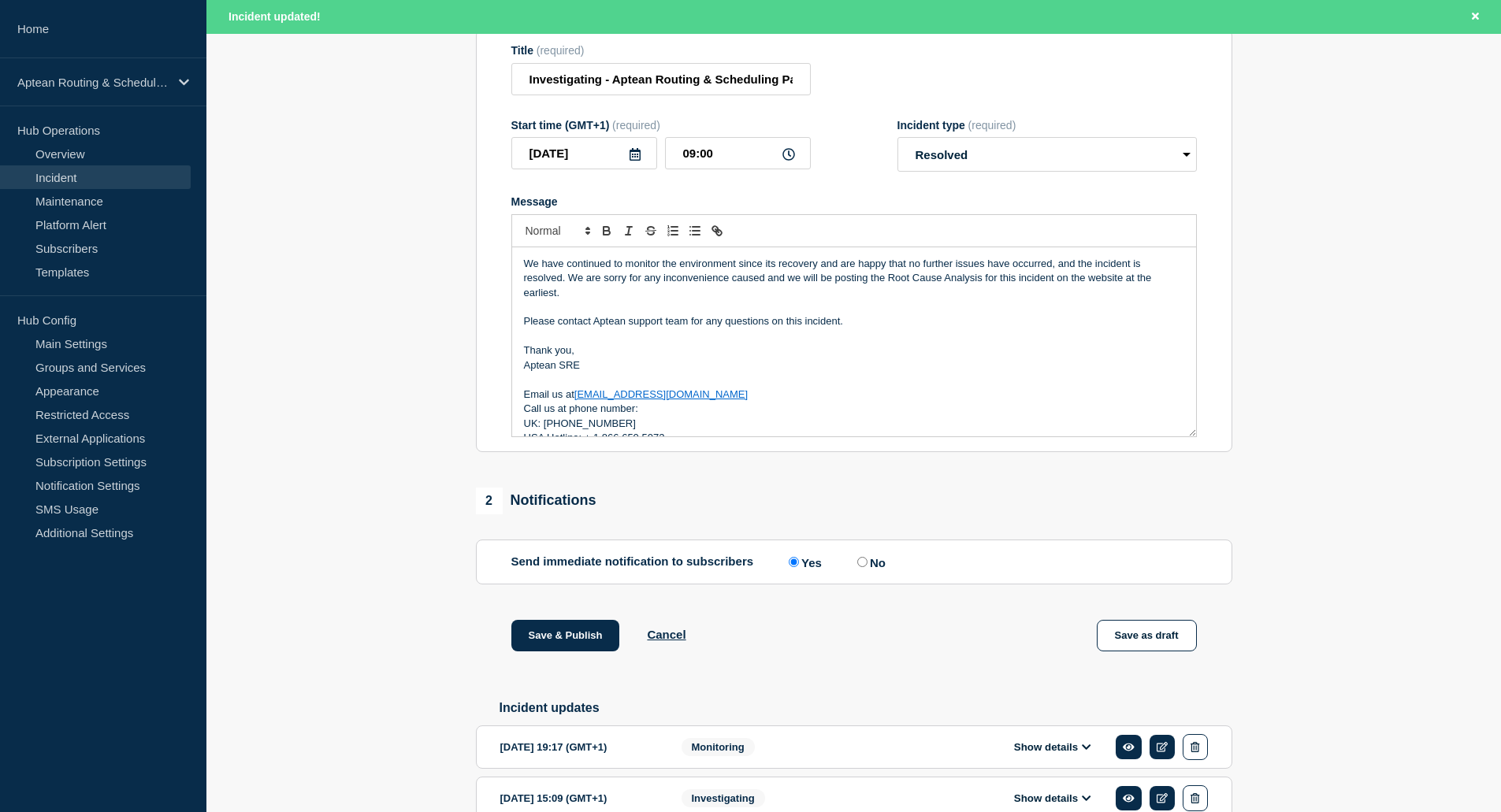
scroll to position [96, 0]
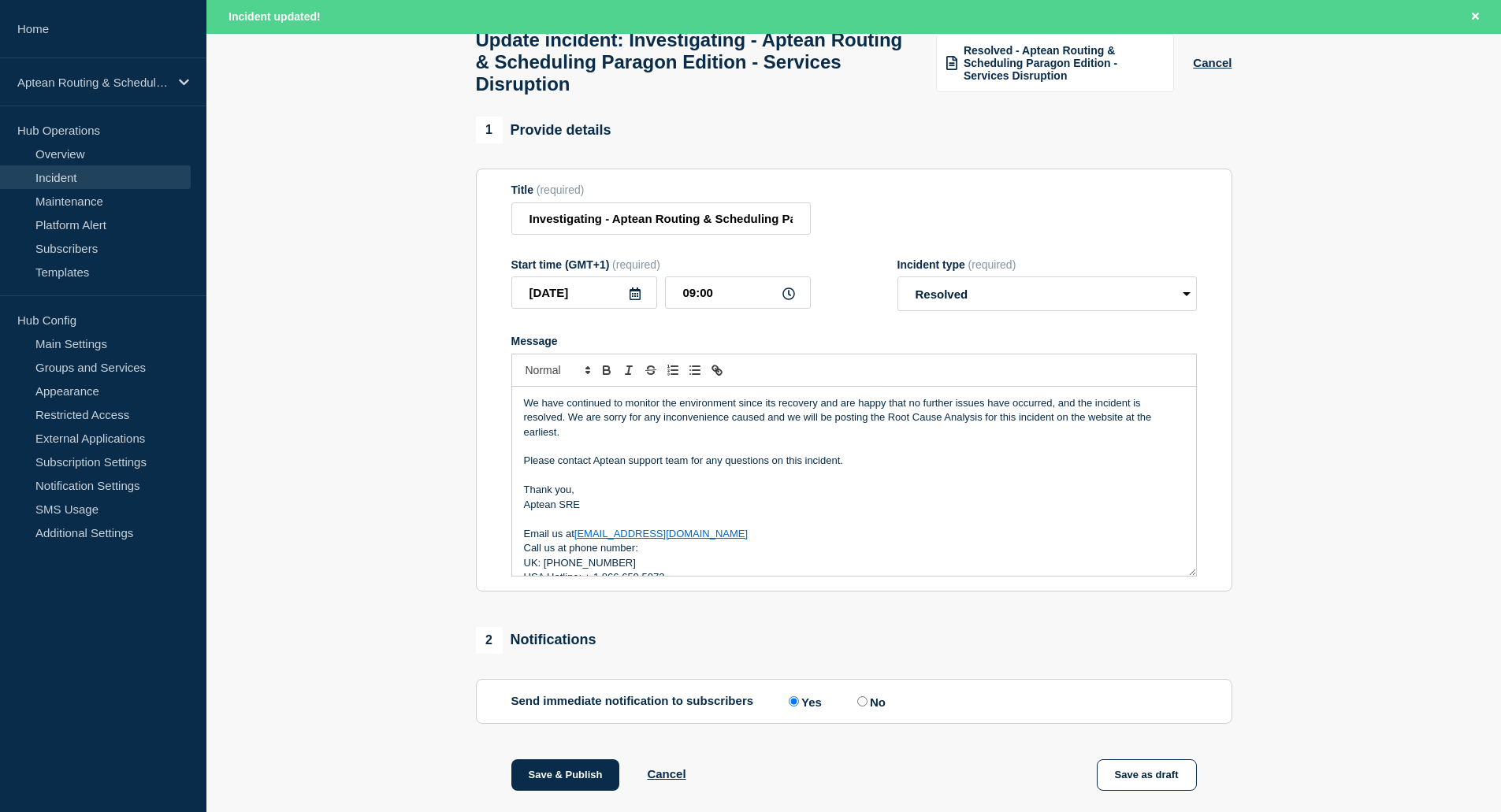
click at [640, 300] on icon at bounding box center [635, 294] width 11 height 13
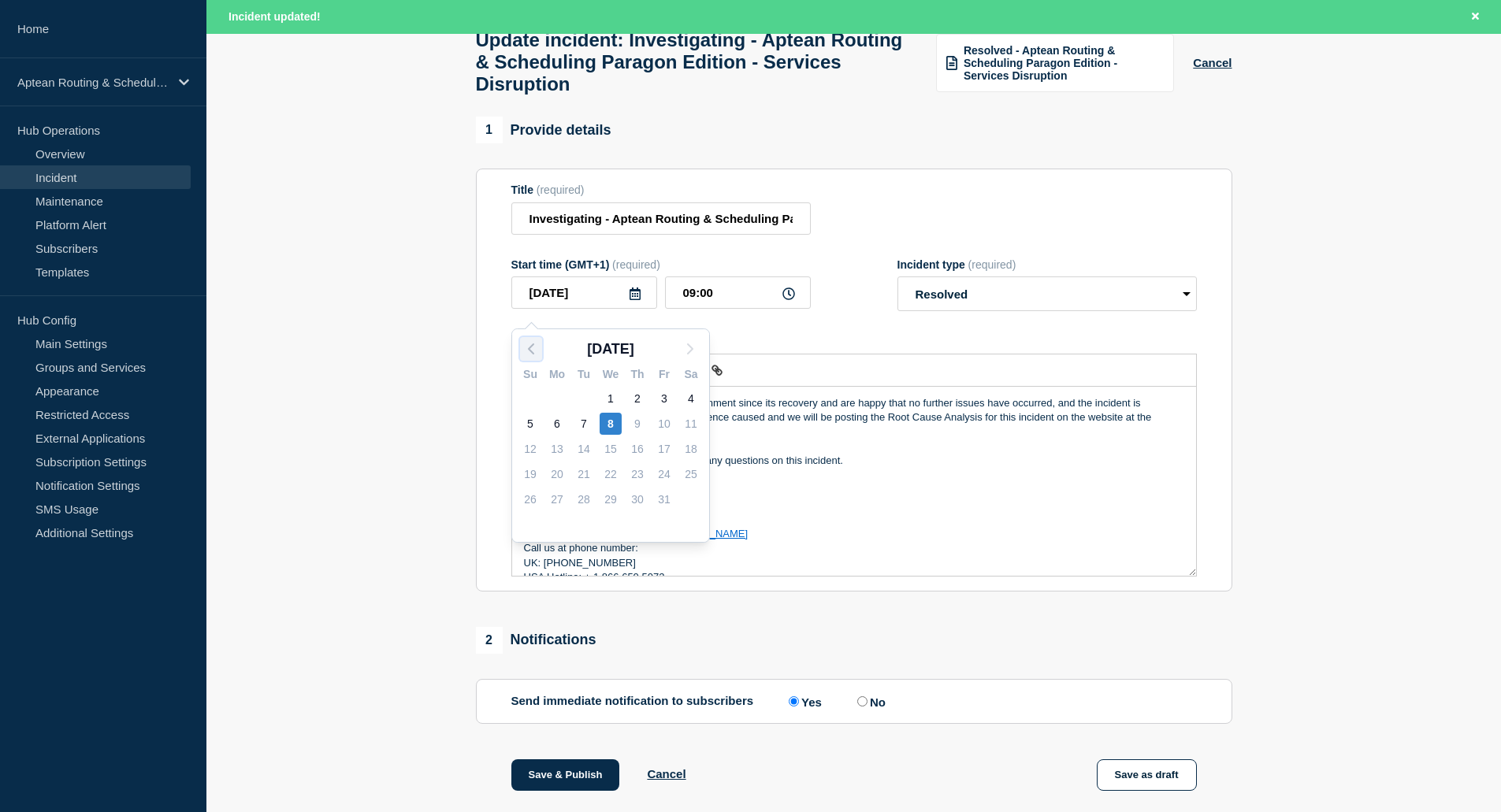
click at [538, 352] on icon "button" at bounding box center [530, 349] width 19 height 19
click at [698, 404] on div "6" at bounding box center [691, 399] width 22 height 22
type input "2025-09-06"
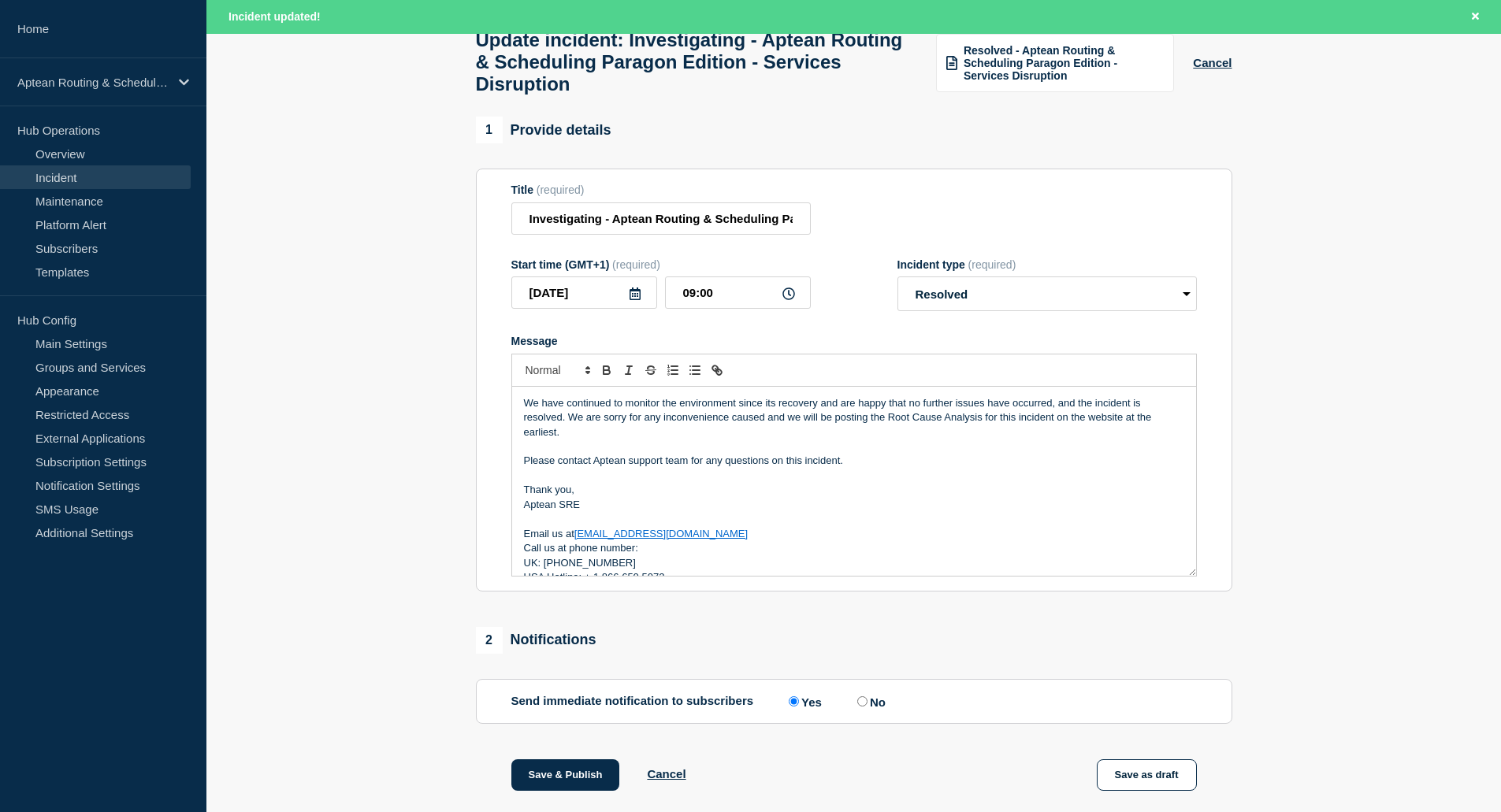
click at [384, 418] on section "1 Provide details Title (required) Investigating - Aptean Routing & Scheduling …" at bounding box center [853, 563] width 1295 height 893
drag, startPoint x: 755, startPoint y: 299, endPoint x: 578, endPoint y: 299, distance: 177.0
click at [578, 299] on div "2025-09-06 09:00" at bounding box center [661, 293] width 299 height 32
type input "20:00"
click at [349, 408] on section "1 Provide details Title (required) Investigating - Aptean Routing & Scheduling …" at bounding box center [853, 563] width 1295 height 893
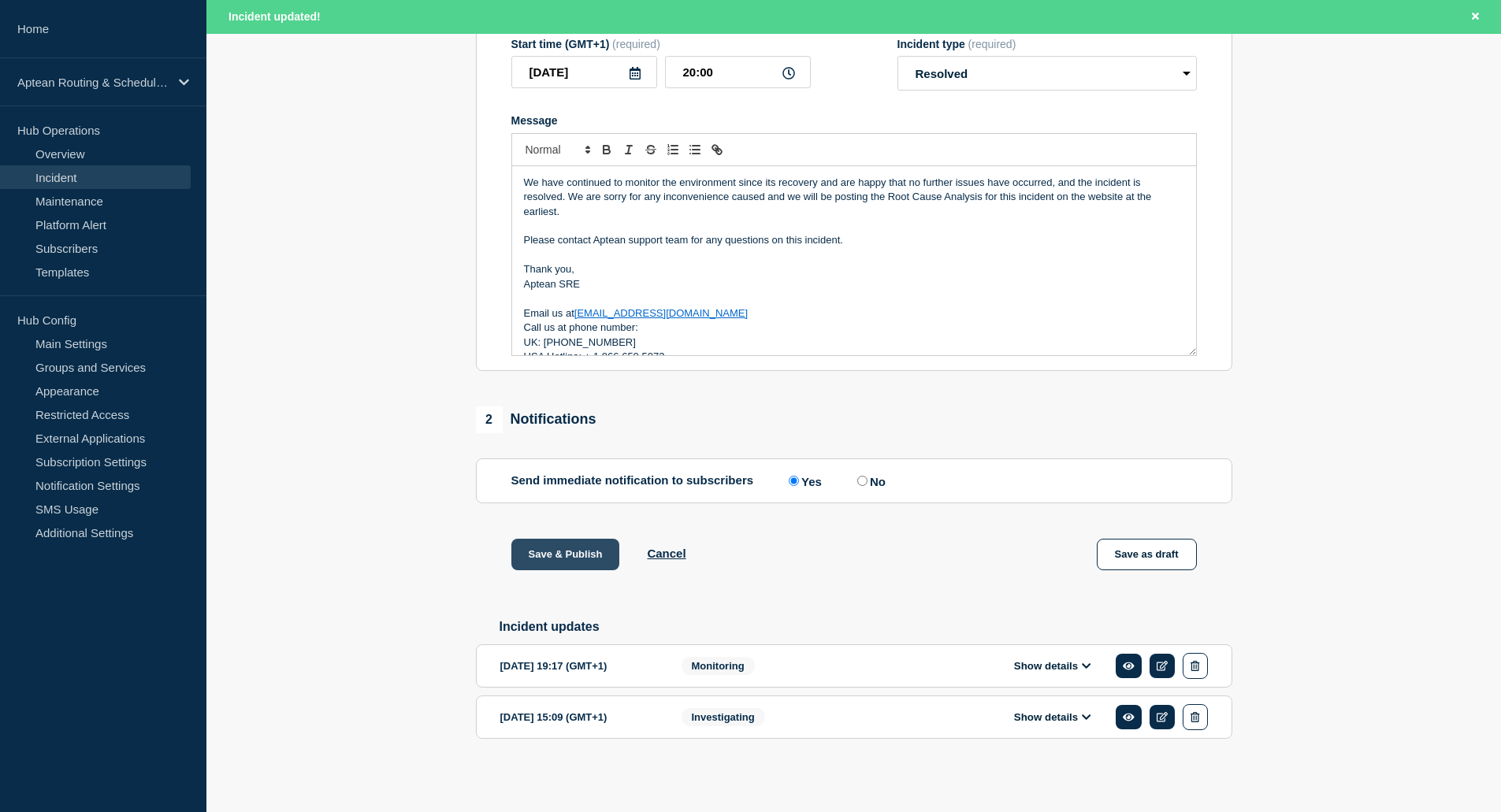
click at [568, 548] on button "Save & Publish" at bounding box center [565, 555] width 109 height 32
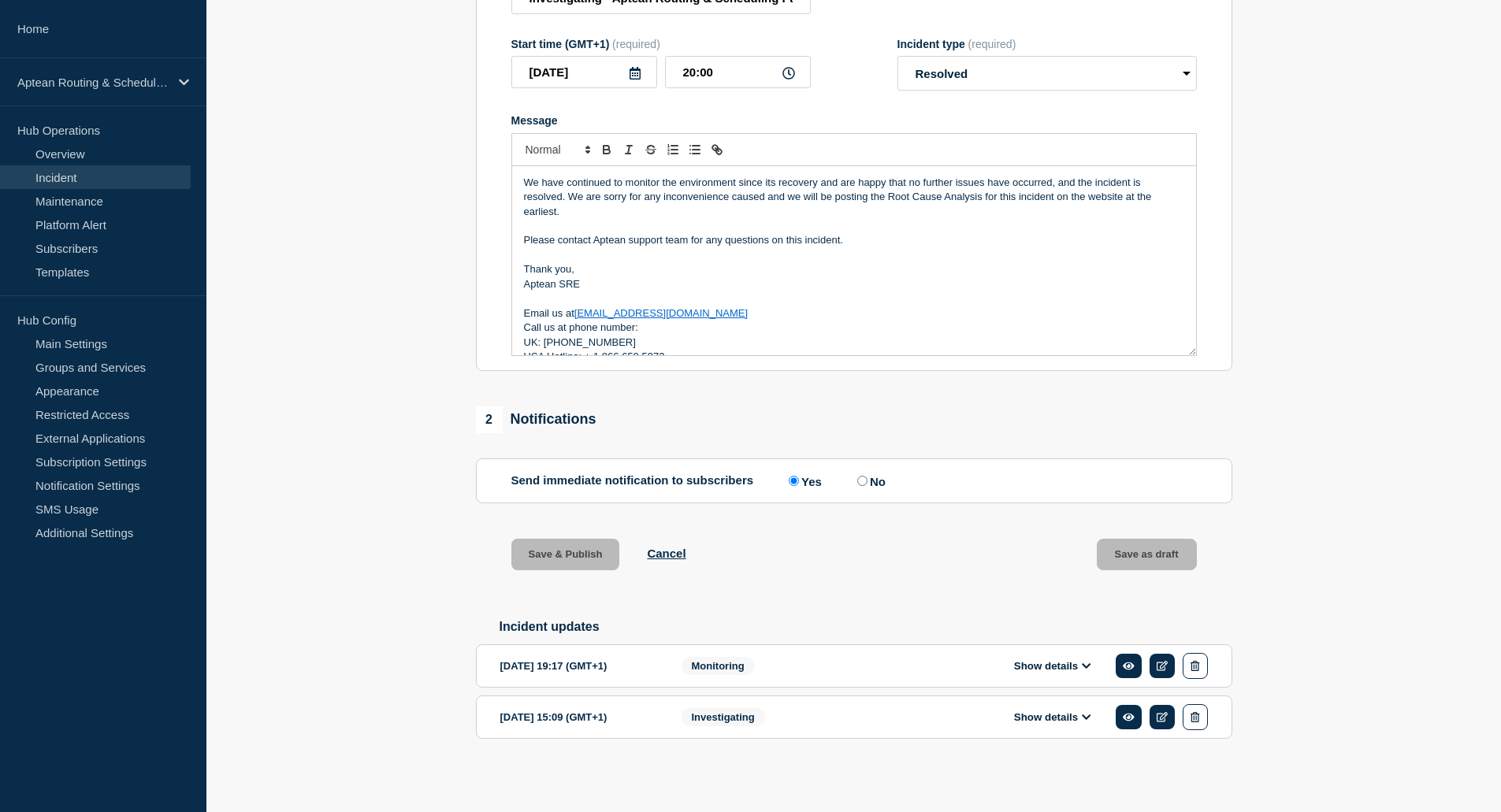
scroll to position [299, 0]
